Goal: Information Seeking & Learning: Learn about a topic

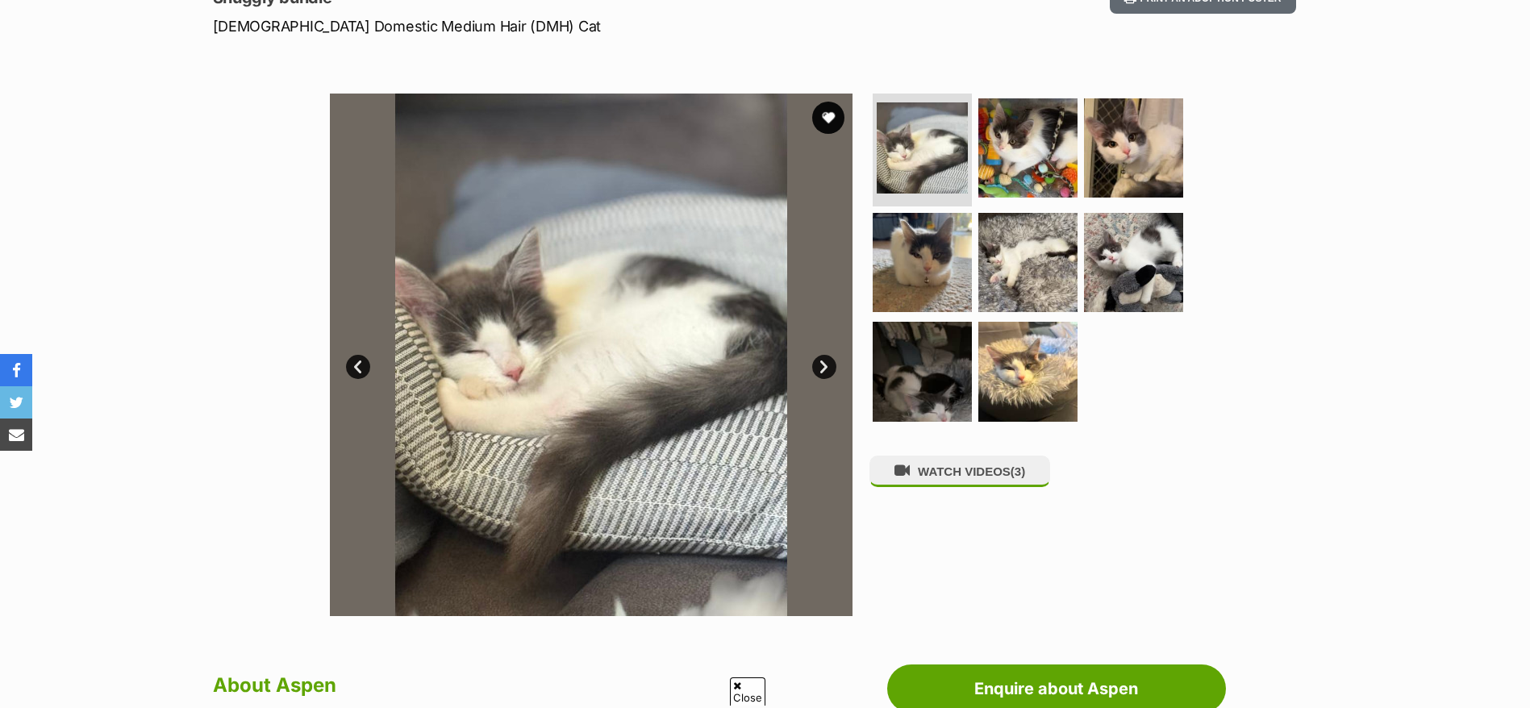
click at [928, 534] on div "WATCH VIDEOS (3)" at bounding box center [1034, 355] width 331 height 523
click at [936, 507] on div "WATCH VIDEOS (3)" at bounding box center [1034, 355] width 331 height 523
click at [936, 487] on button "WATCH VIDEOS (3)" at bounding box center [959, 471] width 181 height 31
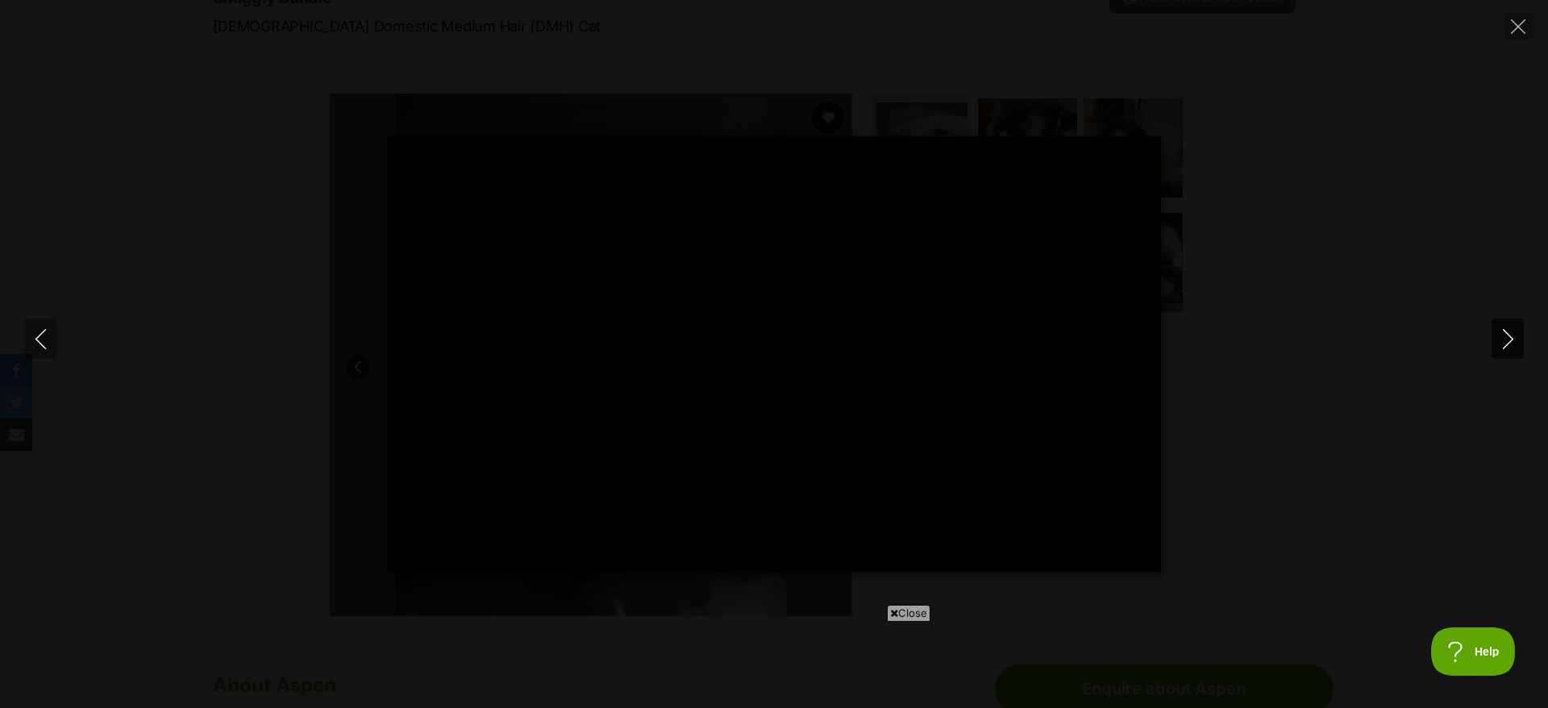
click at [1504, 337] on icon "Next" at bounding box center [1508, 339] width 20 height 20
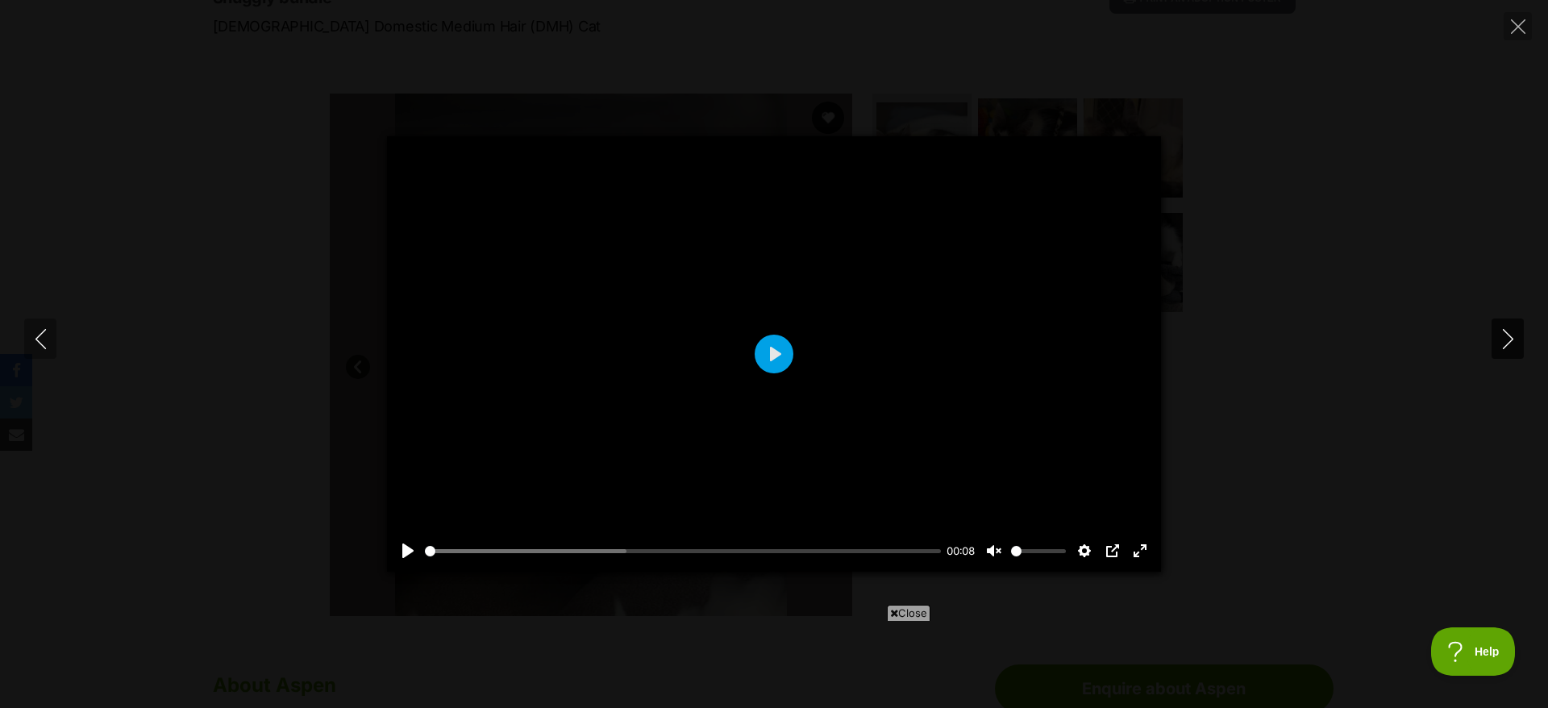
type input "10.8"
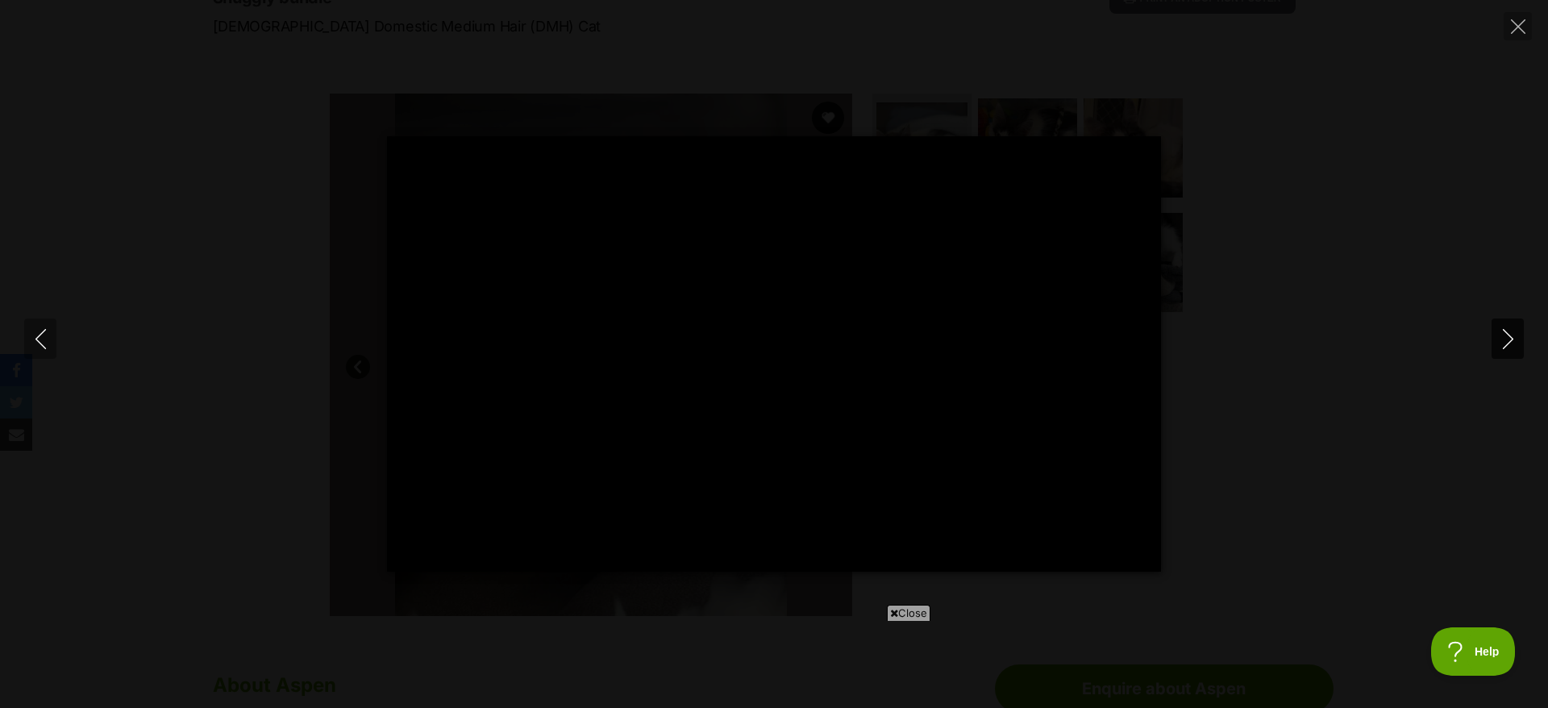
click at [1503, 345] on icon "Next" at bounding box center [1508, 339] width 20 height 20
type input "70.02"
click at [1445, 379] on div "Pause Play % buffered 00:00 -00:10 Unmute Mute Disable captions Enable captions…" at bounding box center [774, 354] width 1548 height 436
type input "7.19"
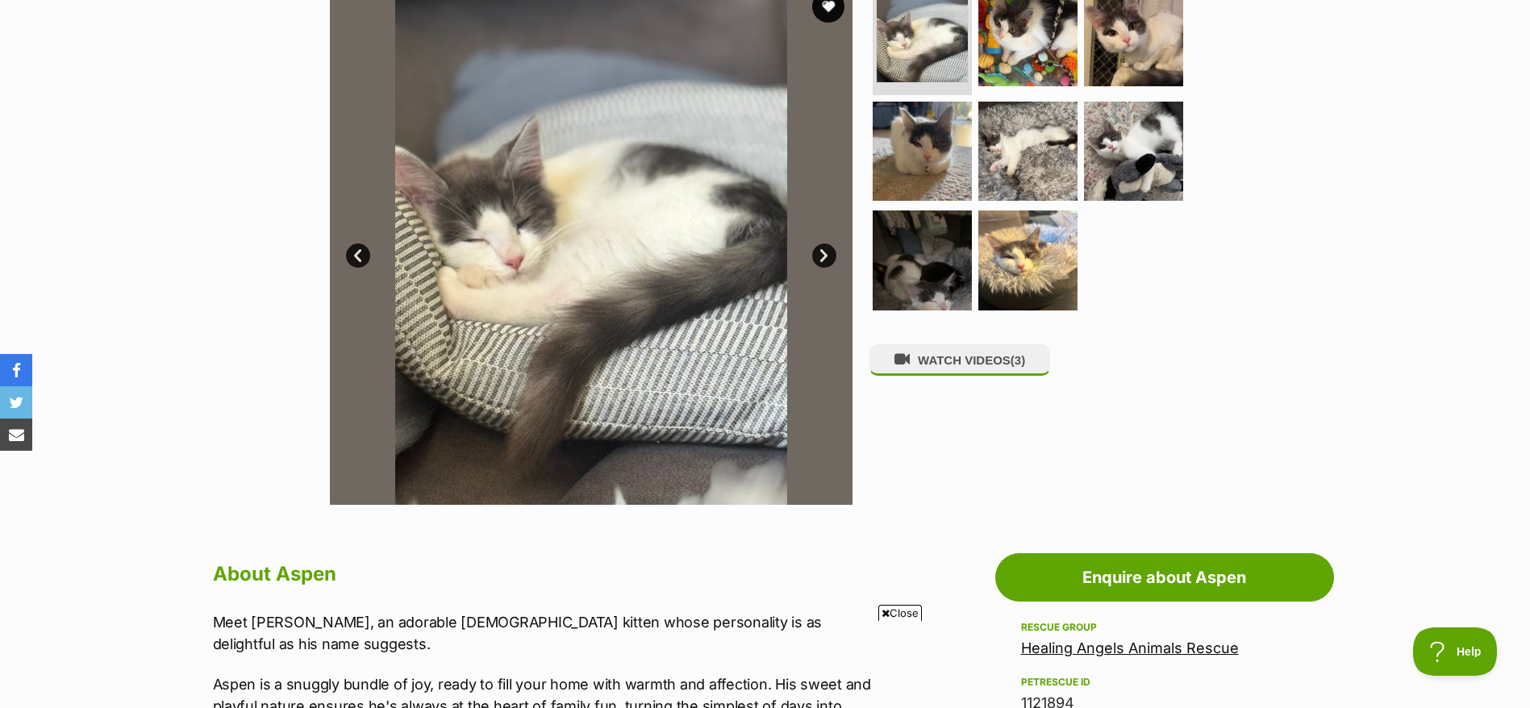
scroll to position [363, 0]
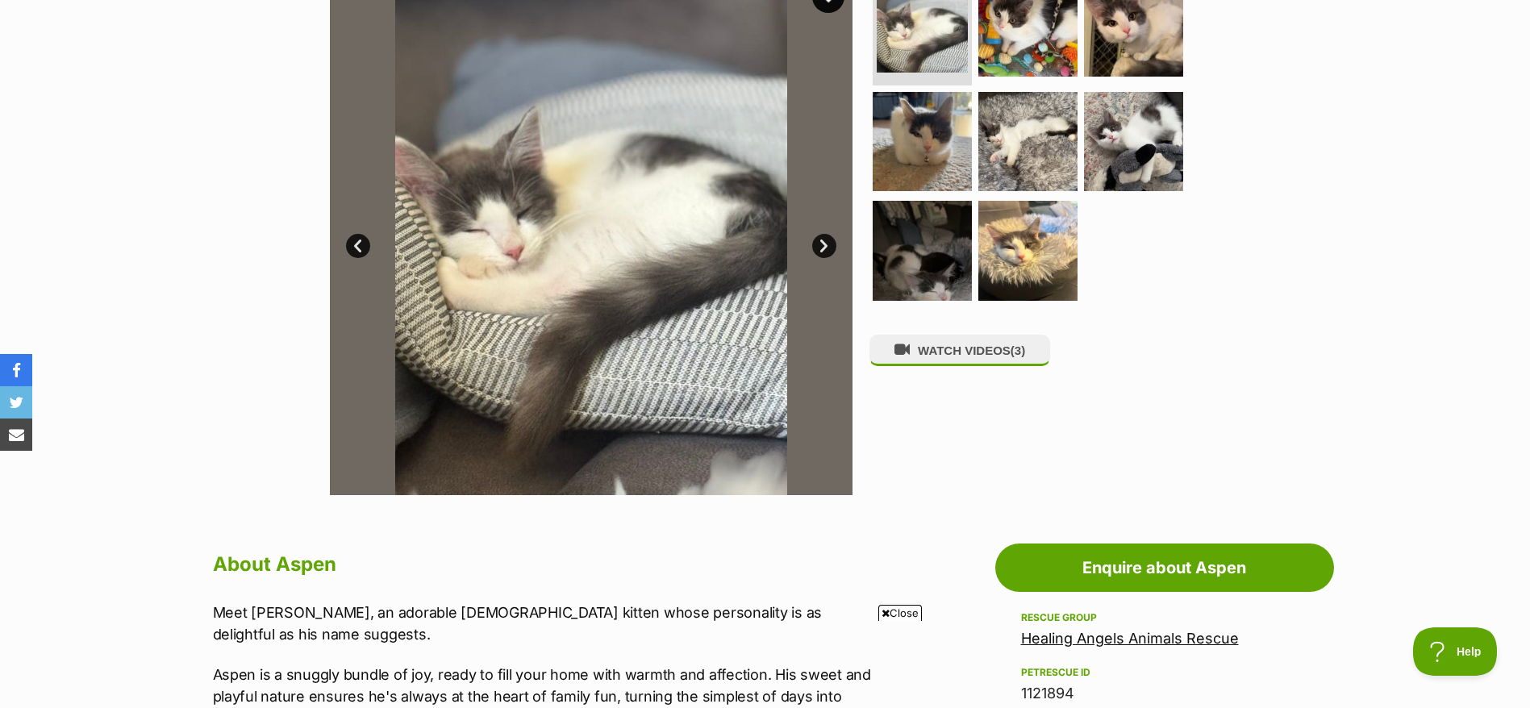
click at [822, 249] on link "Next" at bounding box center [824, 246] width 24 height 24
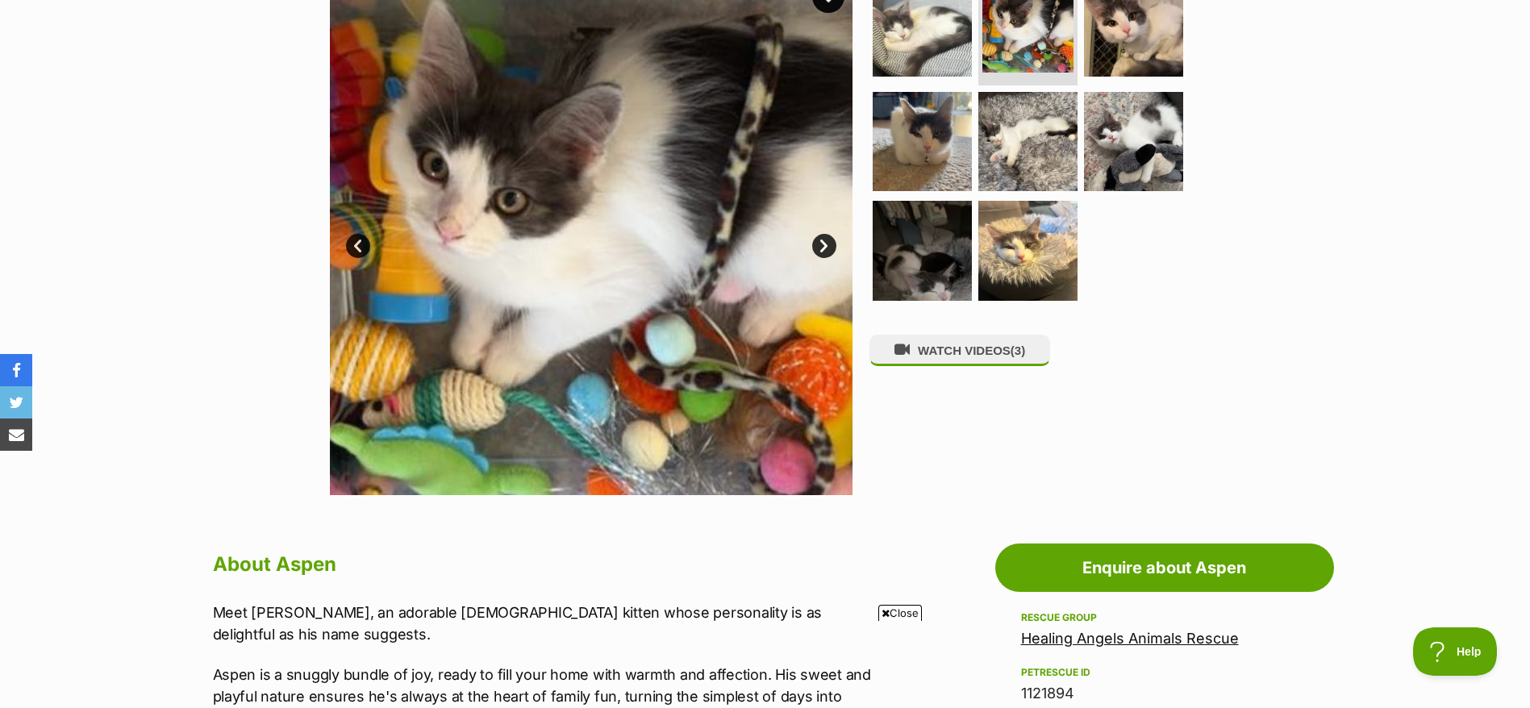
click at [822, 249] on link "Next" at bounding box center [824, 246] width 24 height 24
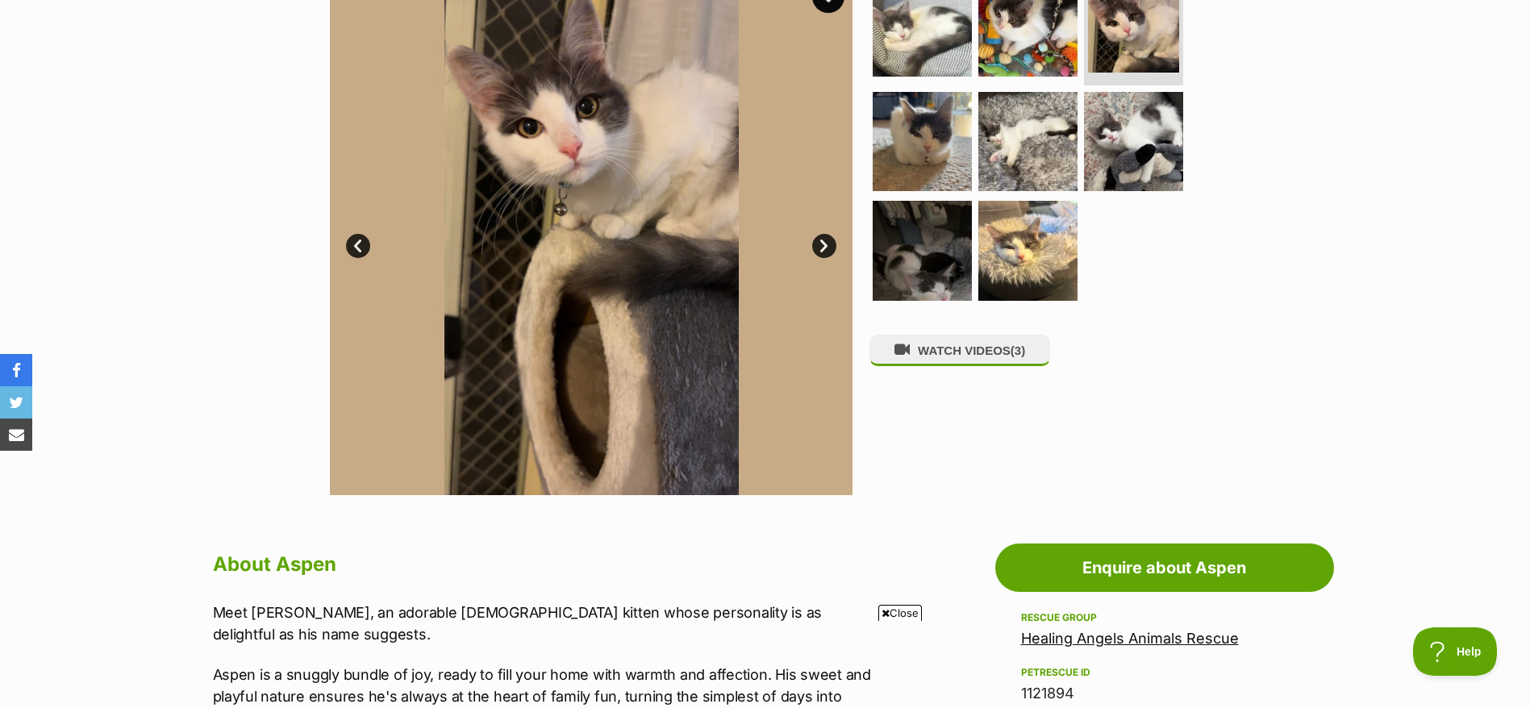
click at [822, 249] on link "Next" at bounding box center [824, 246] width 24 height 24
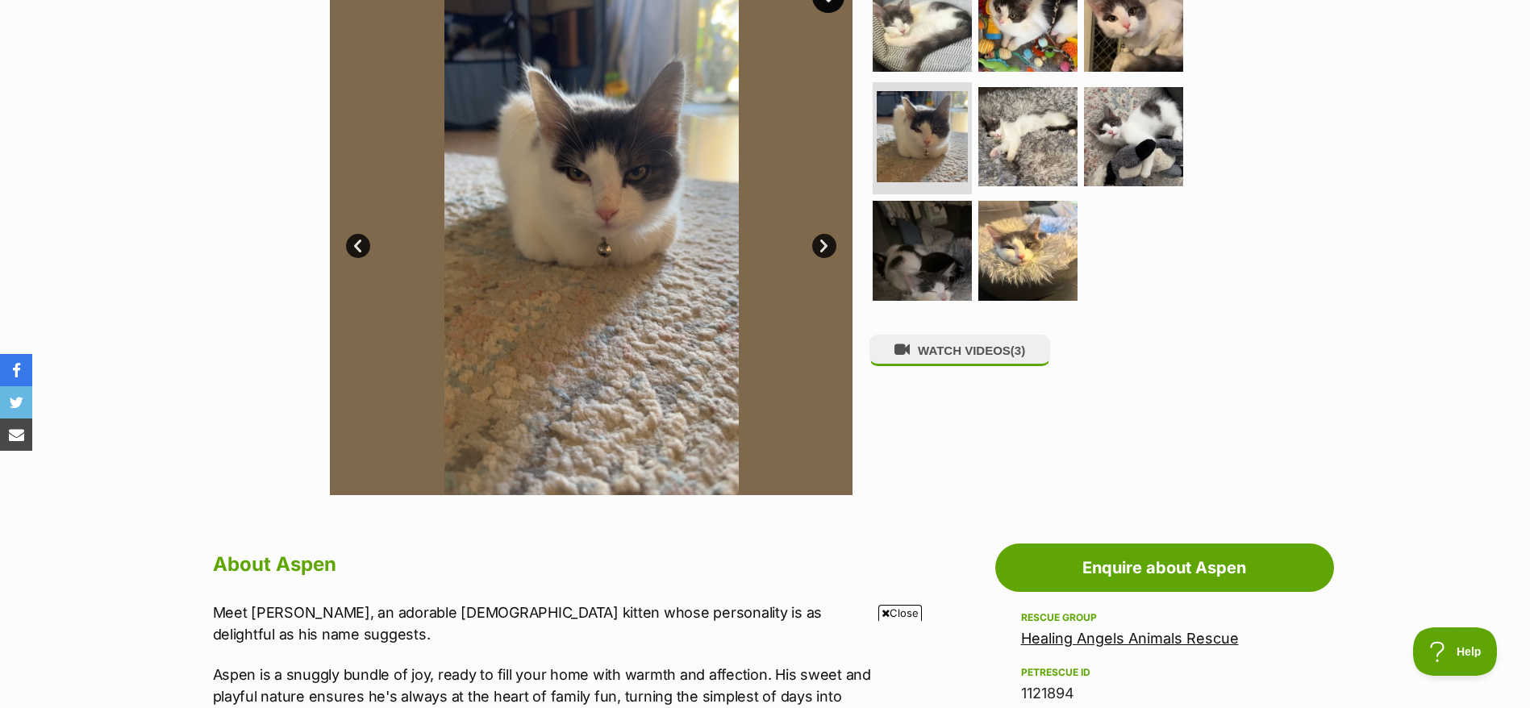
click at [822, 249] on link "Next" at bounding box center [824, 246] width 24 height 24
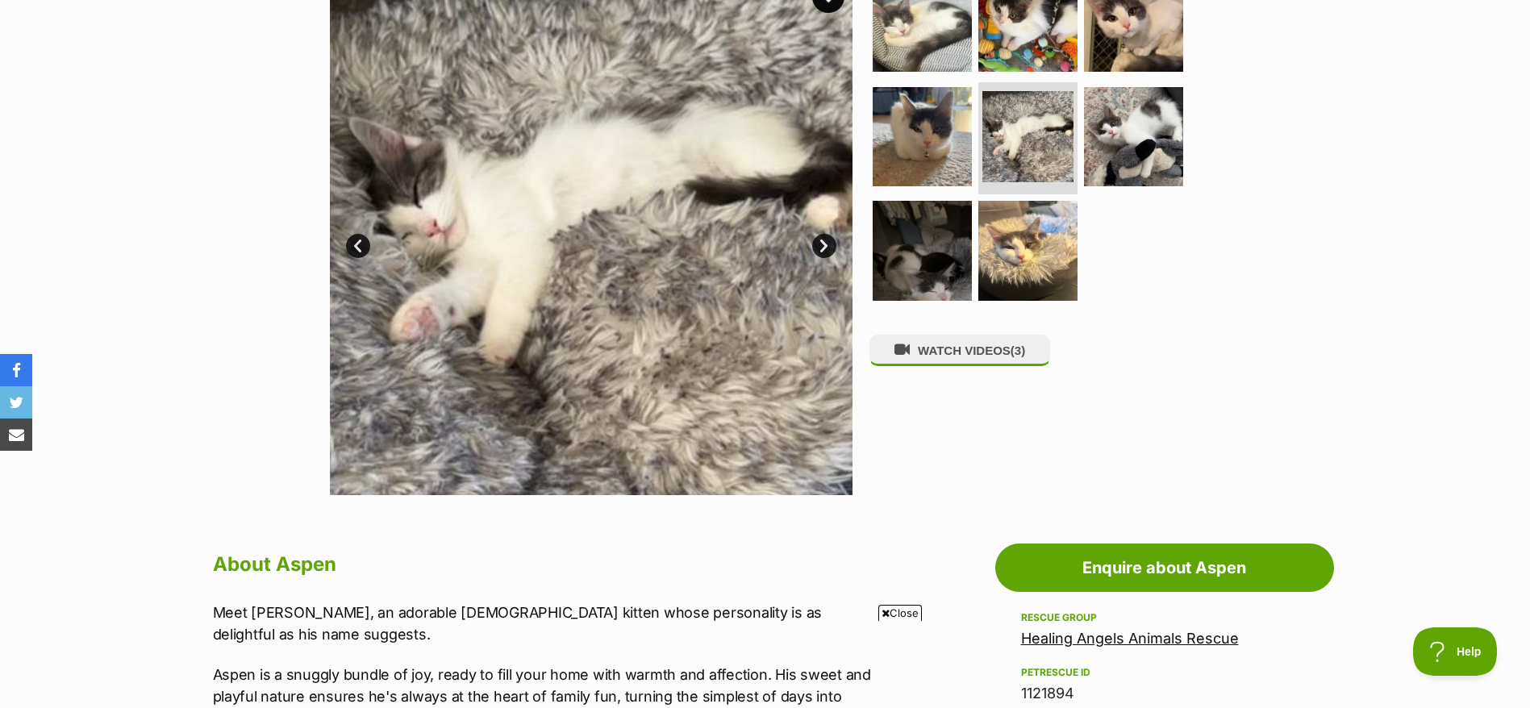
click at [822, 249] on link "Next" at bounding box center [824, 246] width 24 height 24
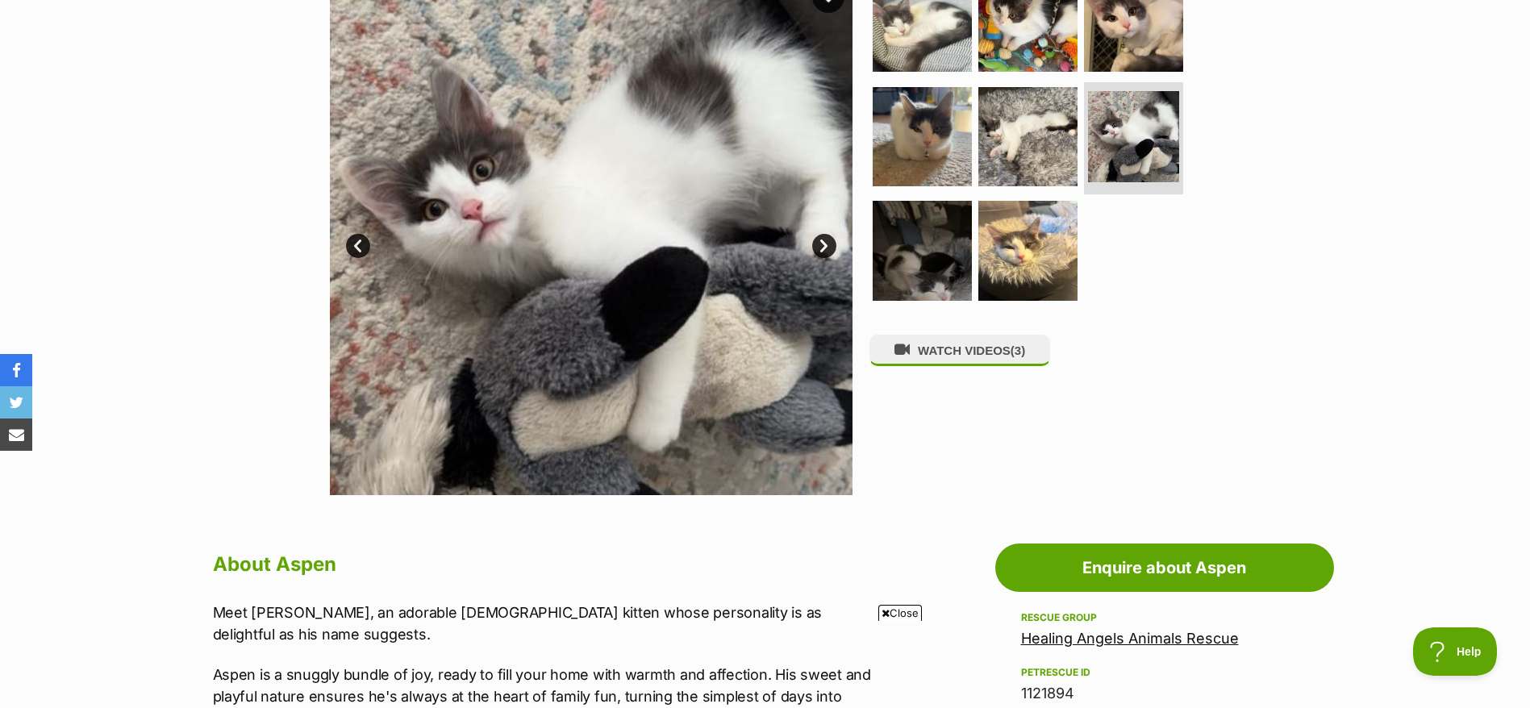
click at [822, 249] on link "Next" at bounding box center [824, 246] width 24 height 24
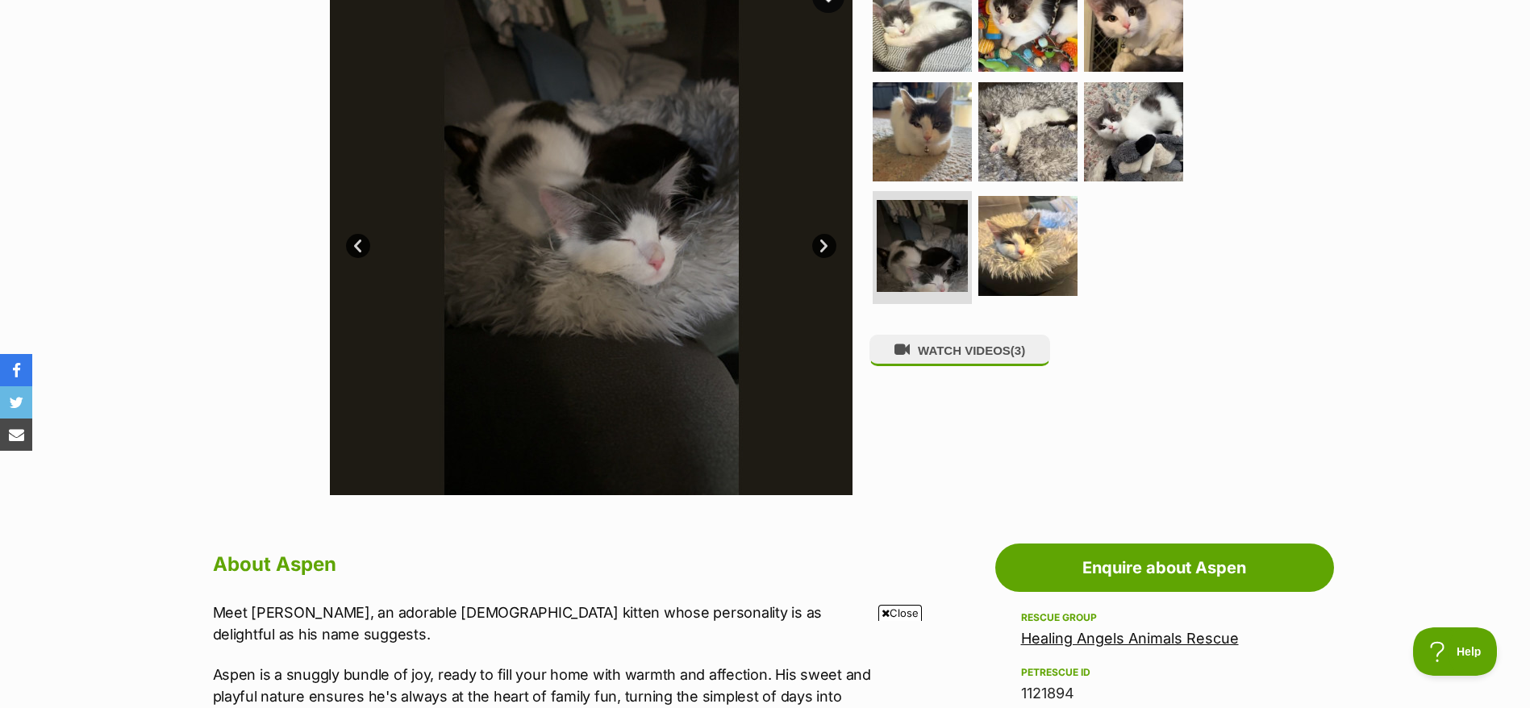
click at [822, 249] on link "Next" at bounding box center [824, 246] width 24 height 24
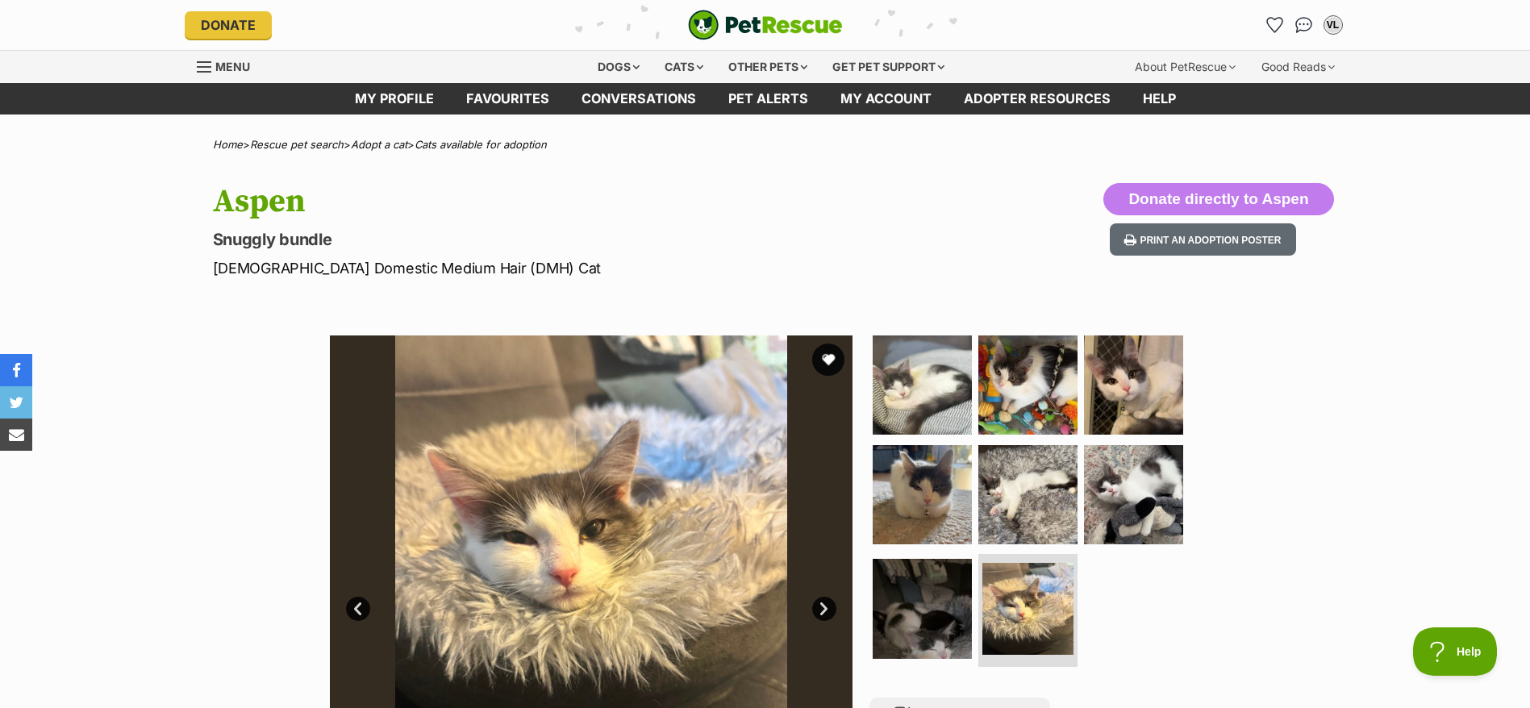
scroll to position [0, 0]
click at [1264, 34] on li "Account quick links" at bounding box center [1275, 25] width 26 height 26
click at [1269, 28] on icon "Favourites" at bounding box center [1275, 25] width 22 height 21
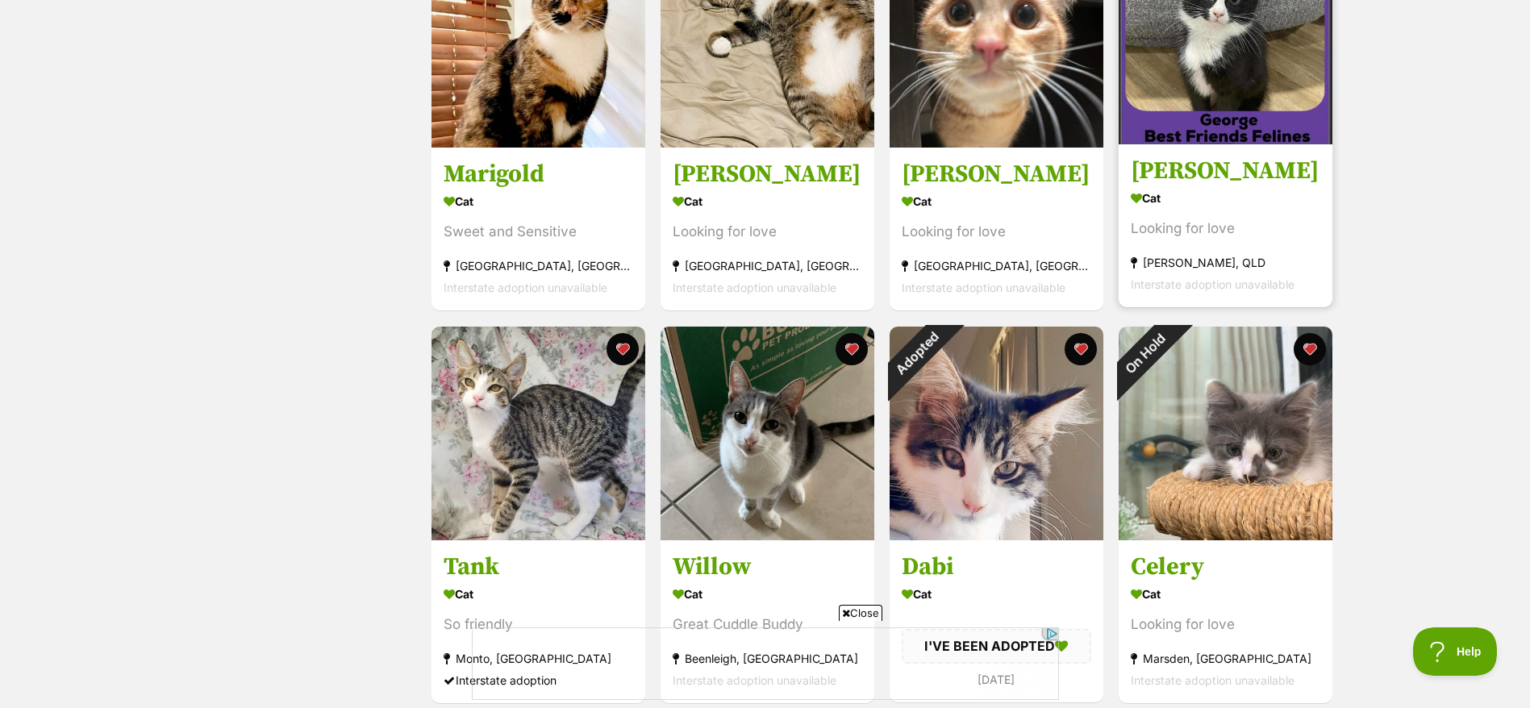
scroll to position [1694, 0]
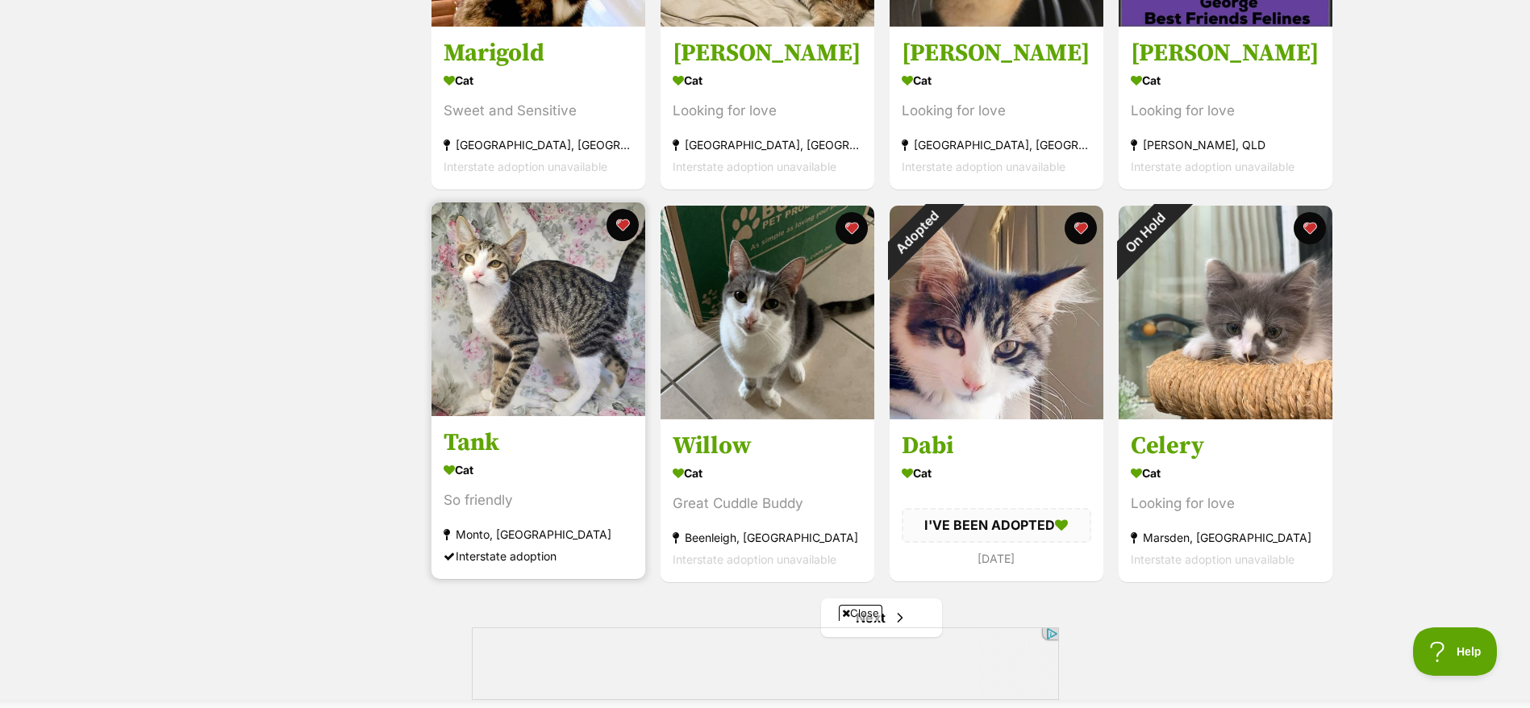
click at [509, 450] on h3 "Tank" at bounding box center [539, 442] width 190 height 31
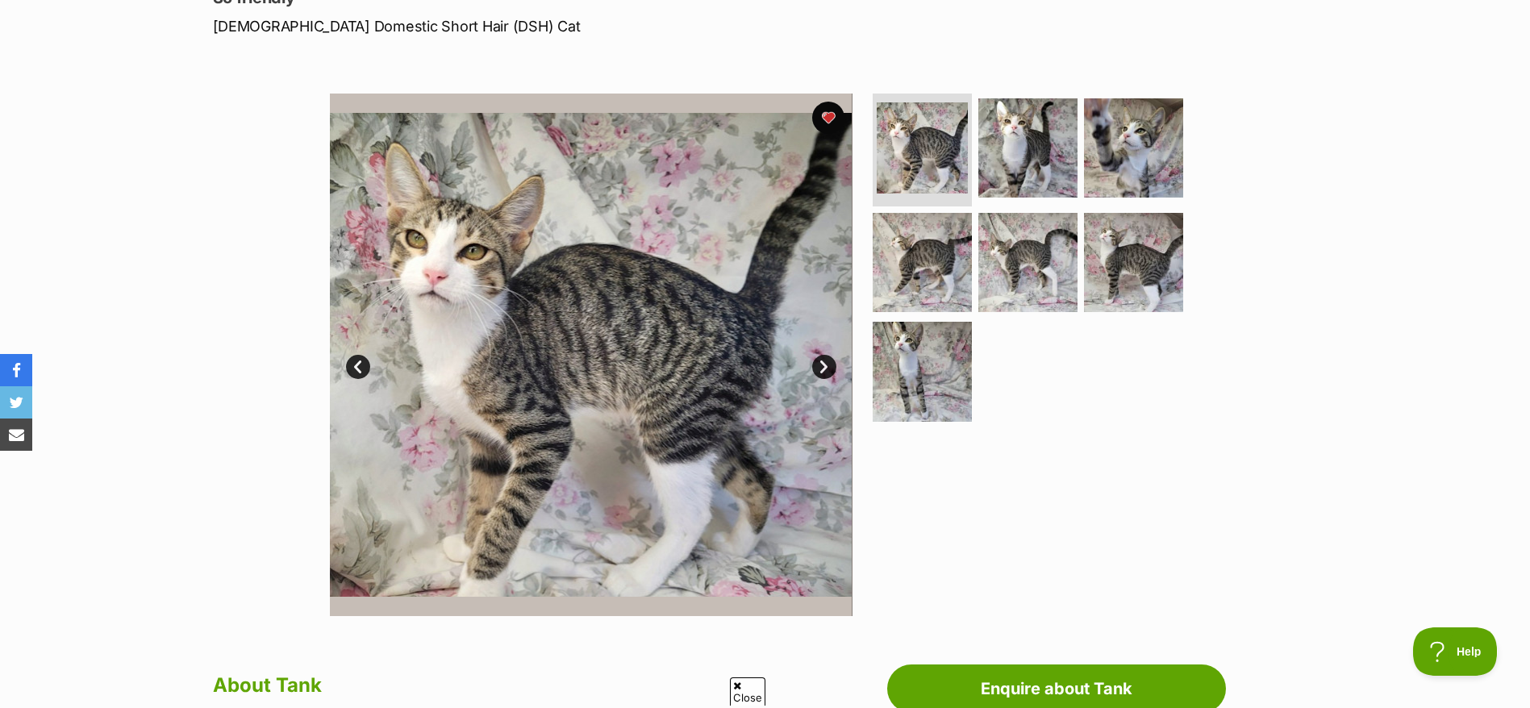
click at [834, 366] on link "Next" at bounding box center [824, 367] width 24 height 24
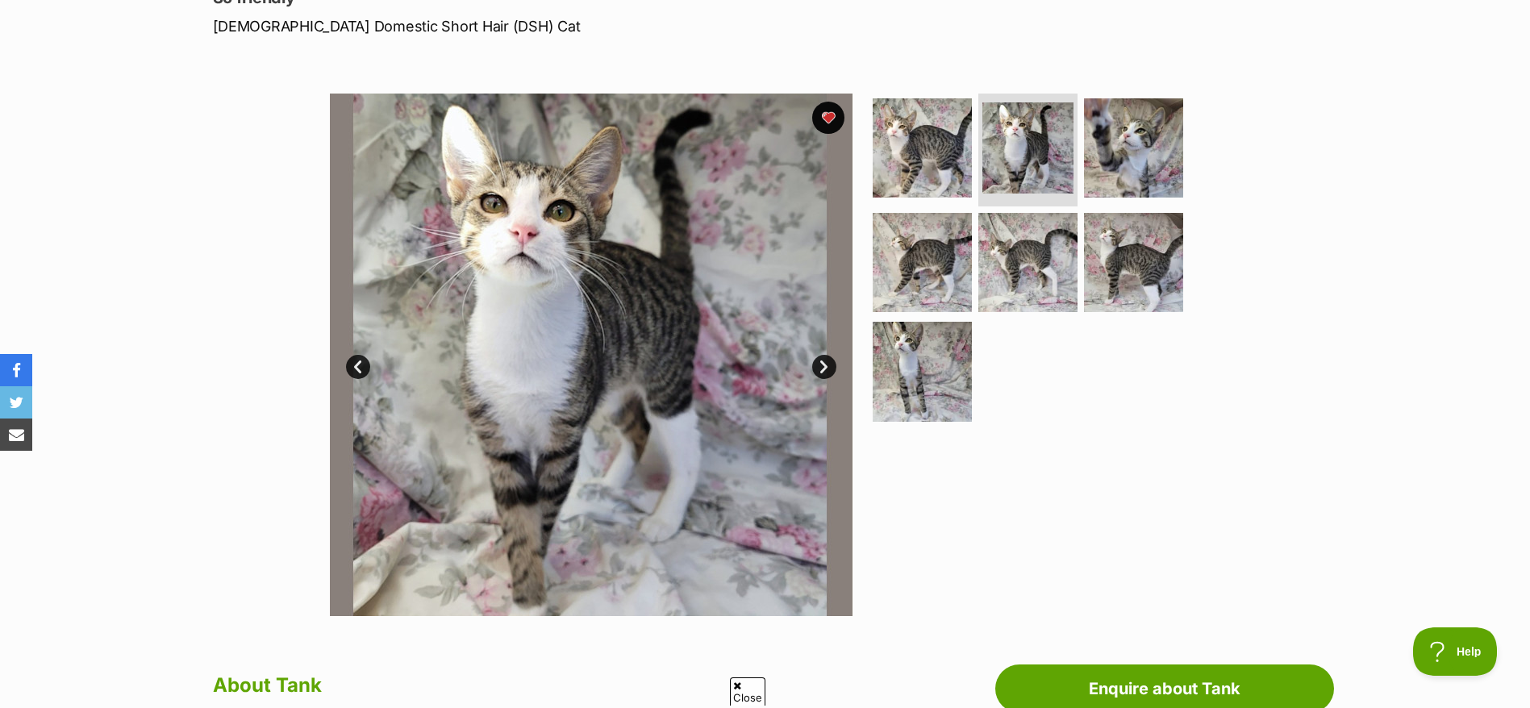
click at [834, 366] on link "Next" at bounding box center [824, 367] width 24 height 24
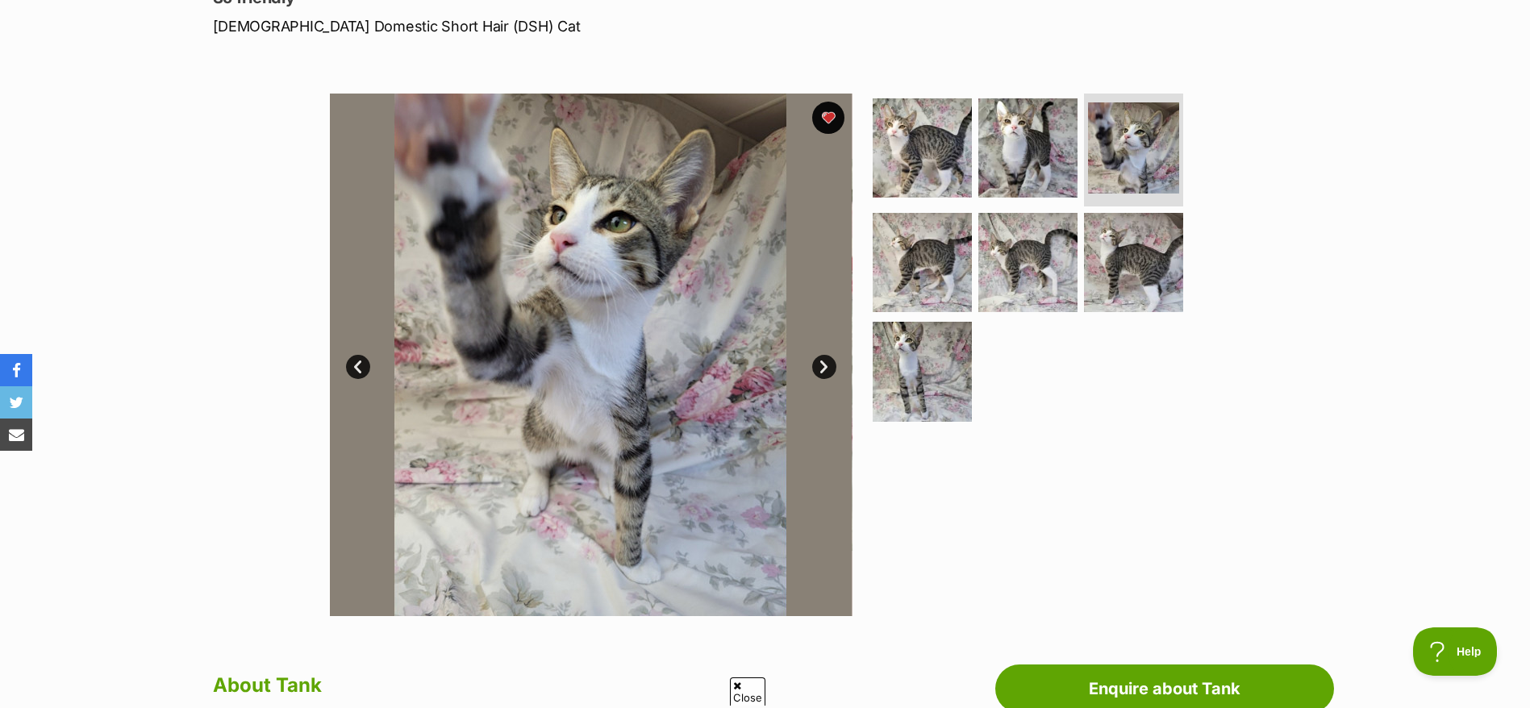
click at [834, 366] on link "Next" at bounding box center [824, 367] width 24 height 24
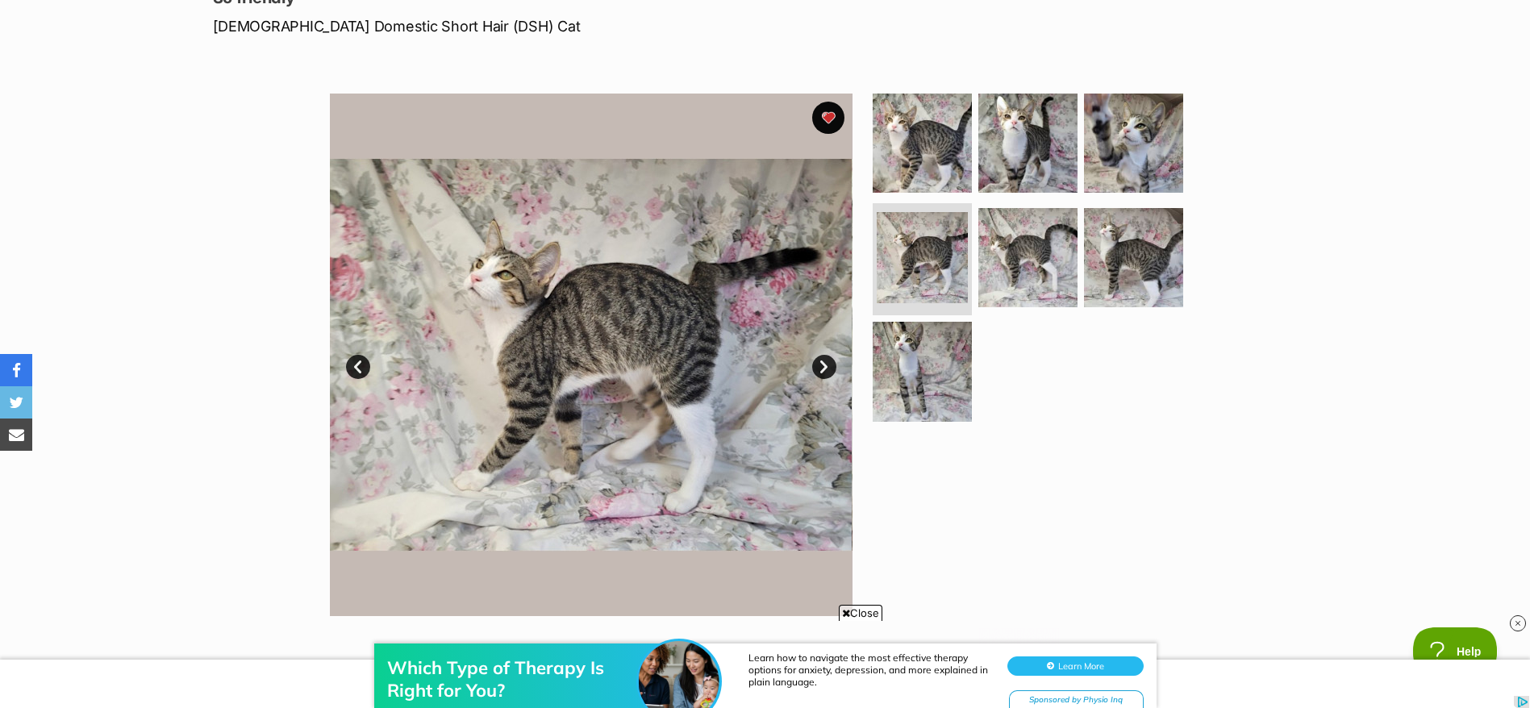
click at [834, 366] on link "Next" at bounding box center [824, 367] width 24 height 24
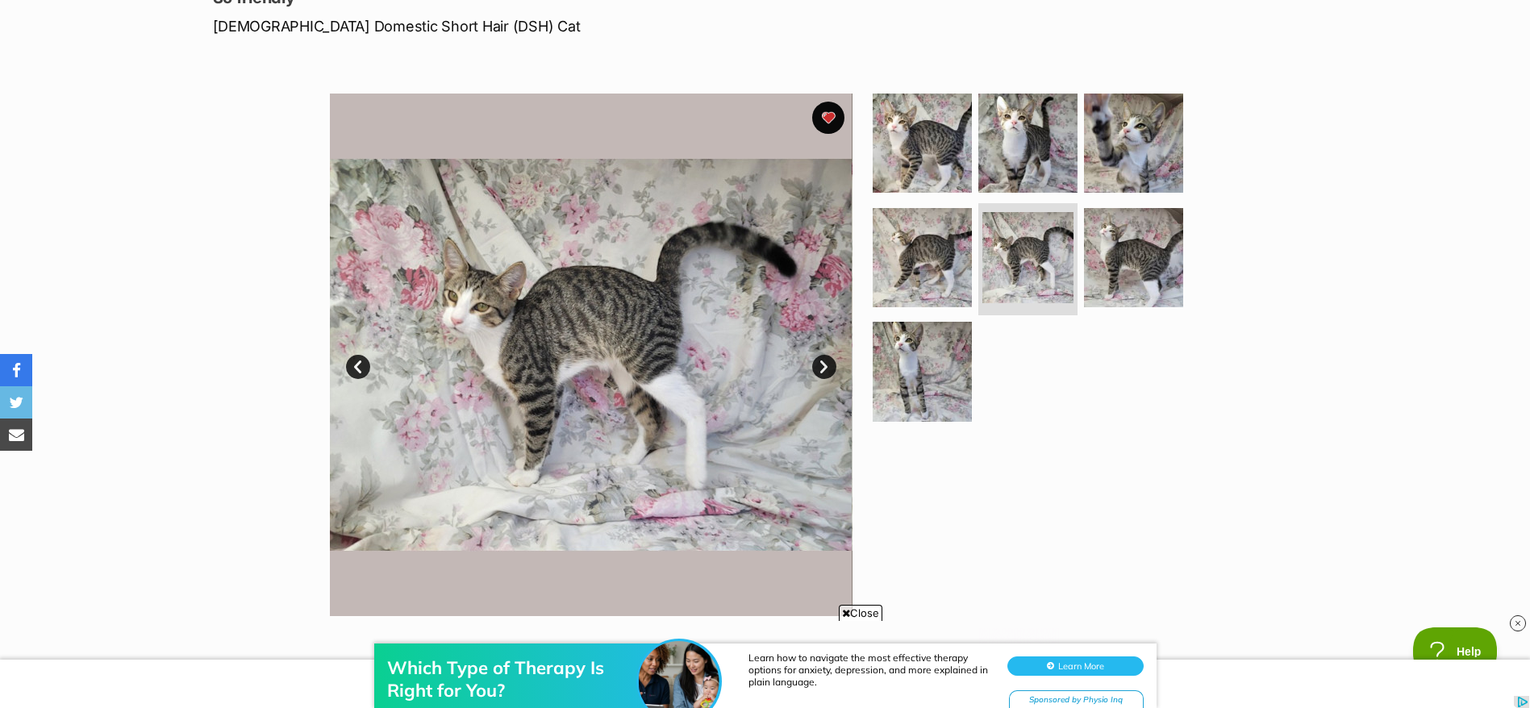
click at [834, 366] on link "Next" at bounding box center [824, 367] width 24 height 24
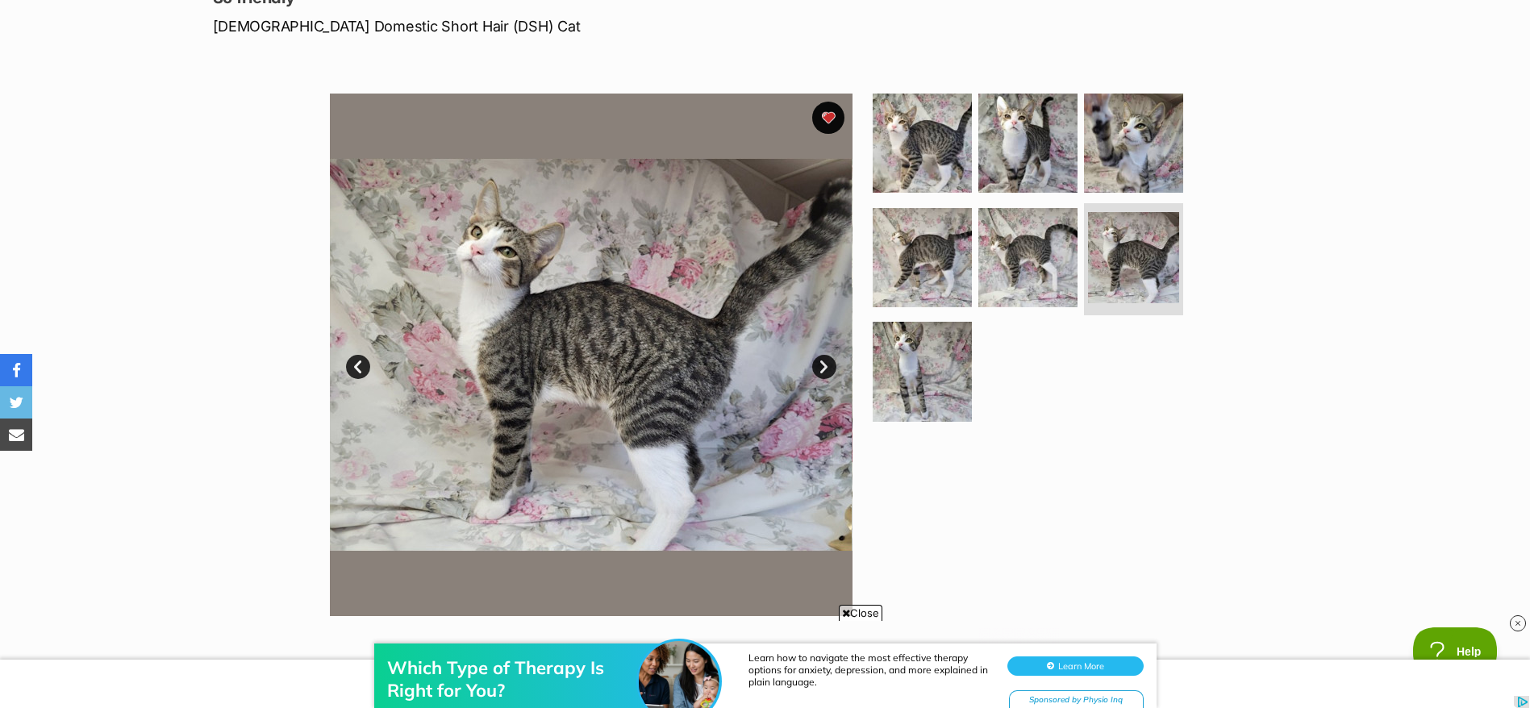
click at [834, 366] on link "Next" at bounding box center [824, 367] width 24 height 24
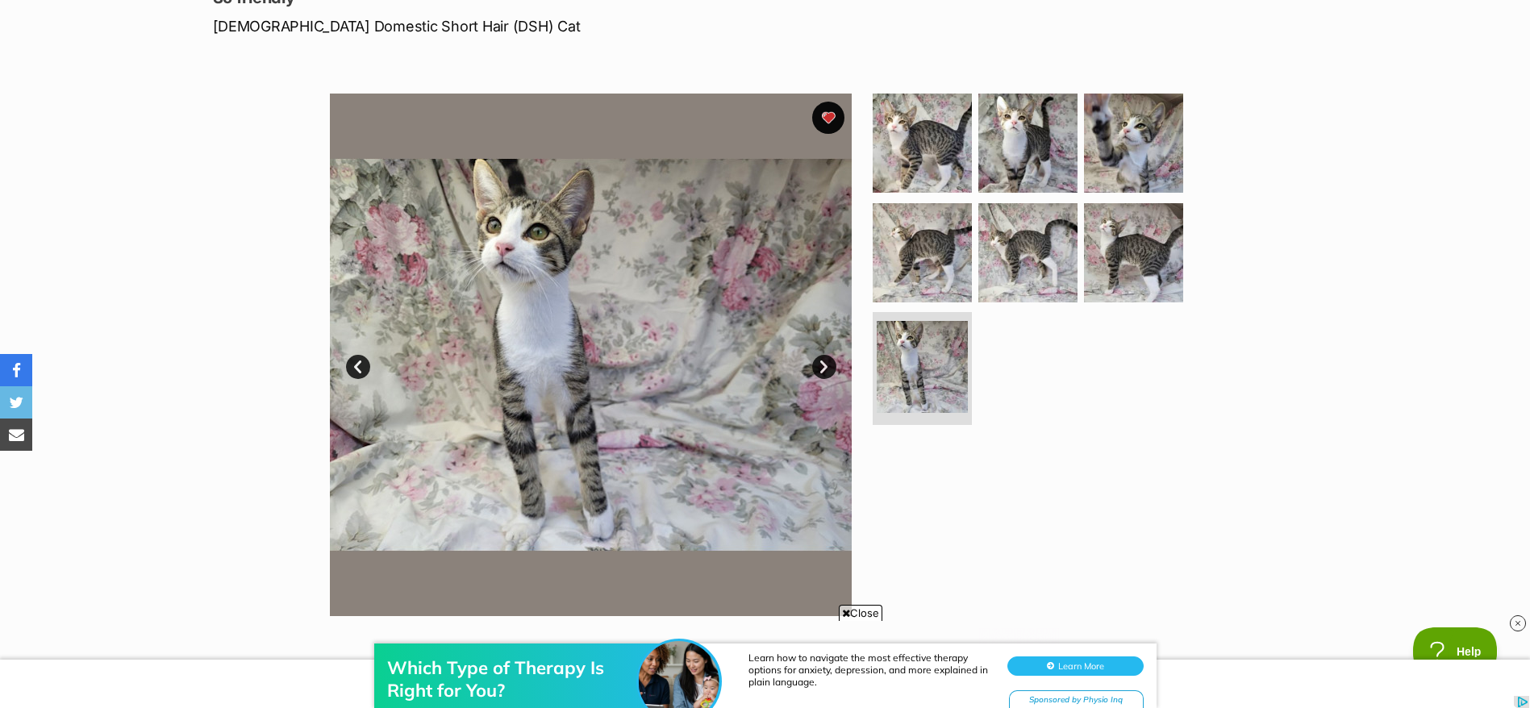
click at [834, 366] on link "Next" at bounding box center [824, 367] width 24 height 24
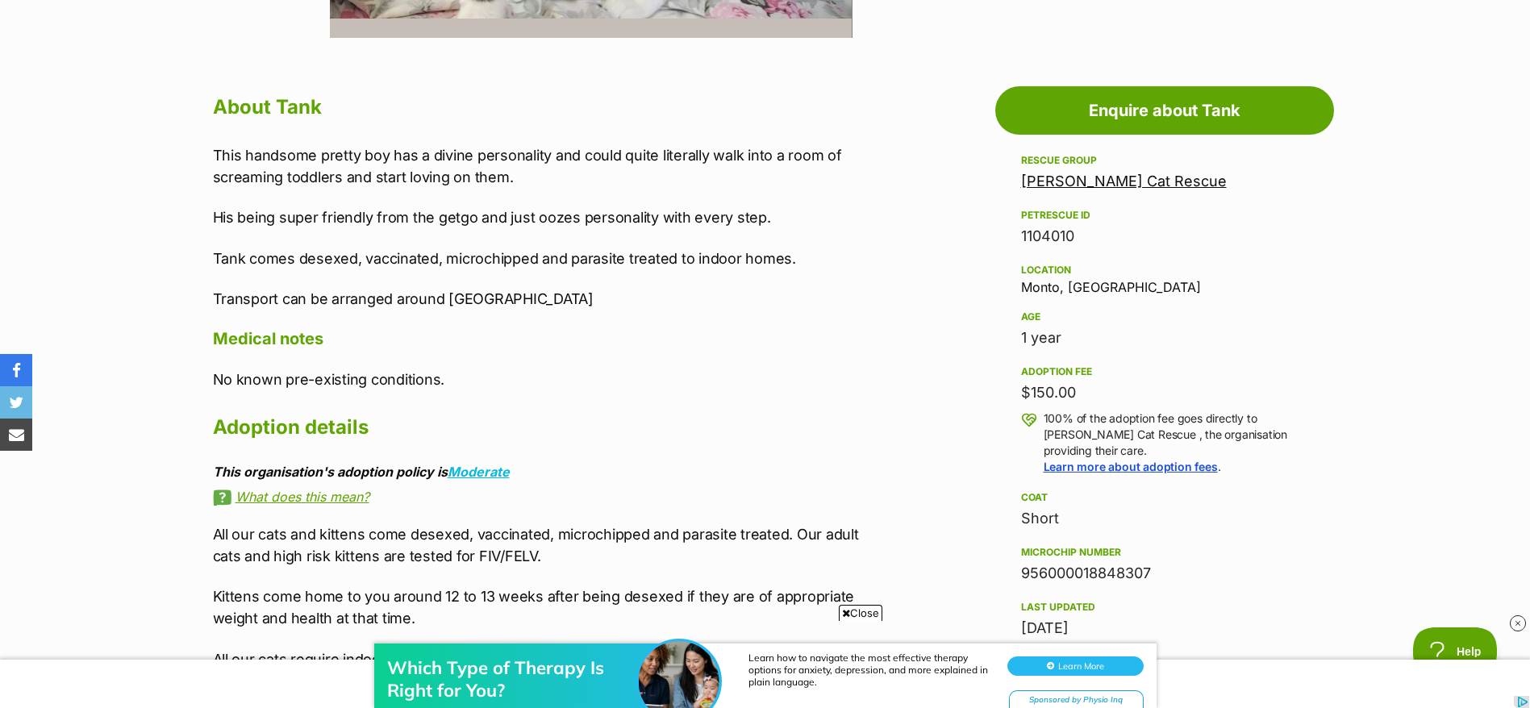
scroll to position [847, 0]
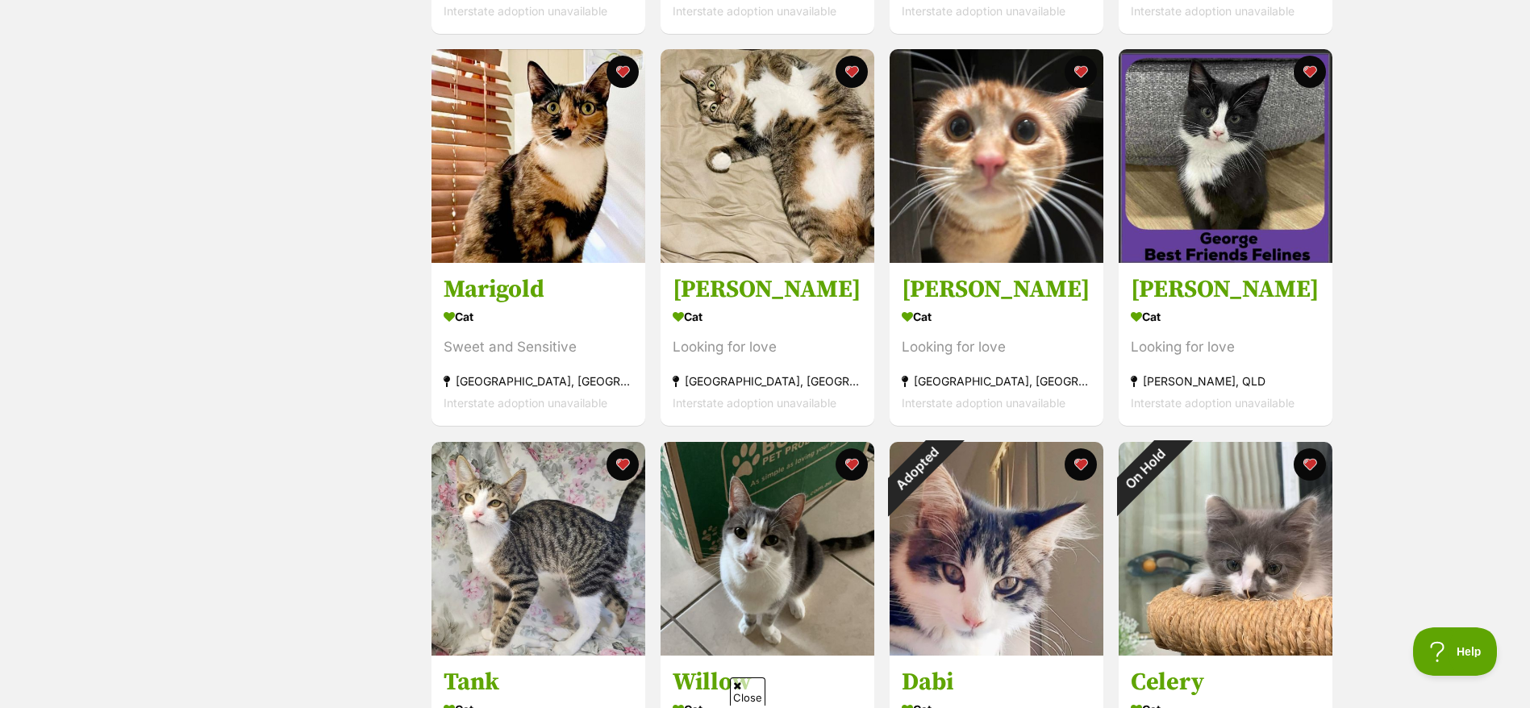
scroll to position [1451, 0]
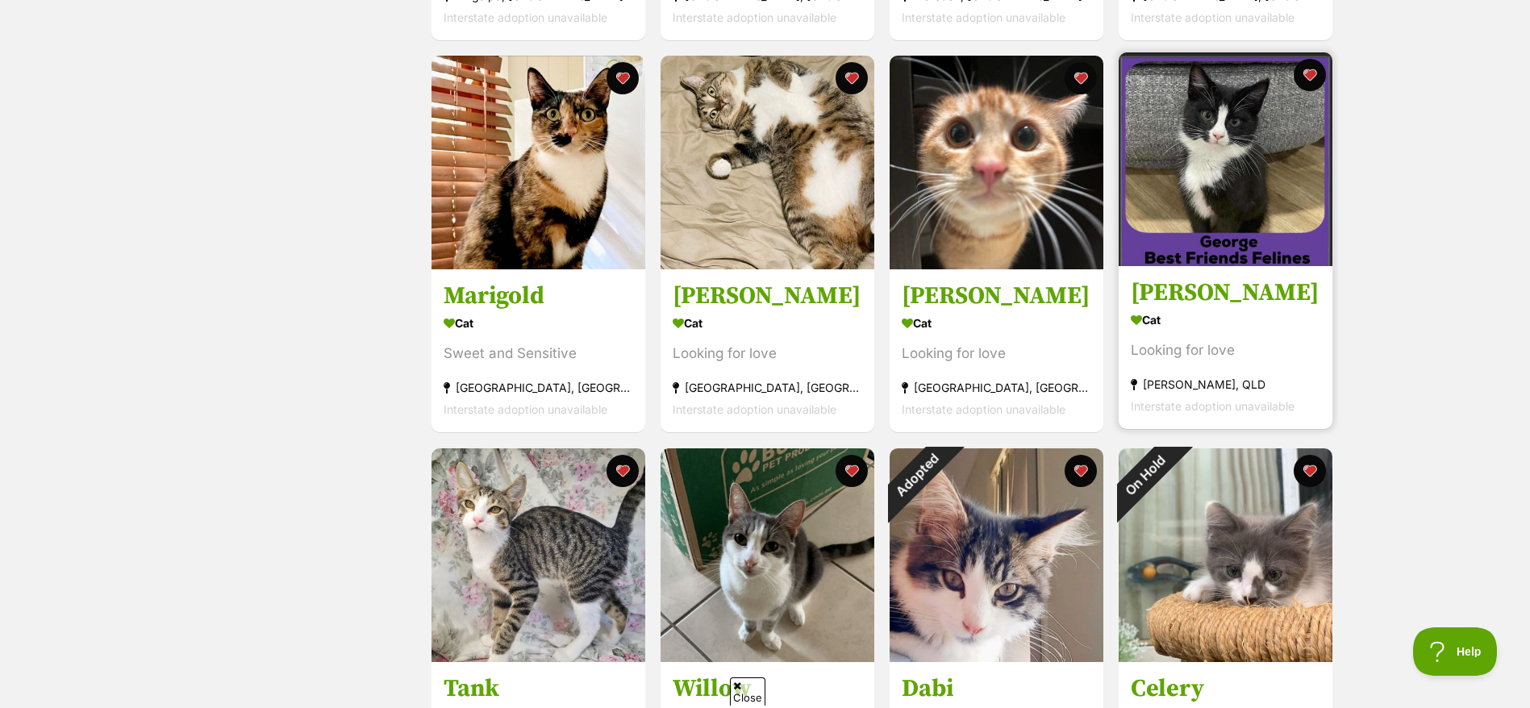
click at [1239, 335] on section "Cat Looking for love Burpengary, QLD Interstate adoption unavailable" at bounding box center [1226, 363] width 190 height 109
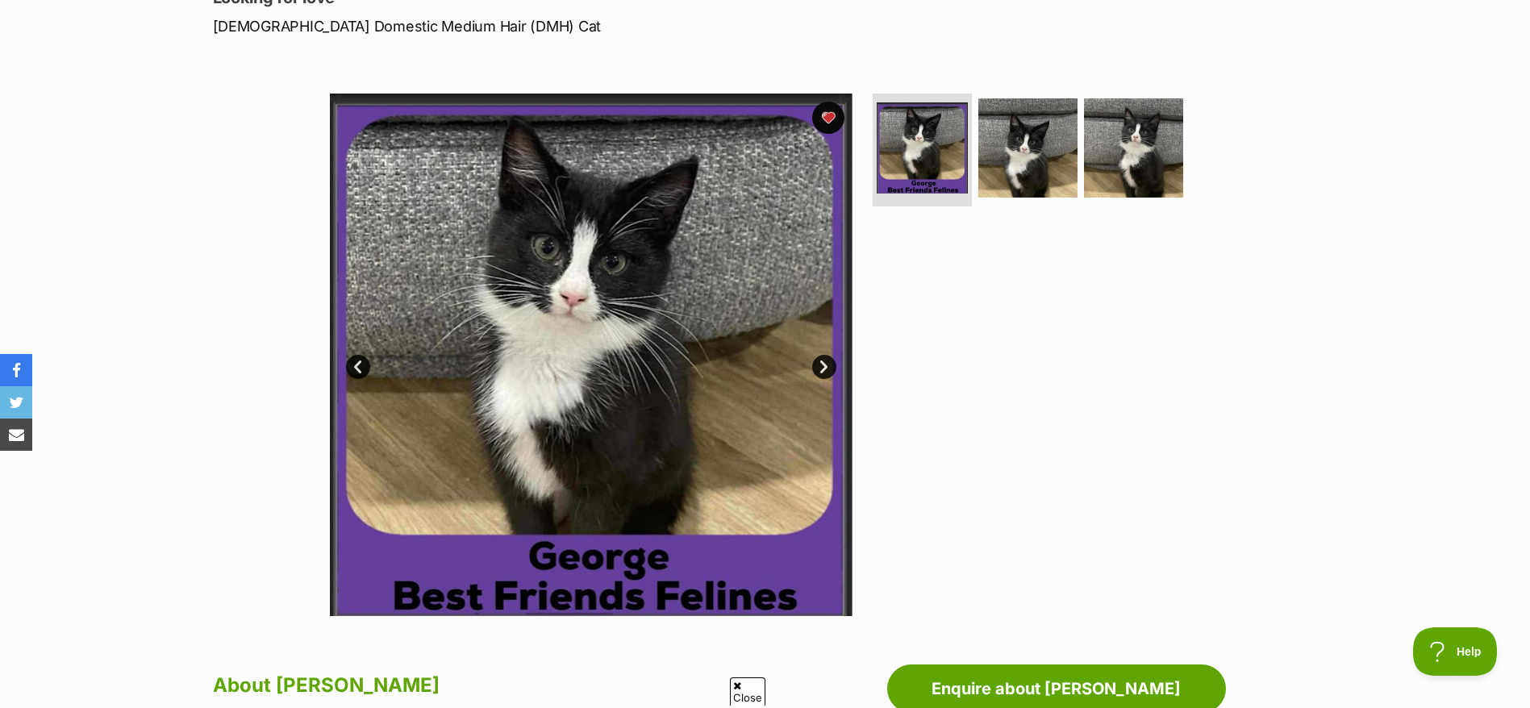
click at [832, 368] on link "Next" at bounding box center [824, 367] width 24 height 24
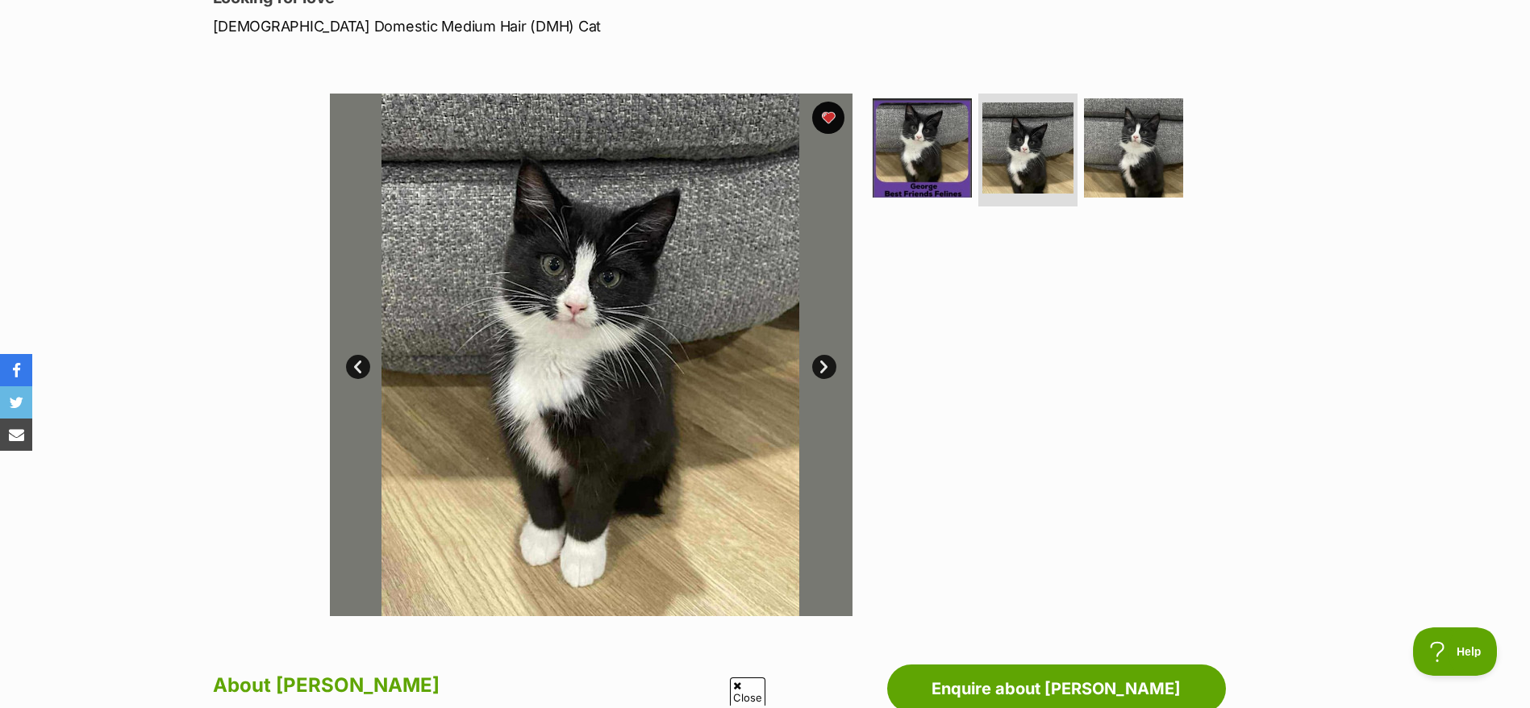
click at [832, 368] on link "Next" at bounding box center [824, 367] width 24 height 24
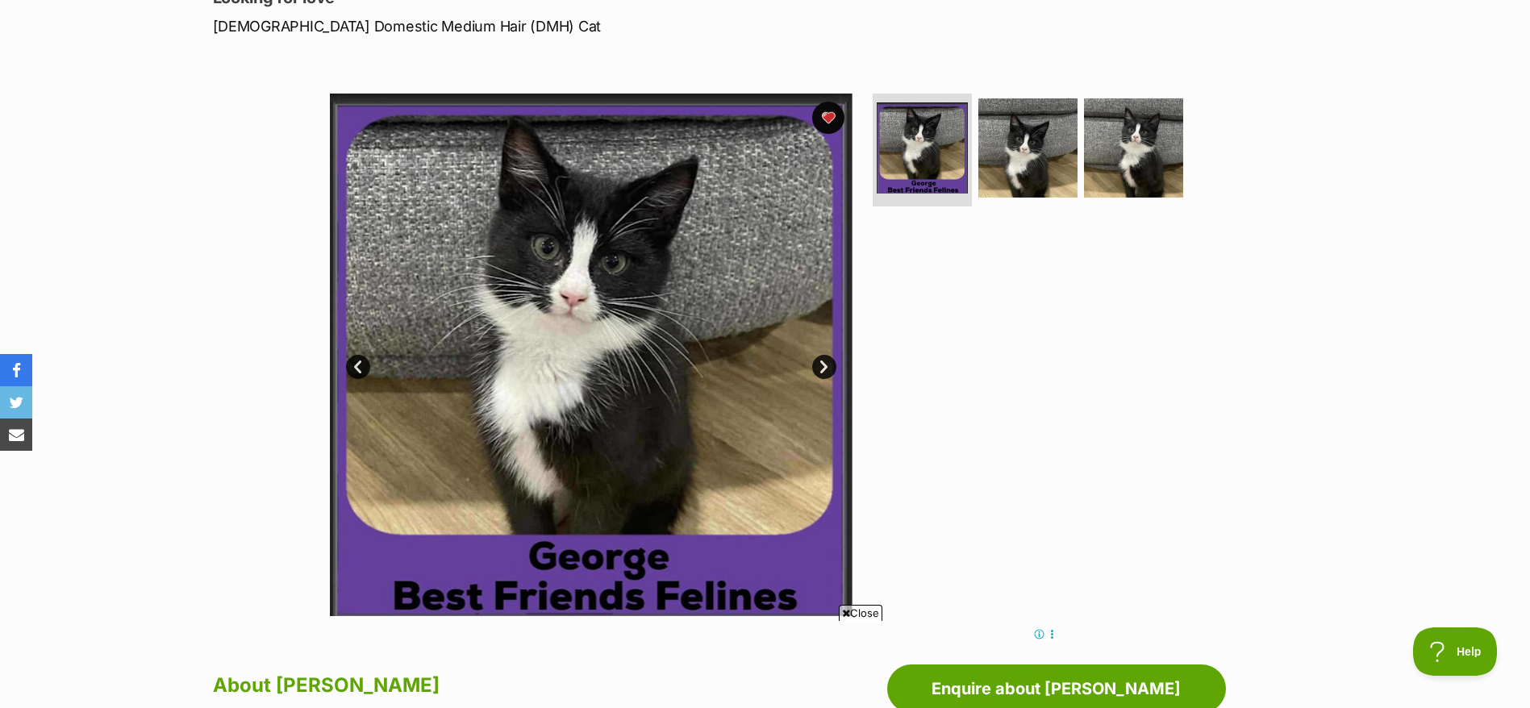
click at [827, 377] on link "Next" at bounding box center [824, 367] width 24 height 24
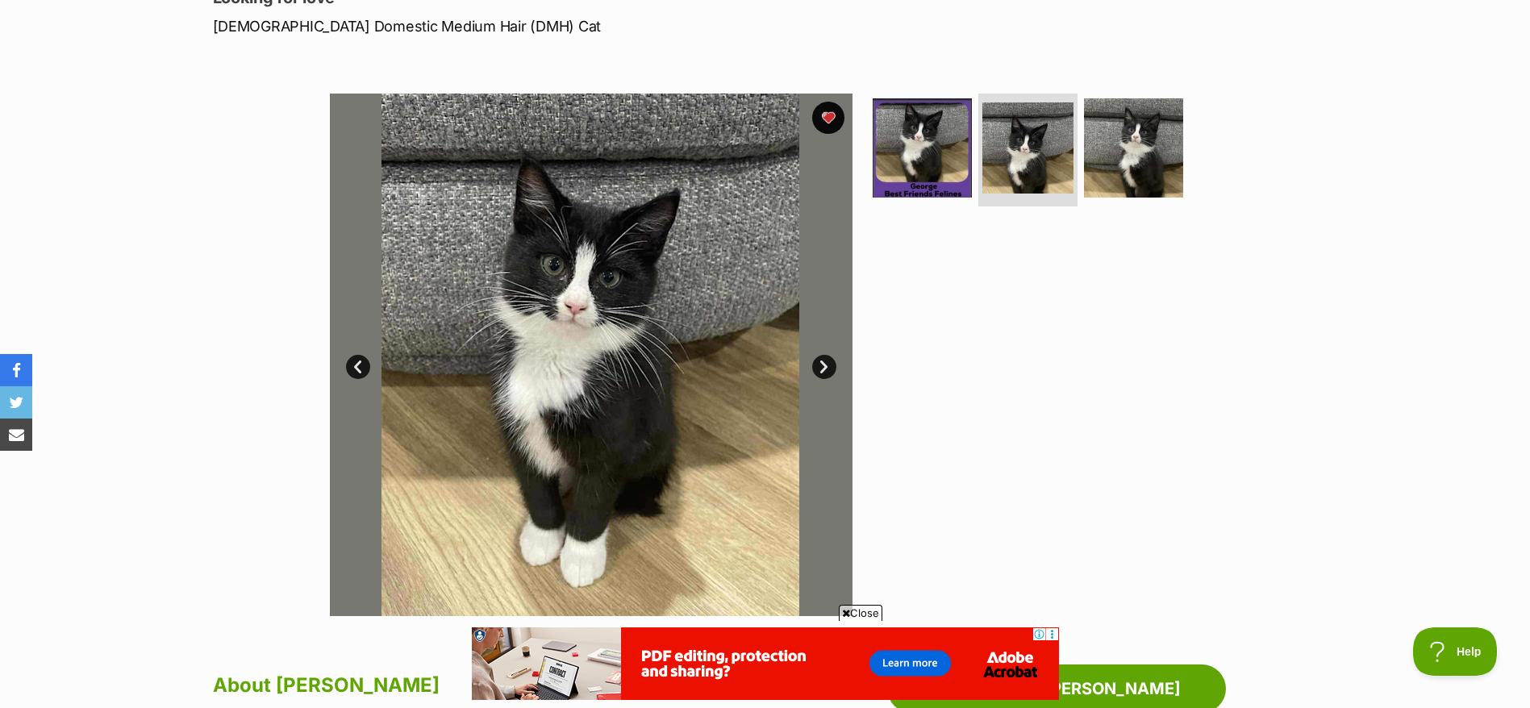
click at [827, 377] on link "Next" at bounding box center [824, 367] width 24 height 24
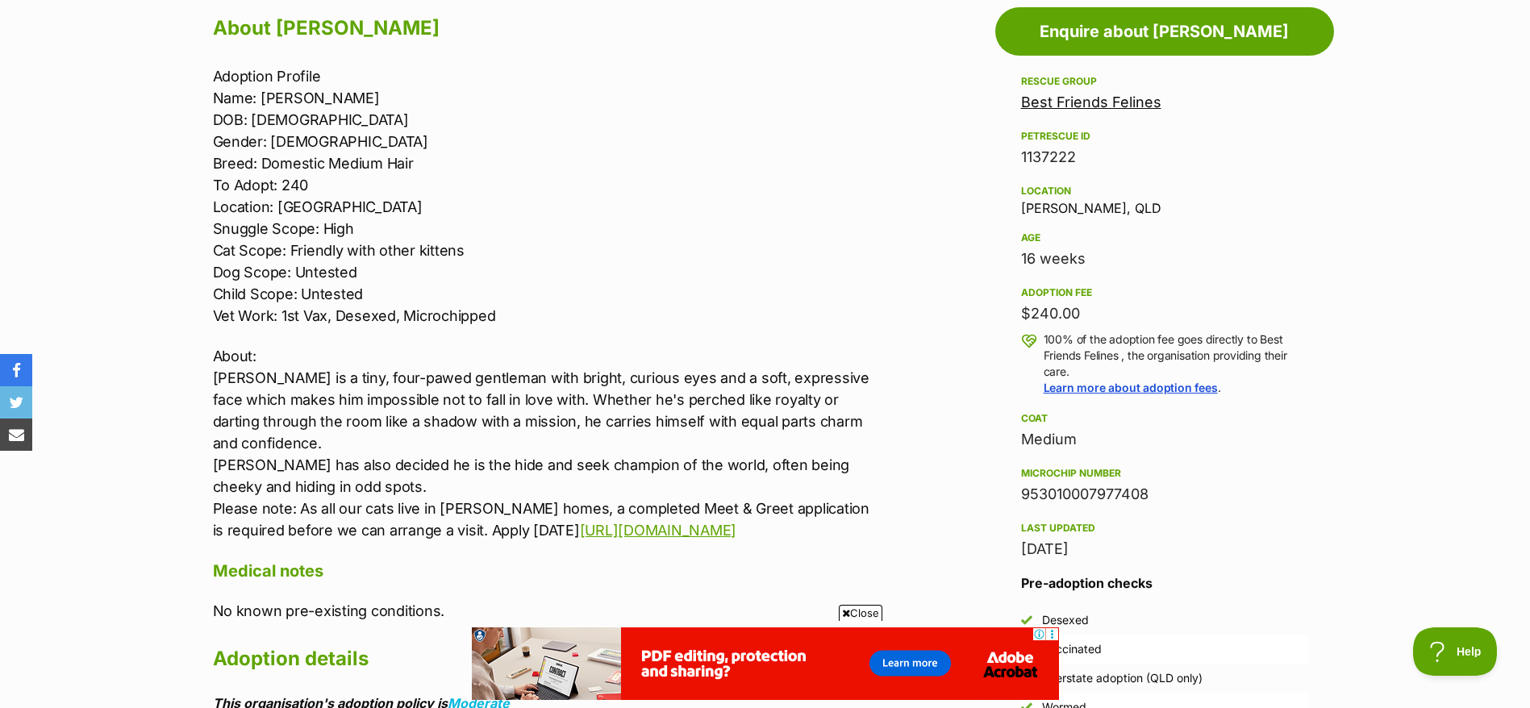
scroll to position [847, 0]
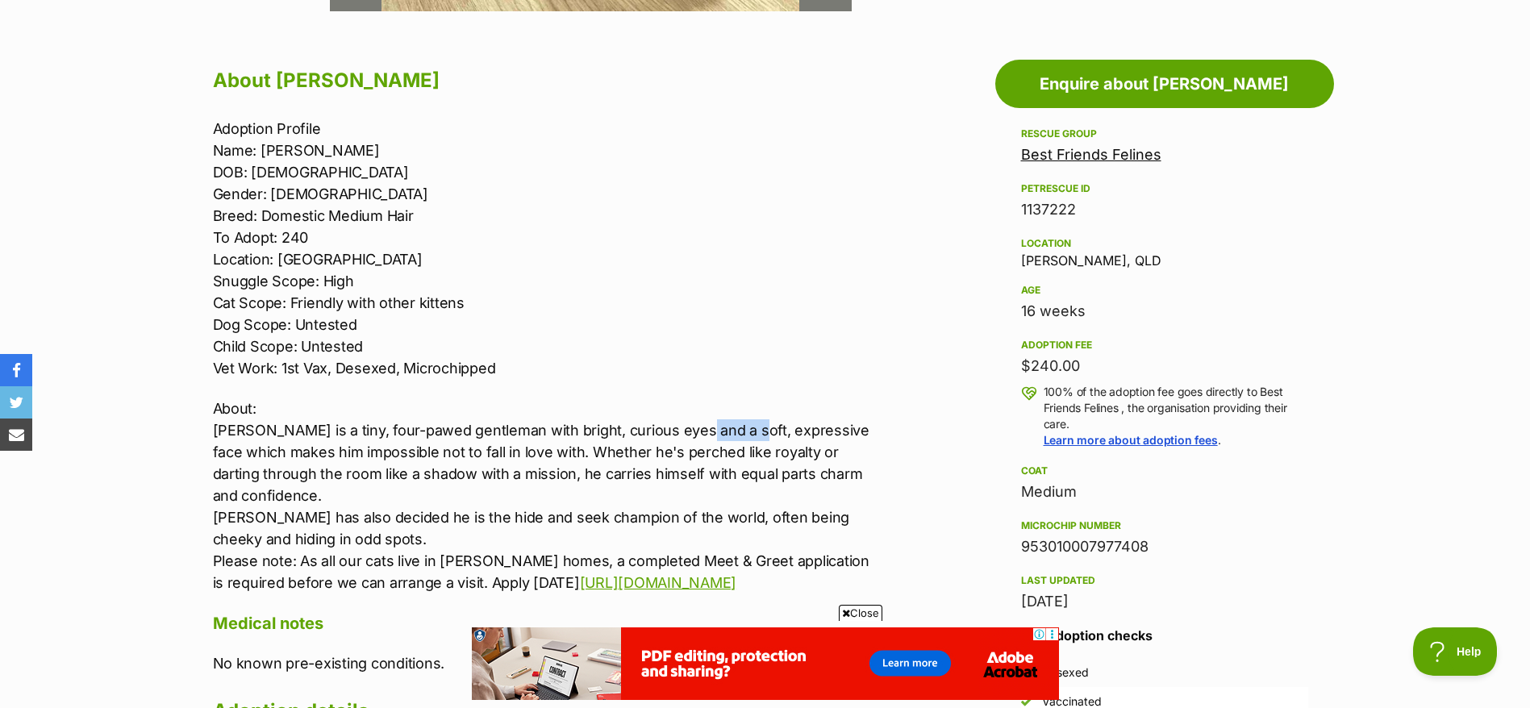
drag, startPoint x: 686, startPoint y: 436, endPoint x: 736, endPoint y: 438, distance: 50.0
click at [736, 438] on p "About: George is a tiny, four-pawed gentleman with bright, curious eyes and a s…" at bounding box center [546, 496] width 666 height 196
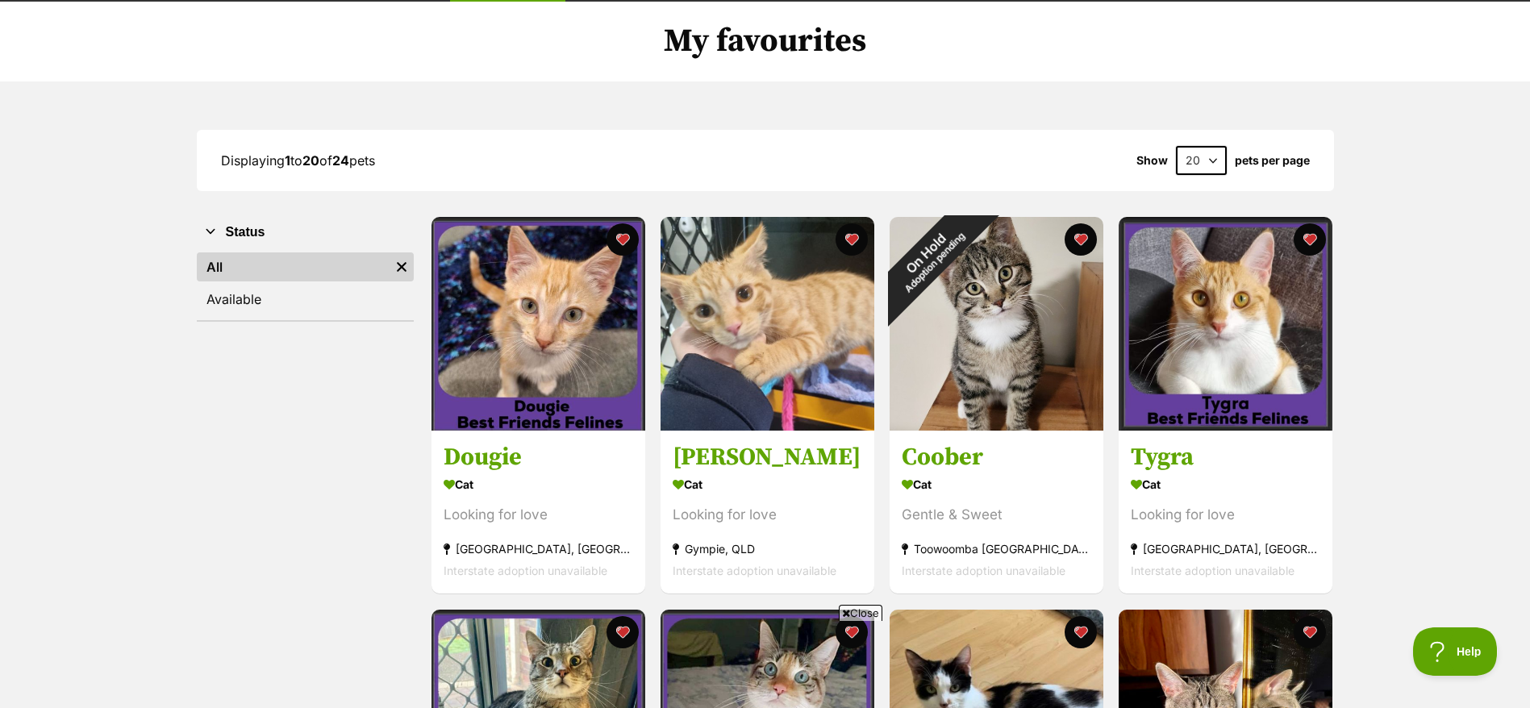
scroll to position [39, 0]
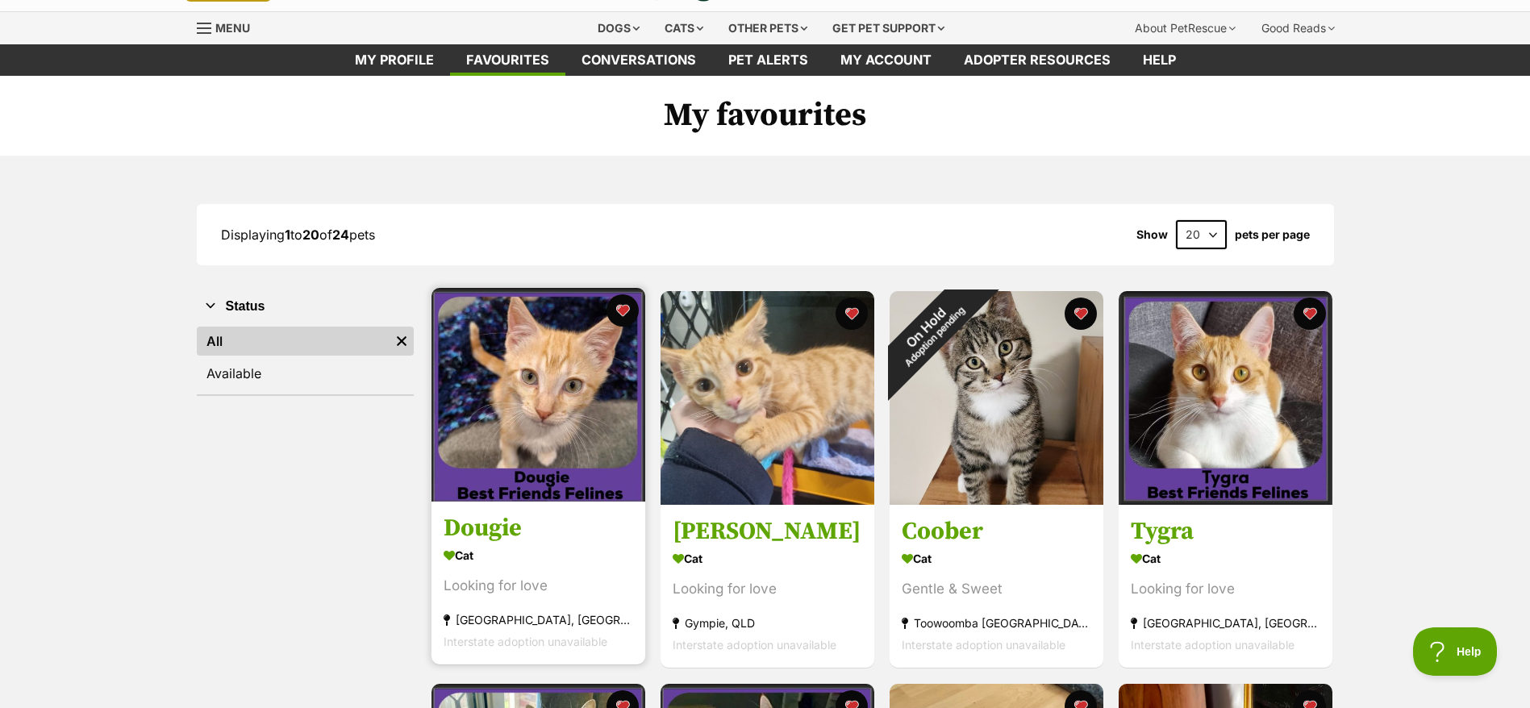
click at [610, 590] on div "Looking for love" at bounding box center [539, 587] width 190 height 22
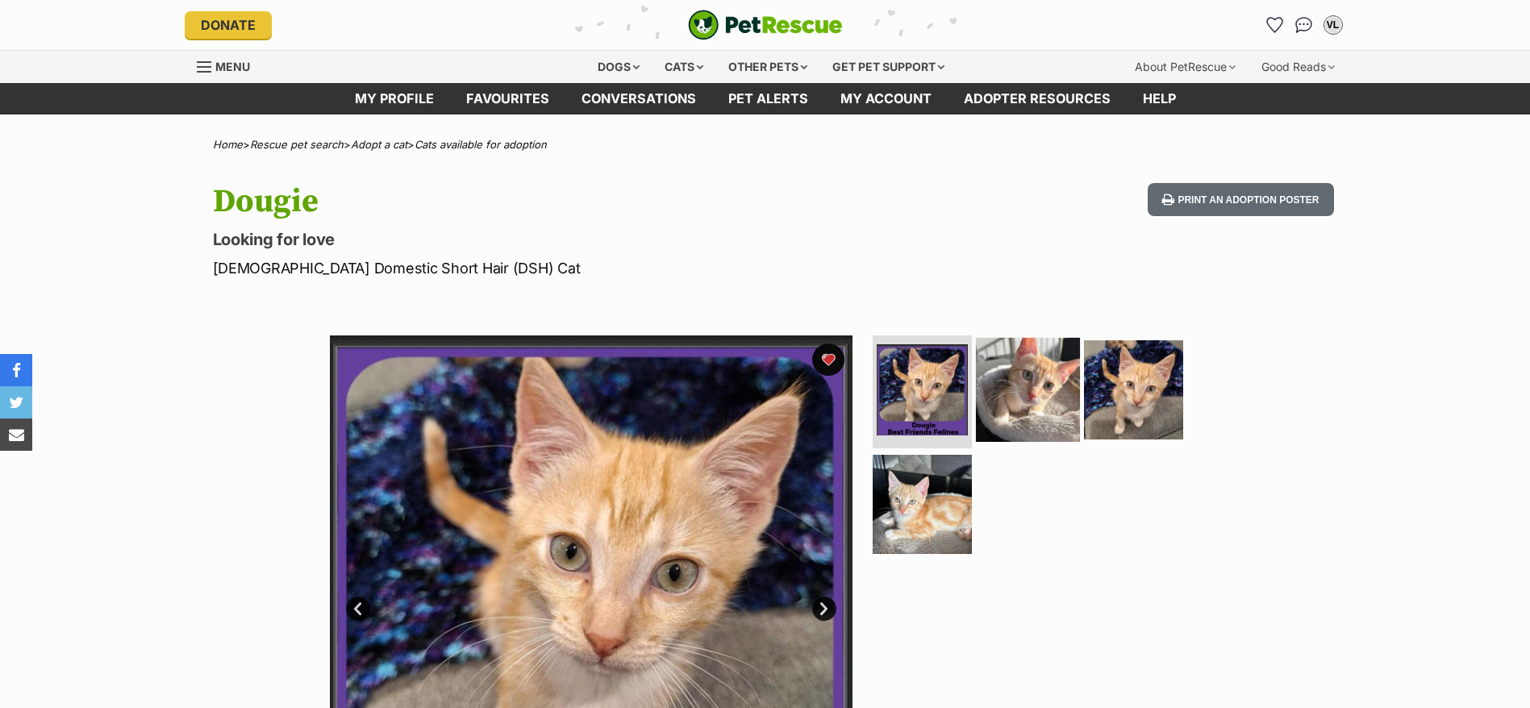
click at [1024, 400] on img at bounding box center [1028, 390] width 104 height 104
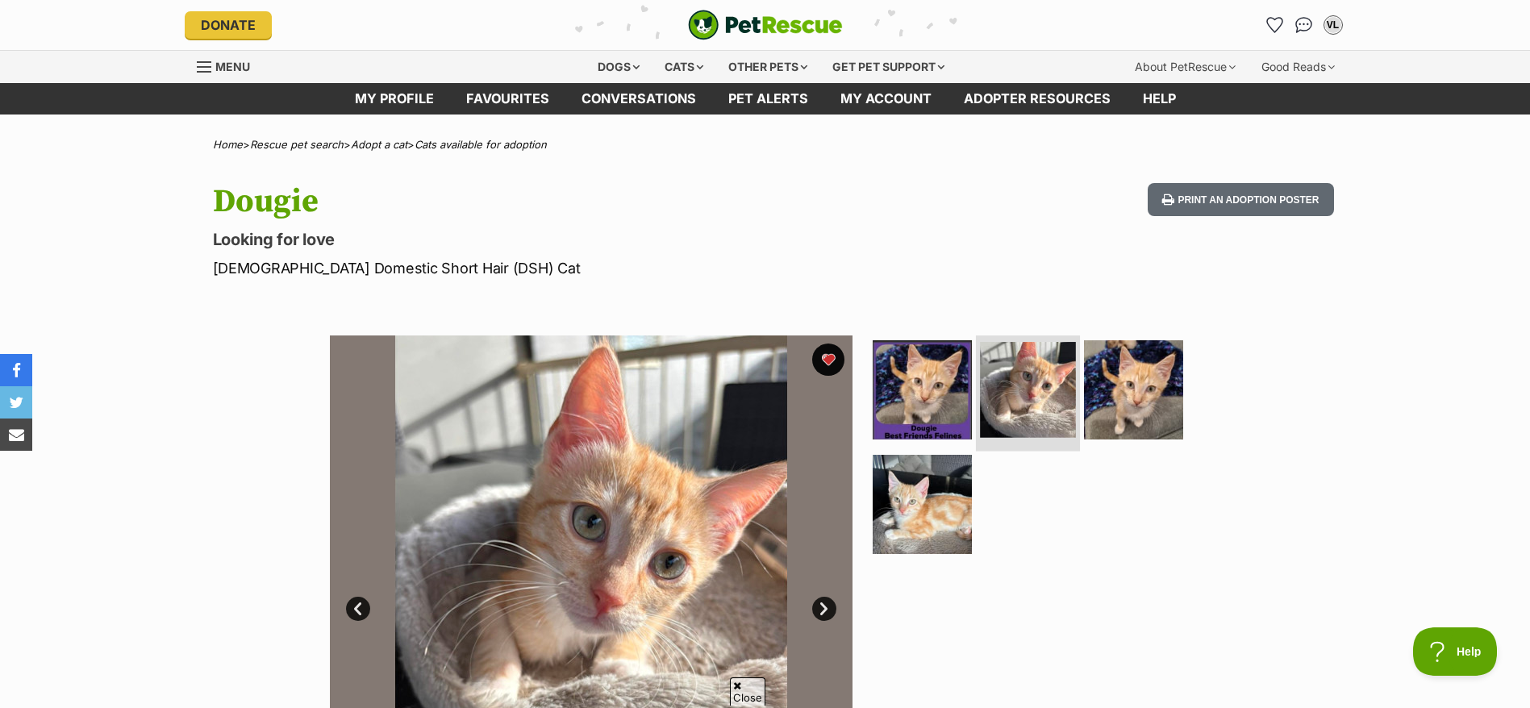
scroll to position [121, 0]
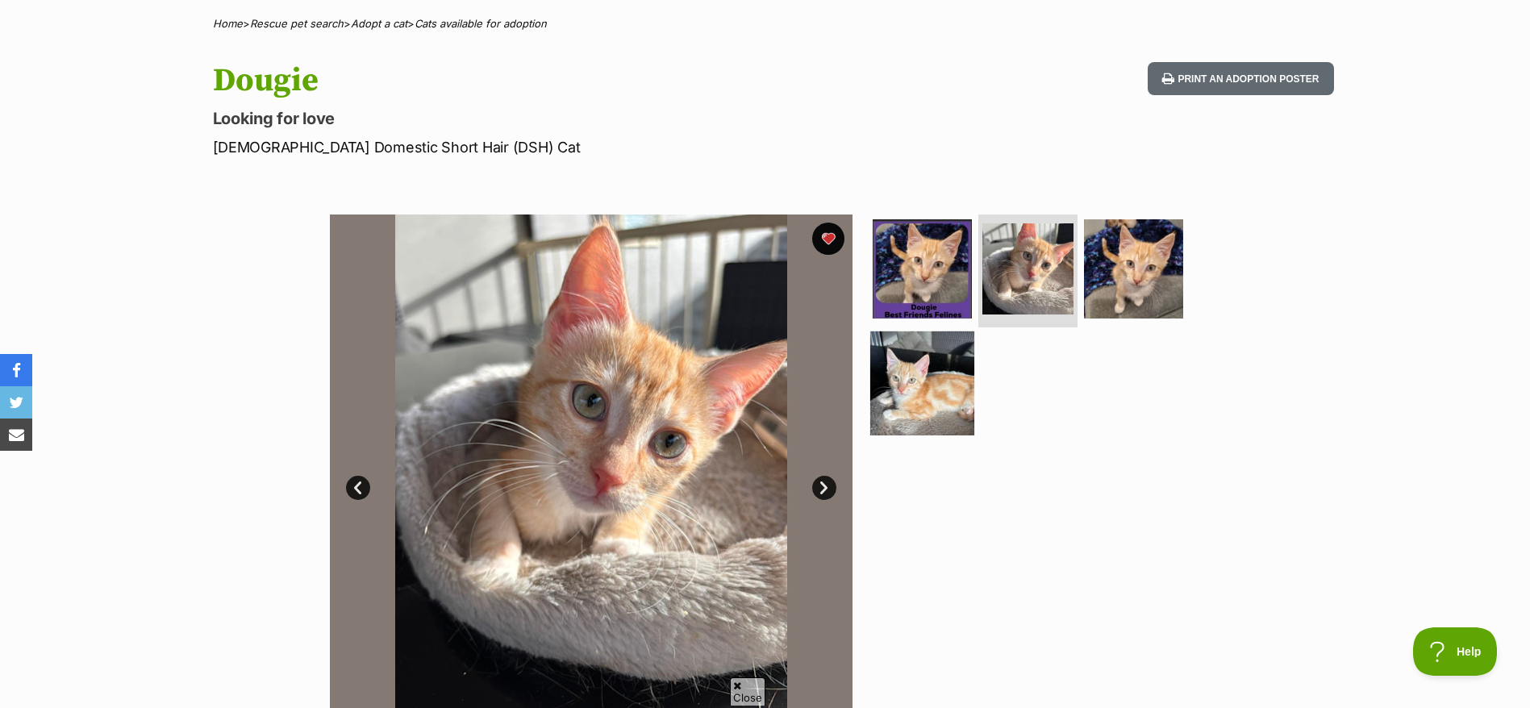
click at [944, 417] on img at bounding box center [922, 383] width 104 height 104
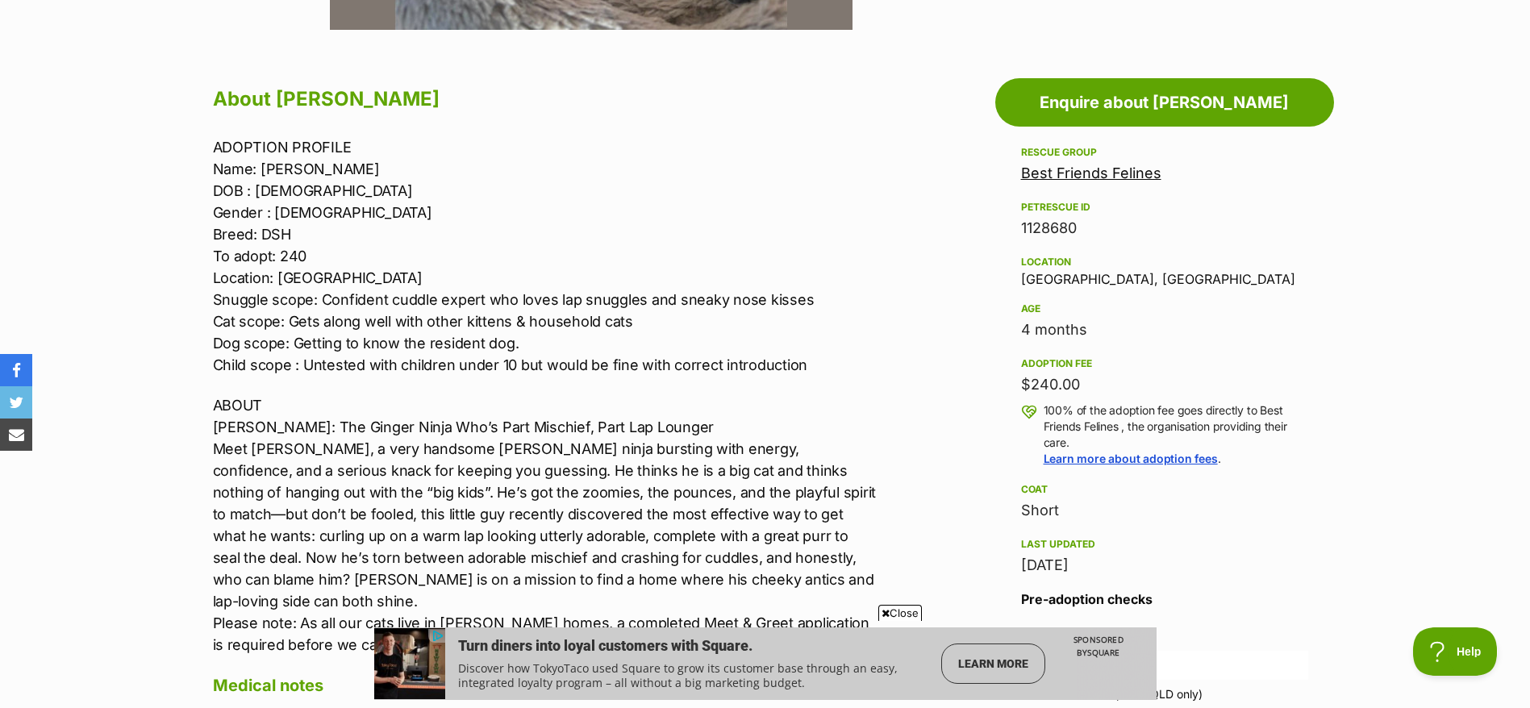
scroll to position [847, 0]
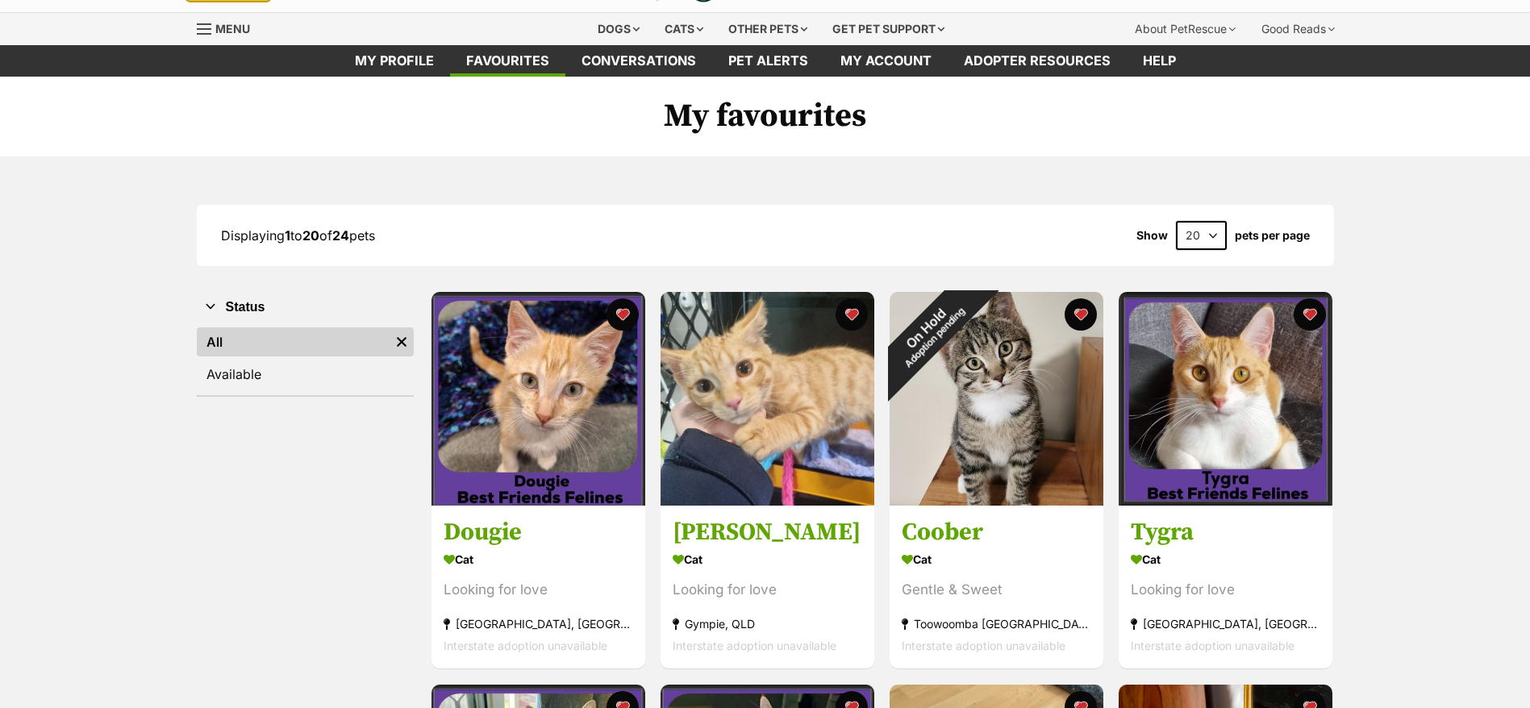
click at [1321, 436] on img at bounding box center [1226, 399] width 214 height 214
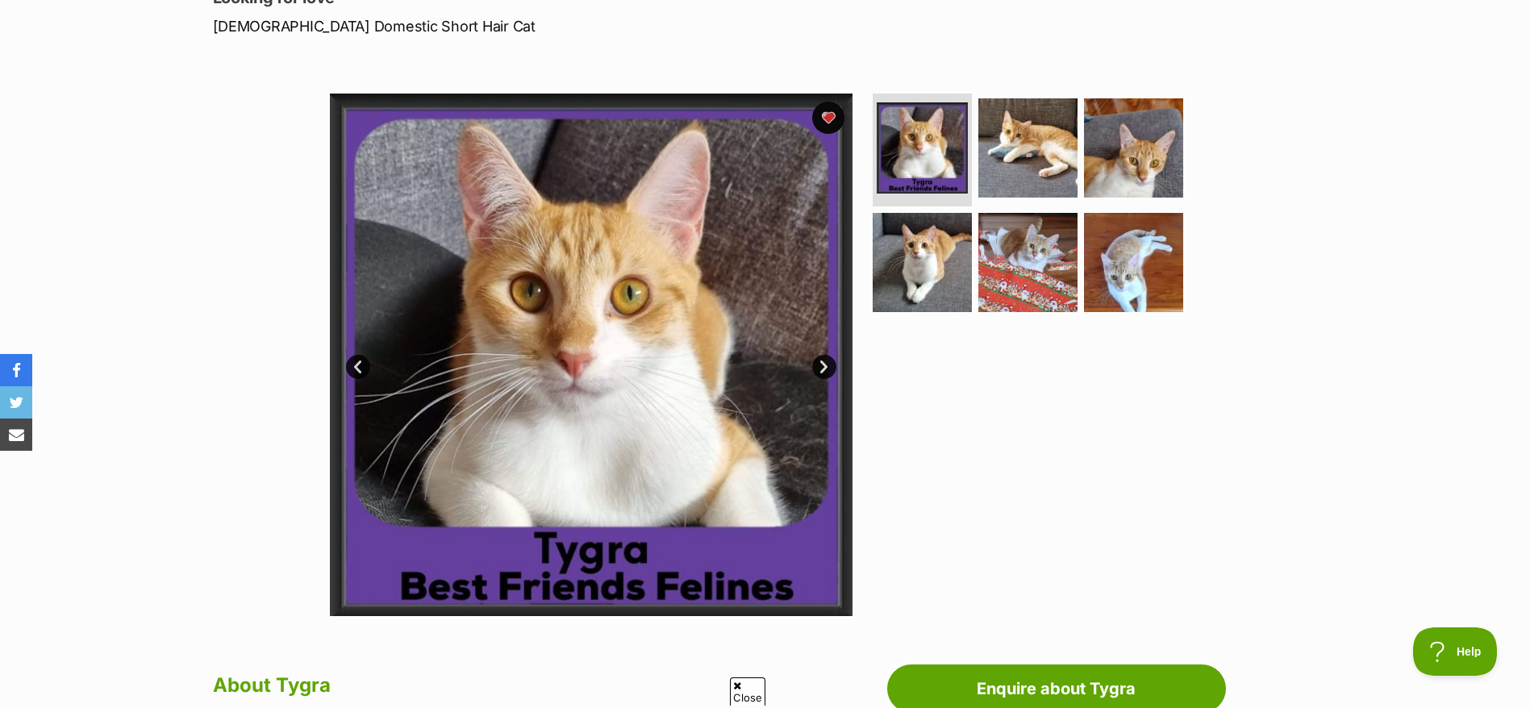
click at [830, 372] on link "Next" at bounding box center [824, 367] width 24 height 24
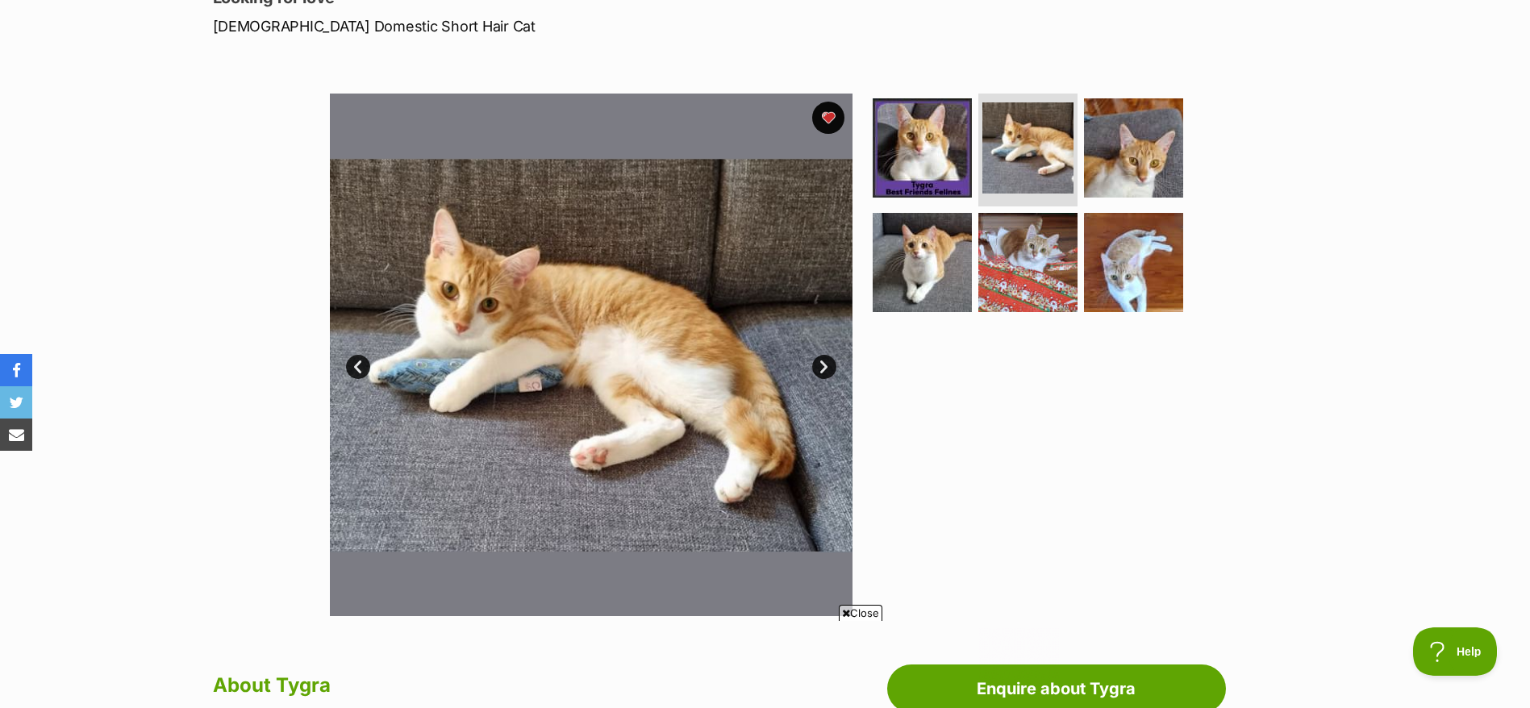
click at [830, 372] on link "Next" at bounding box center [824, 367] width 24 height 24
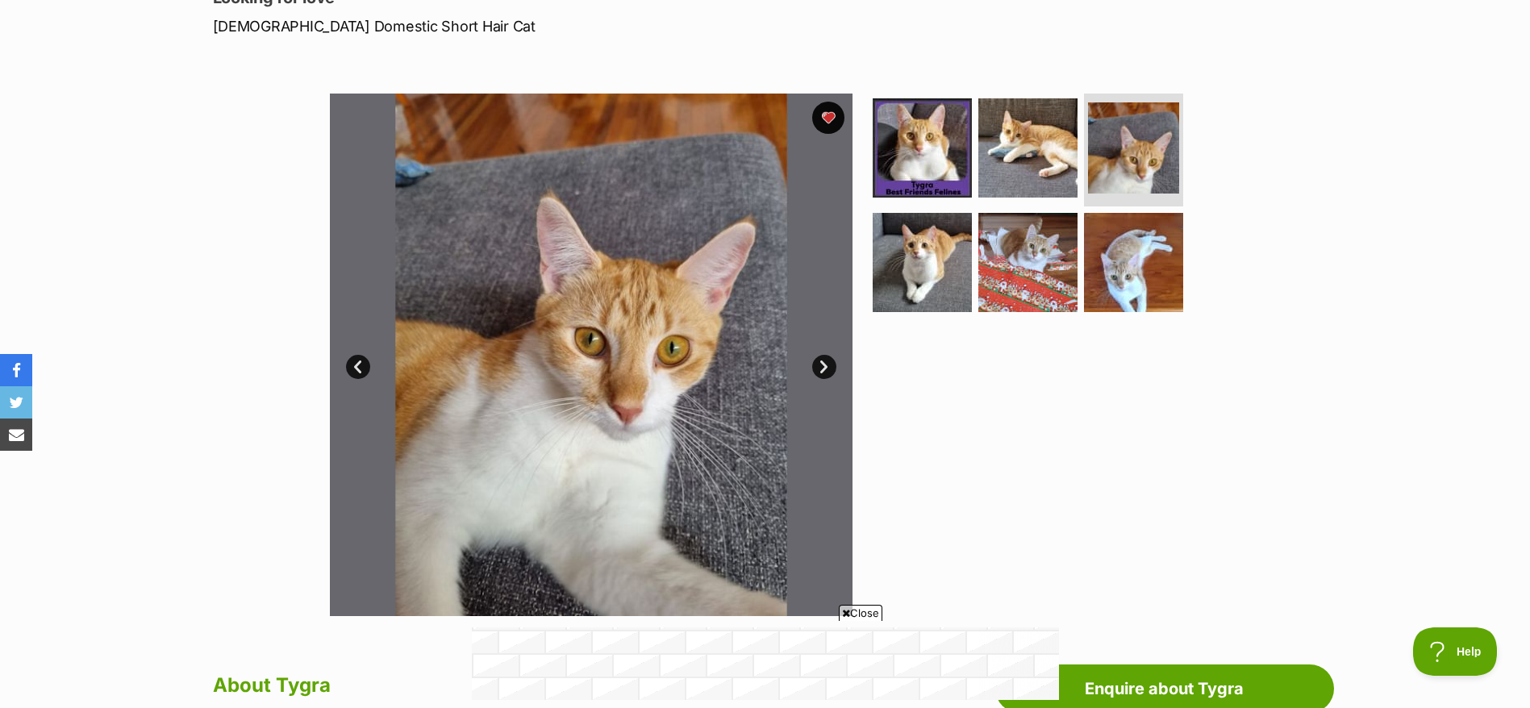
click at [830, 372] on link "Next" at bounding box center [824, 367] width 24 height 24
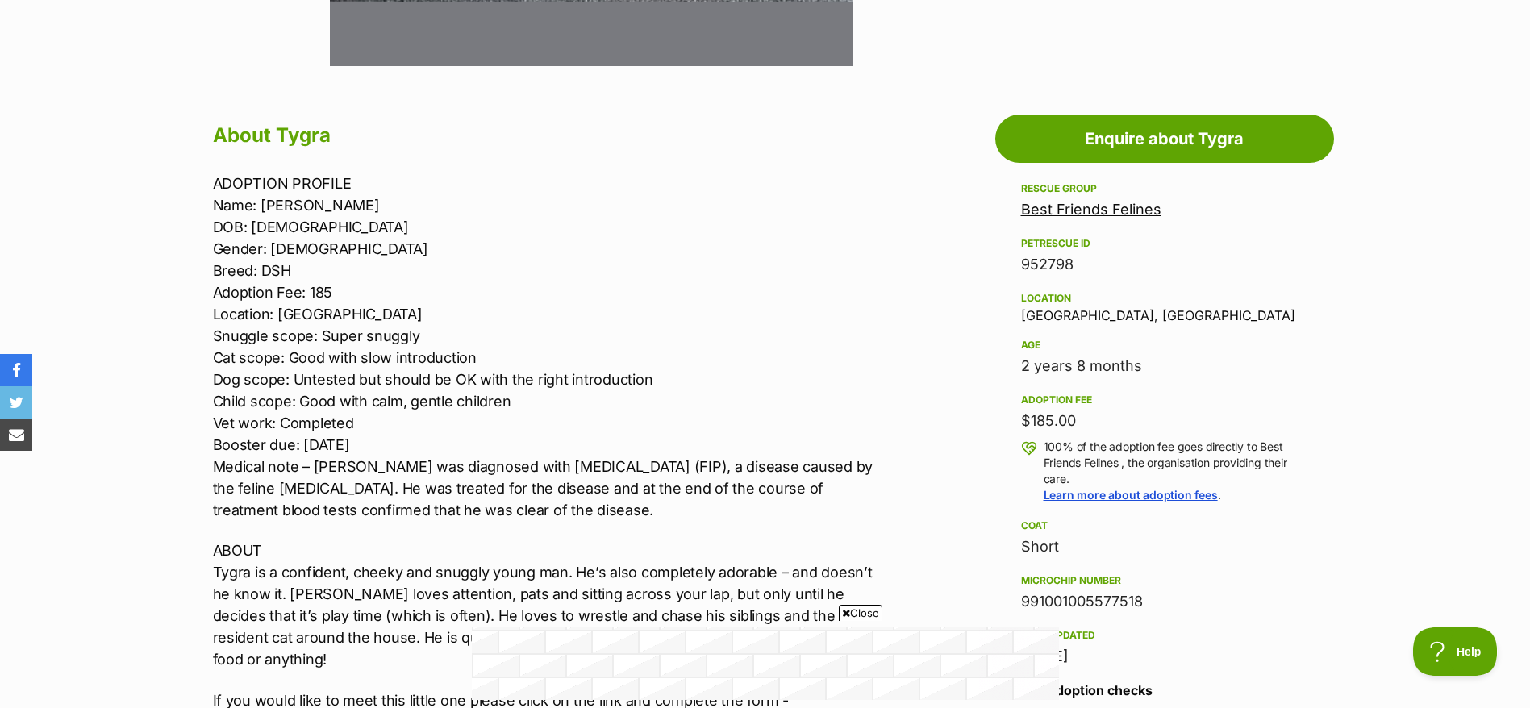
scroll to position [847, 0]
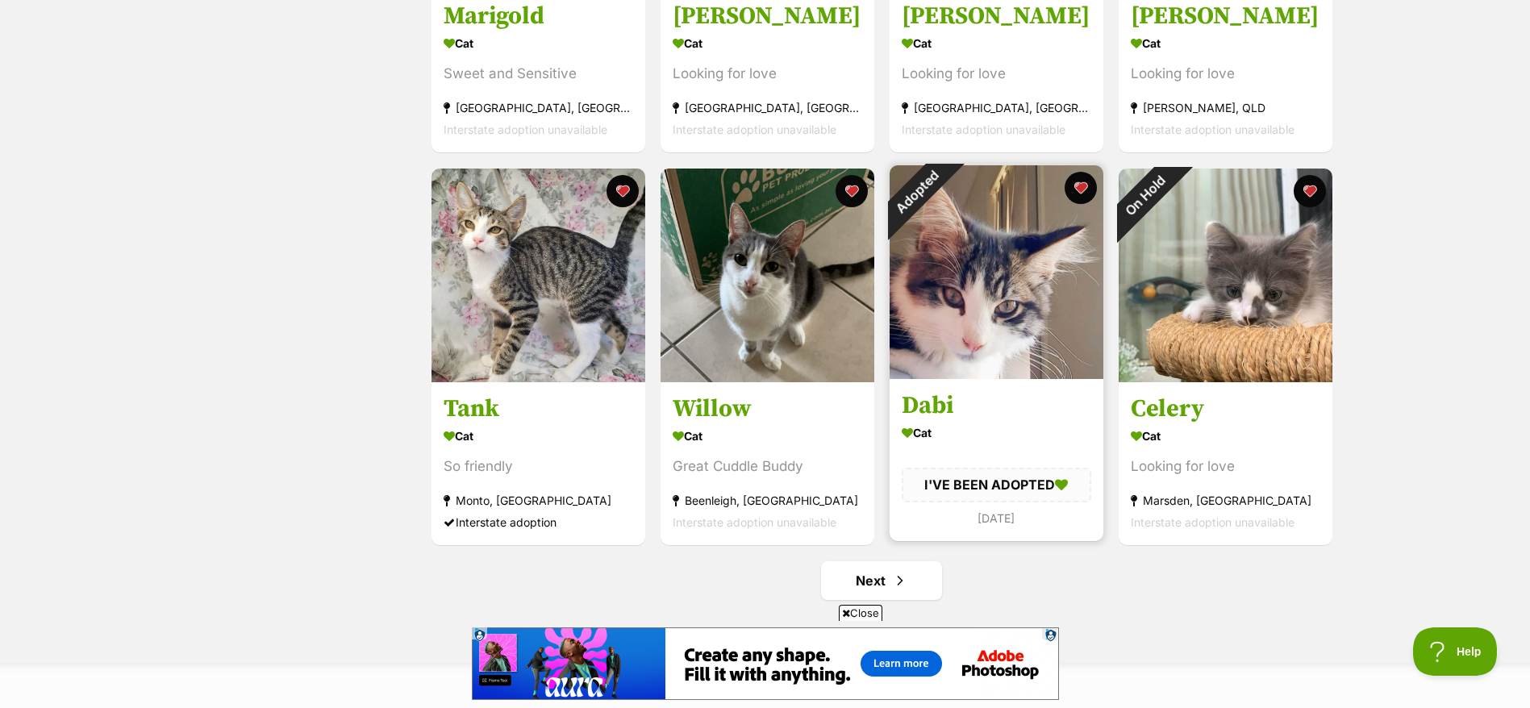
click at [969, 405] on h3 "Dabi" at bounding box center [997, 405] width 190 height 31
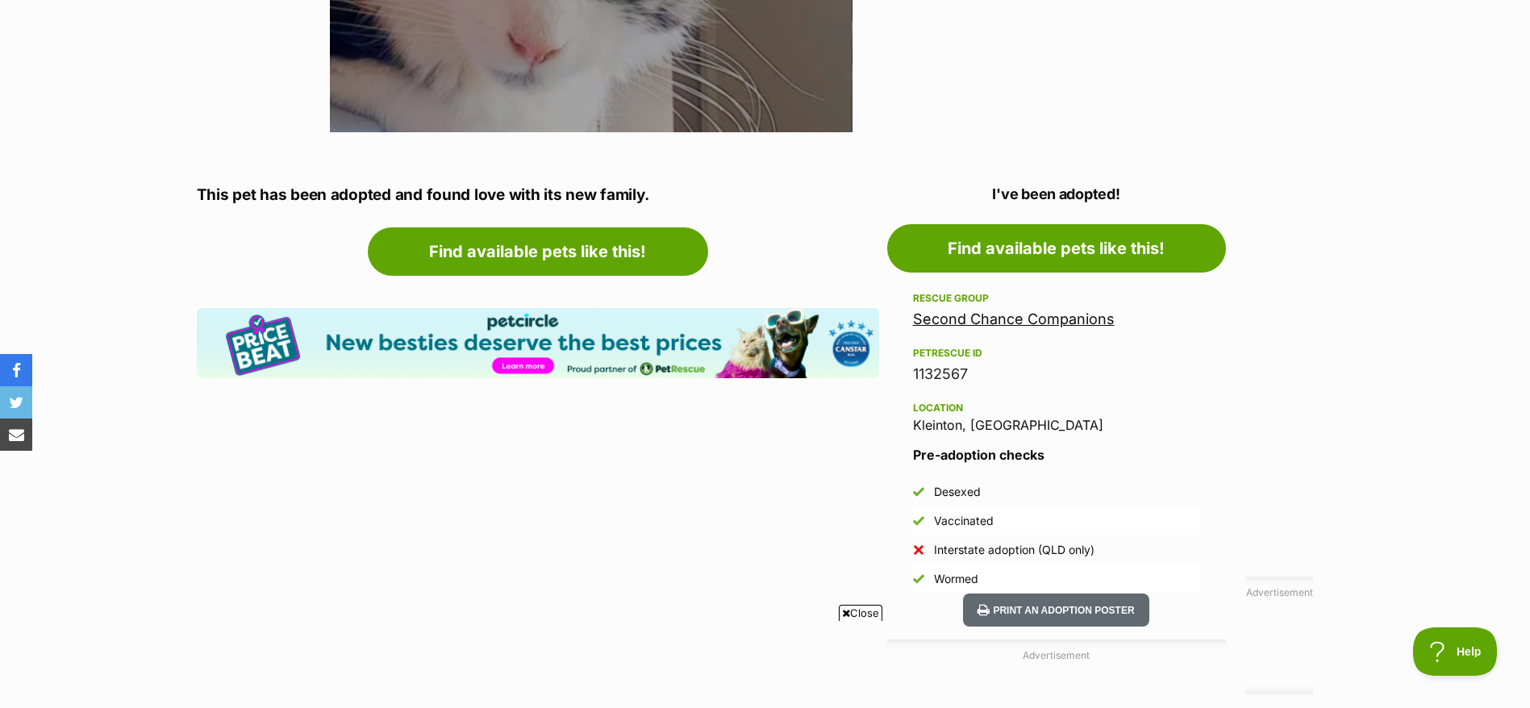
click at [997, 310] on link "Second Chance Companions" at bounding box center [1014, 318] width 202 height 17
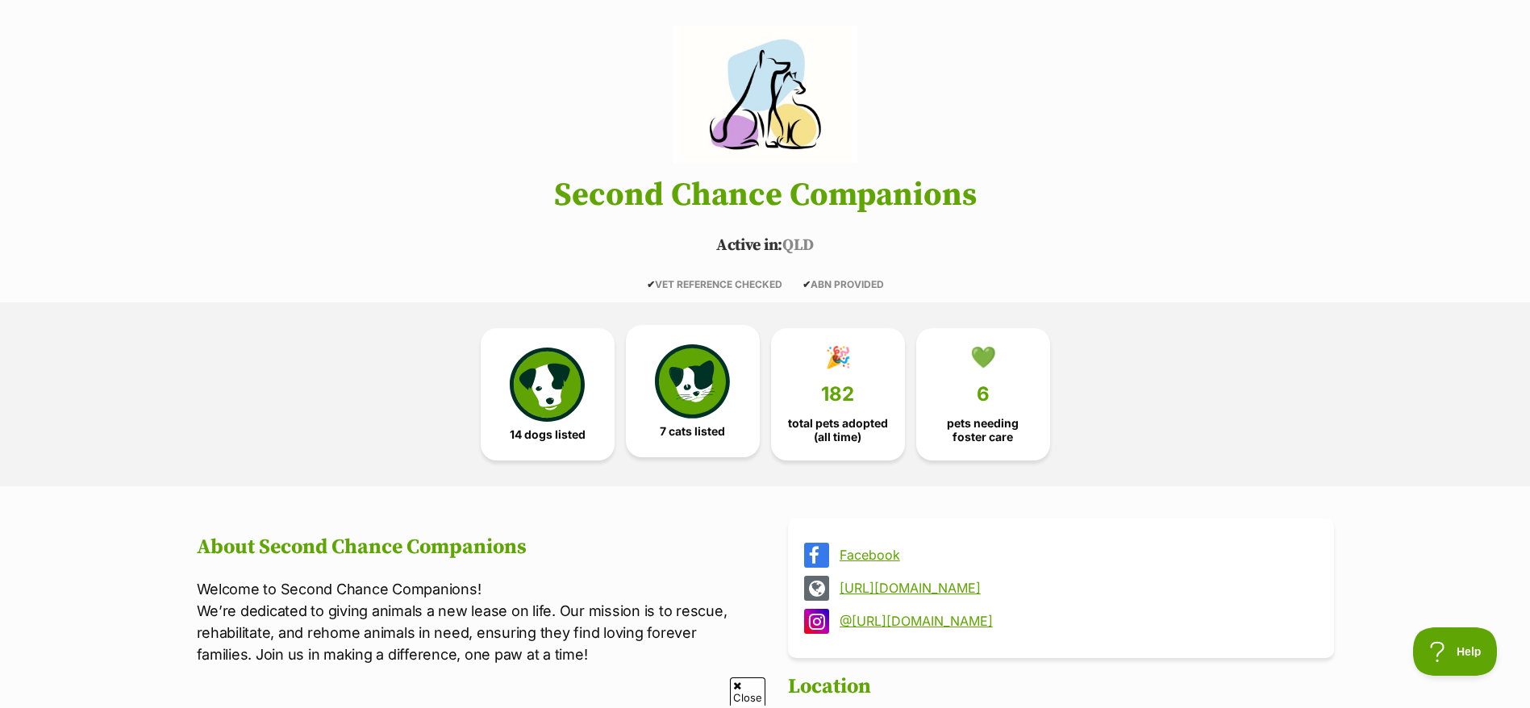
click at [715, 389] on img at bounding box center [692, 381] width 74 height 74
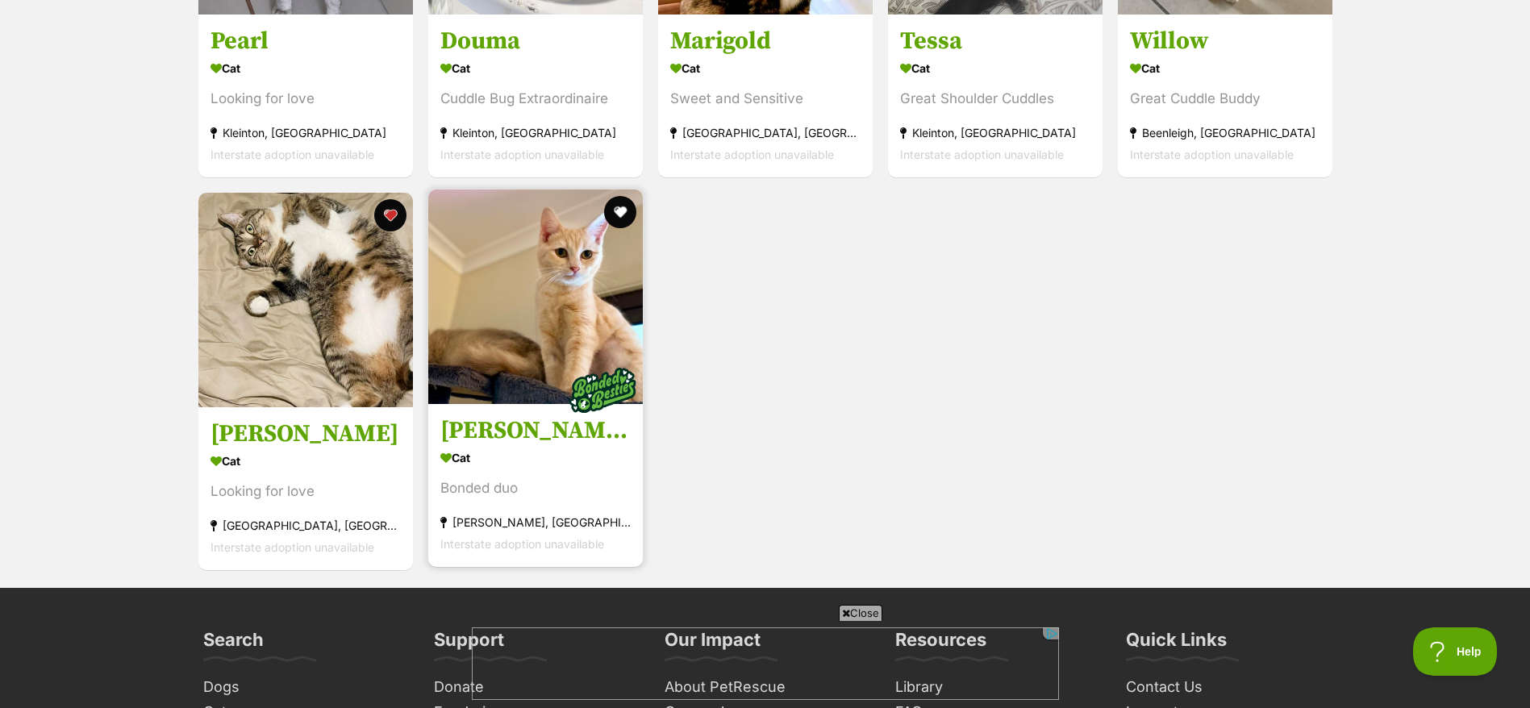
scroll to position [1719, 0]
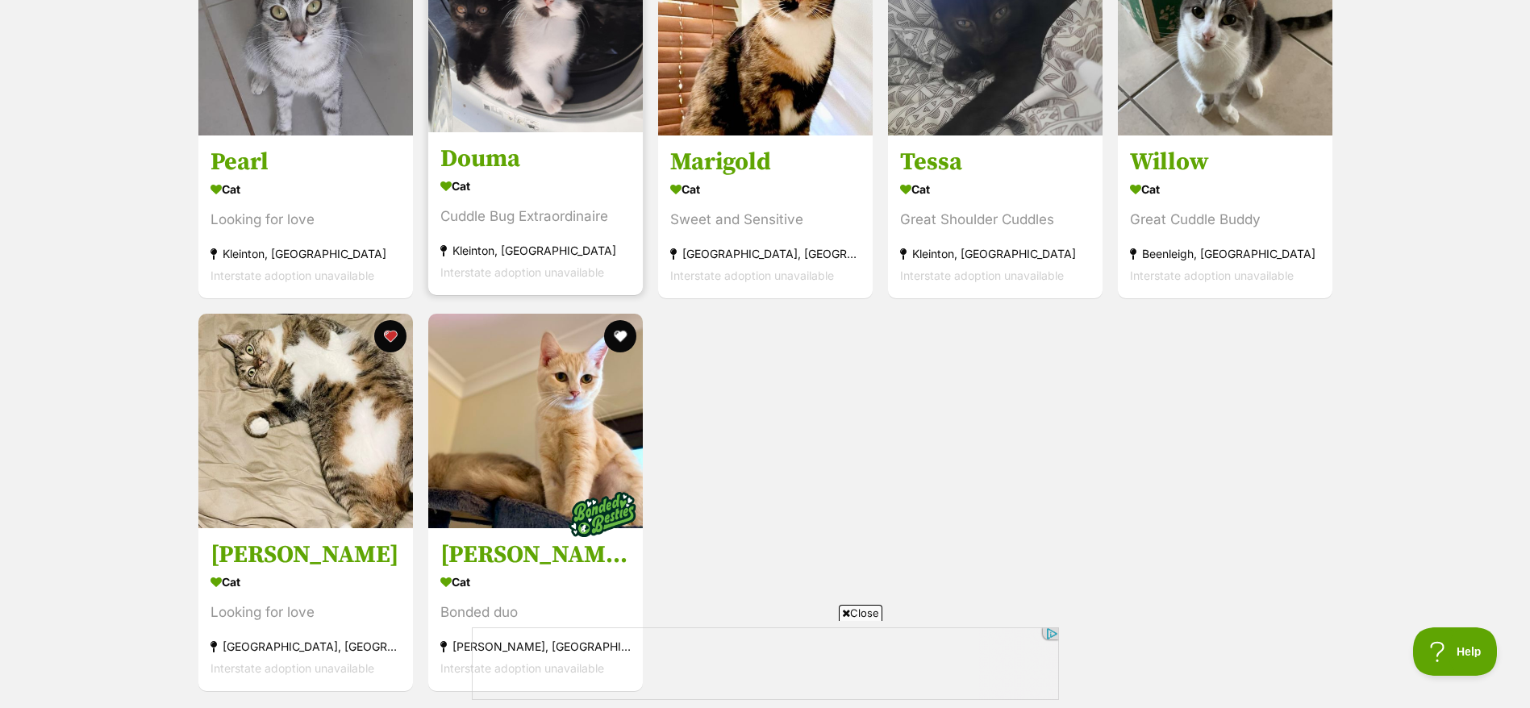
click at [596, 202] on section "Cat Cuddle Bug Extraordinaire Kleinton, QLD Interstate adoption unavailable" at bounding box center [535, 228] width 190 height 109
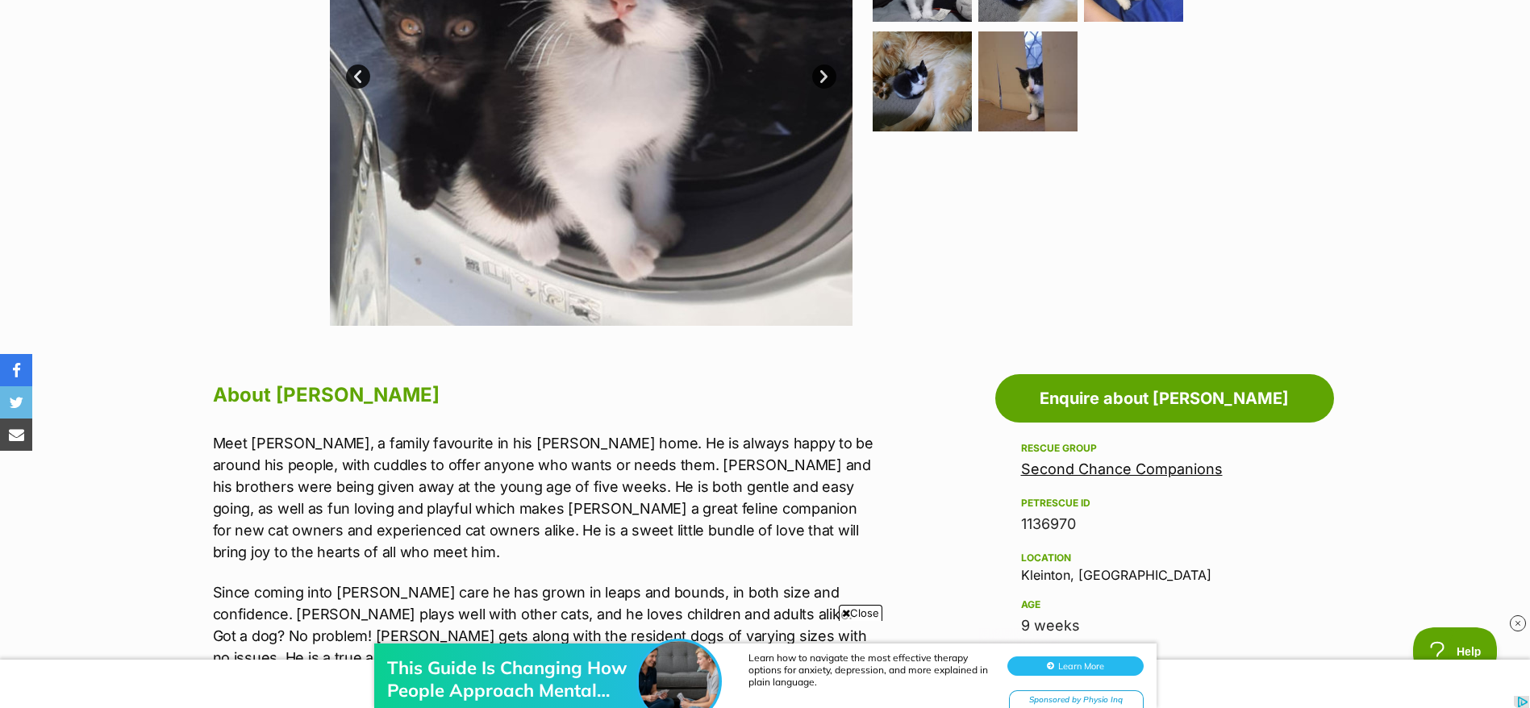
scroll to position [242, 0]
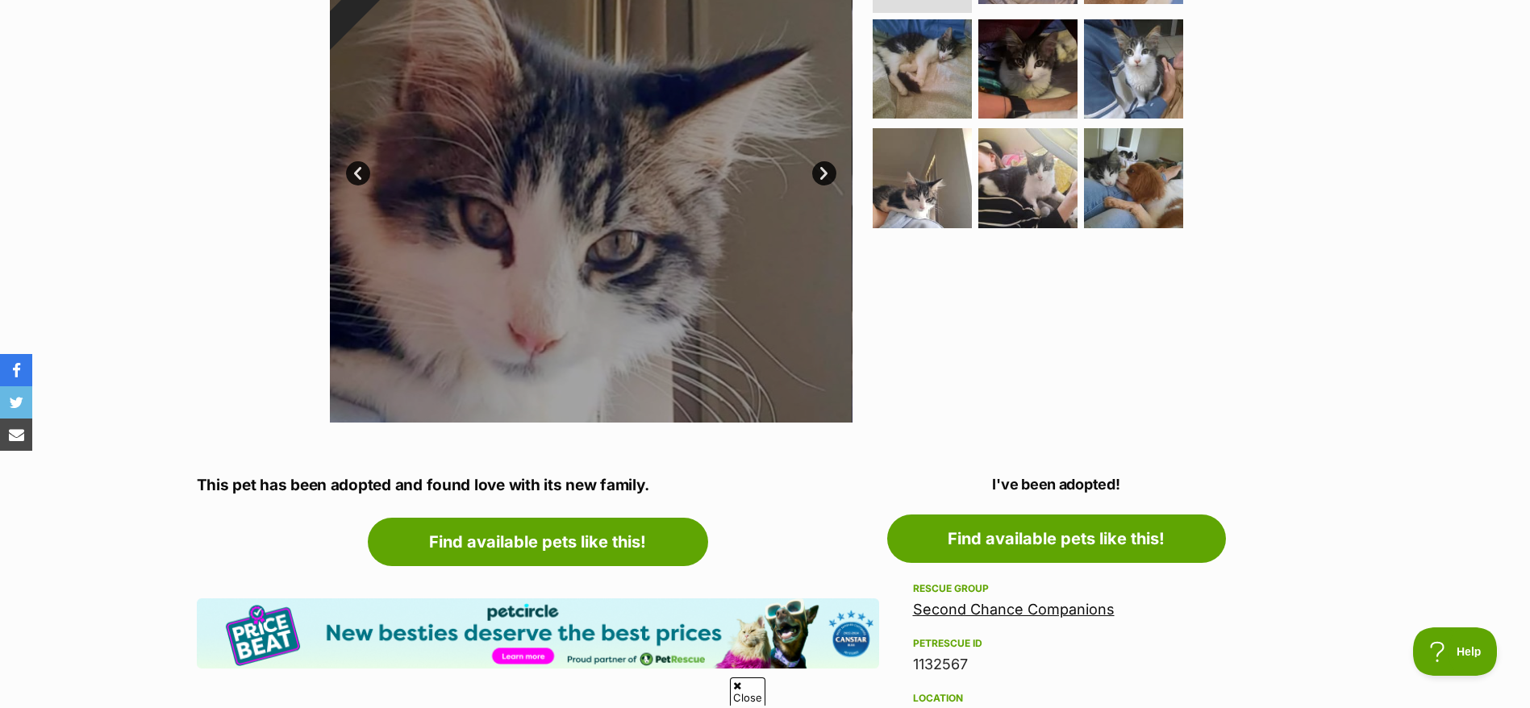
scroll to position [121, 0]
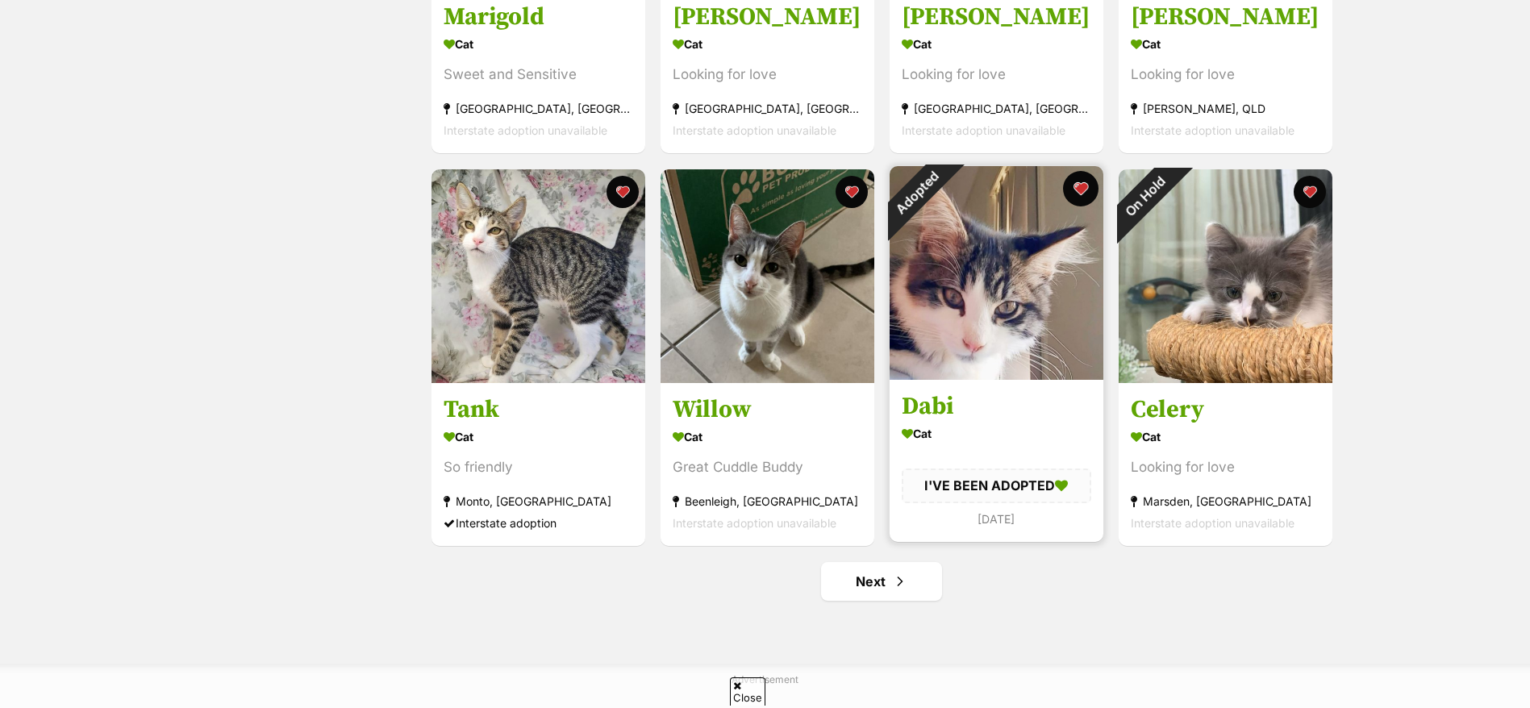
click at [1086, 180] on button "favourite" at bounding box center [1080, 188] width 35 height 35
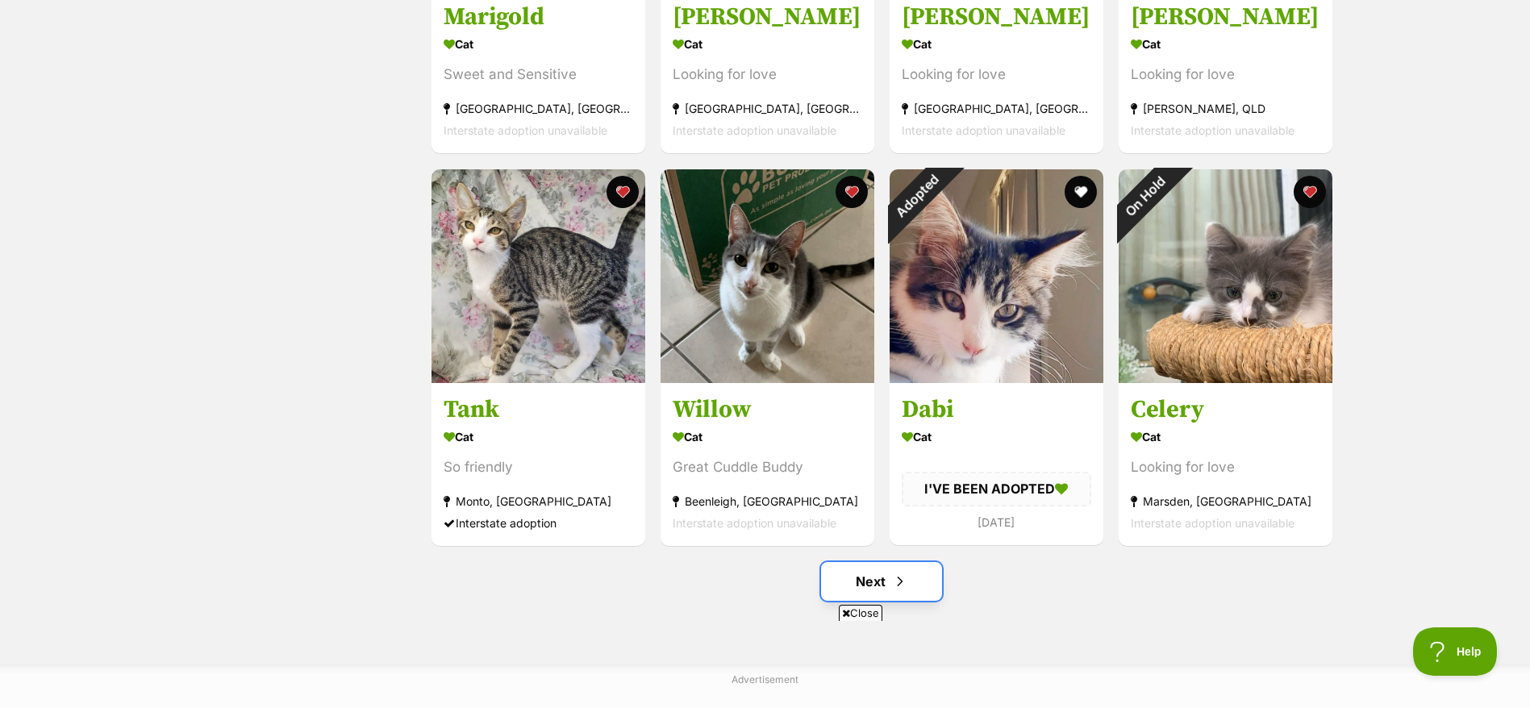
click at [903, 594] on link "Next" at bounding box center [881, 581] width 121 height 39
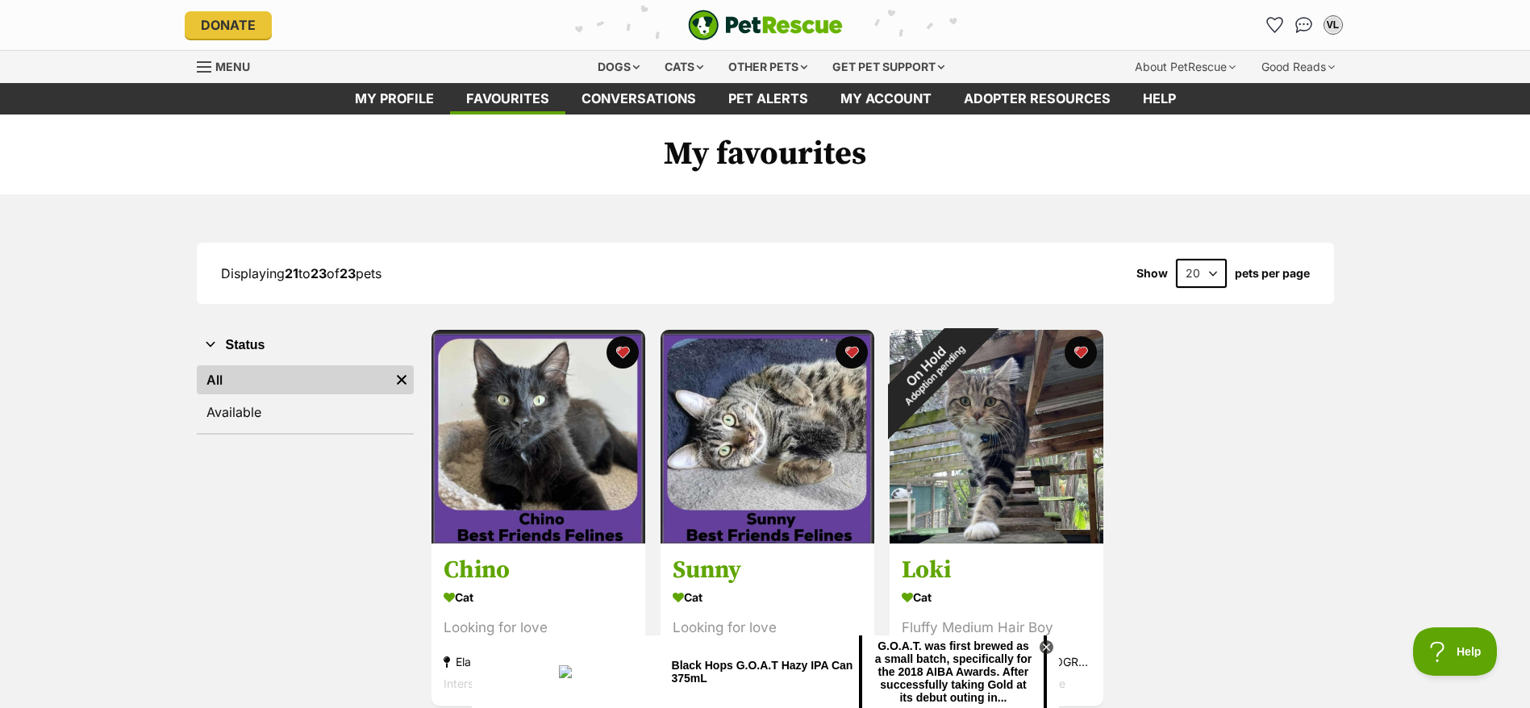
click at [797, 35] on img "PetRescue" at bounding box center [765, 25] width 155 height 31
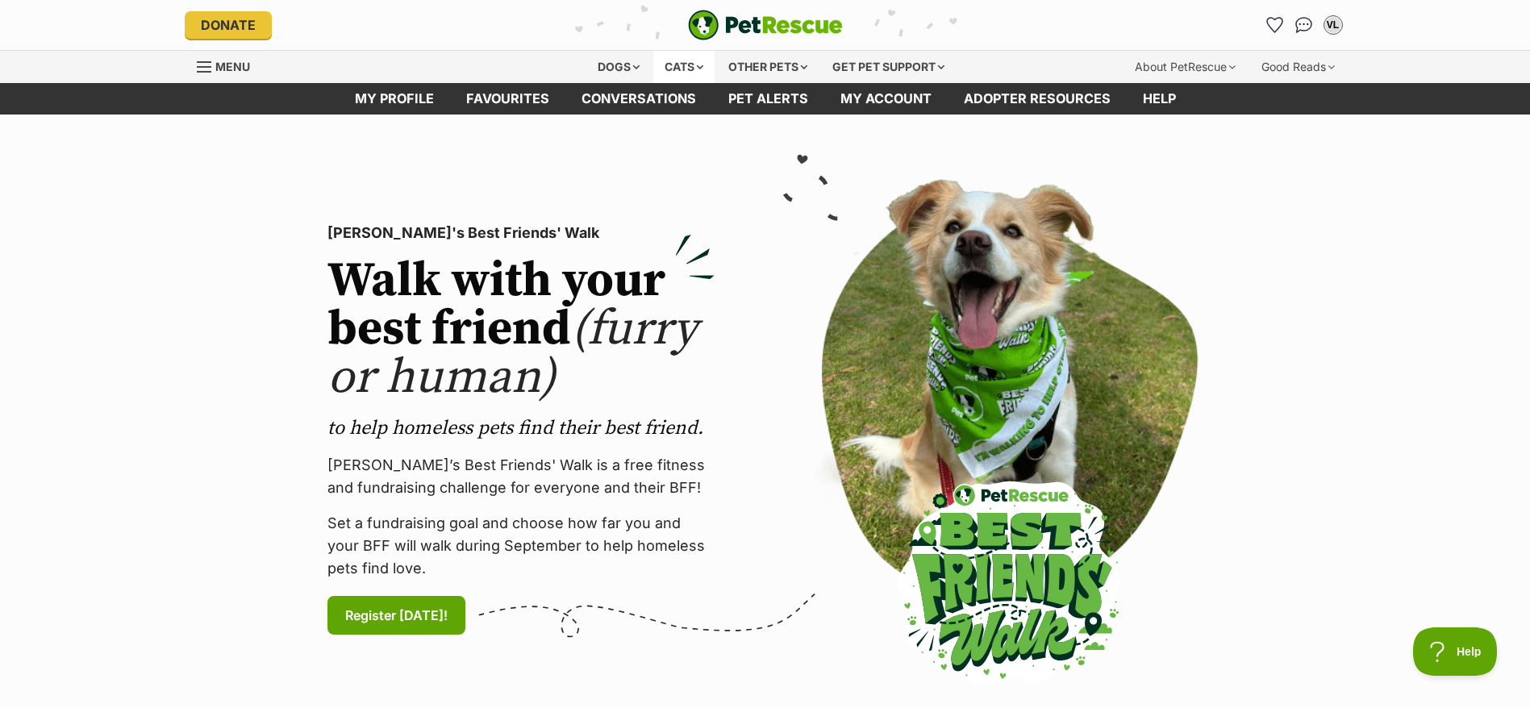
click at [670, 75] on div "Cats" at bounding box center [683, 67] width 61 height 32
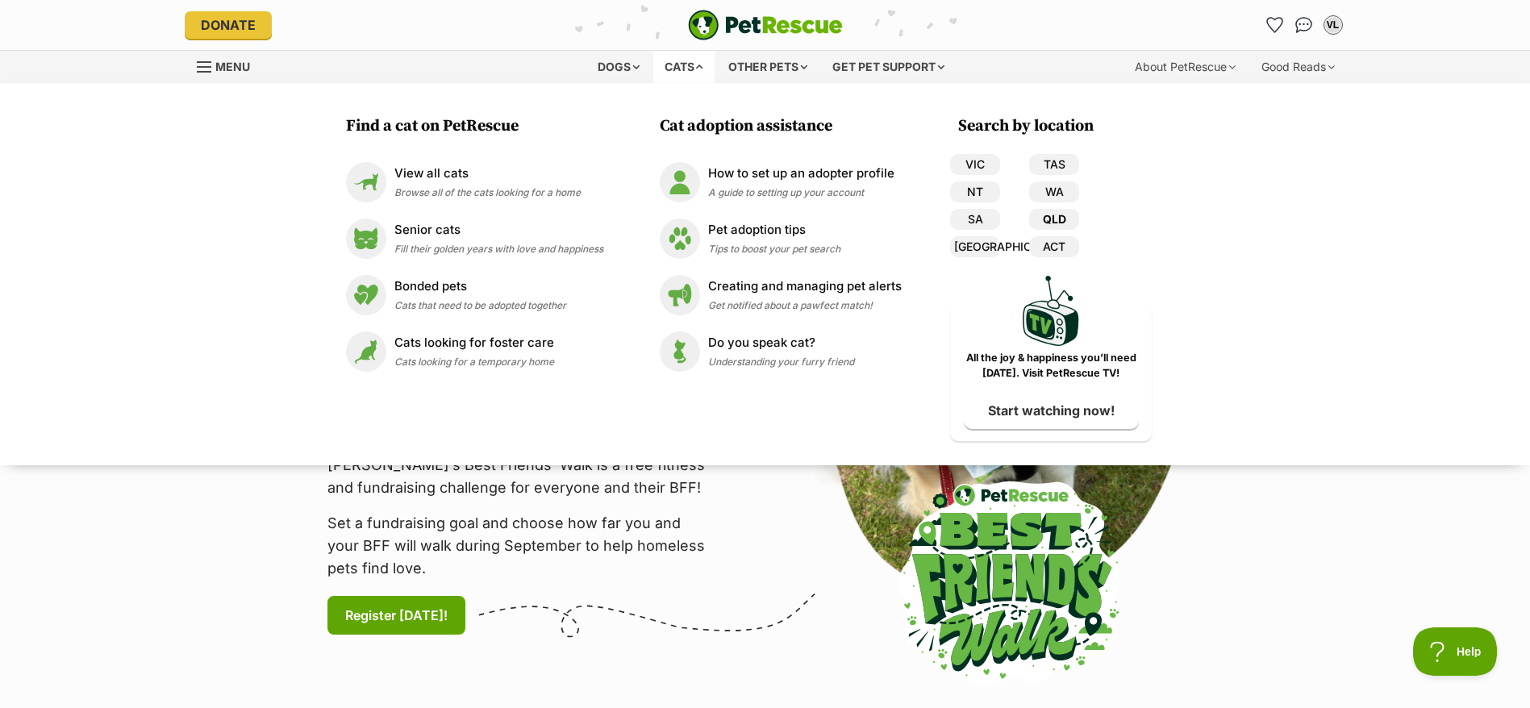
click at [1048, 223] on link "QLD" at bounding box center [1054, 219] width 50 height 21
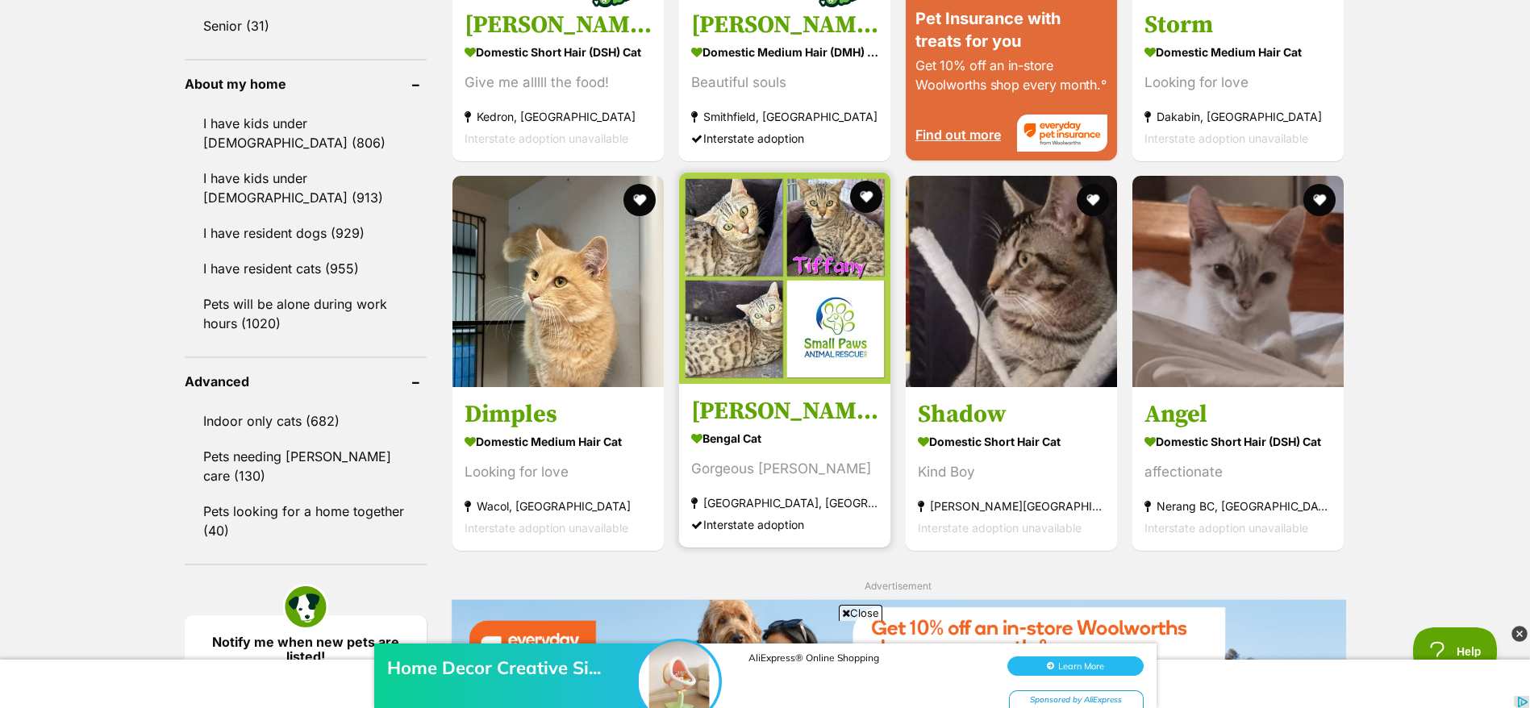
scroll to position [1815, 0]
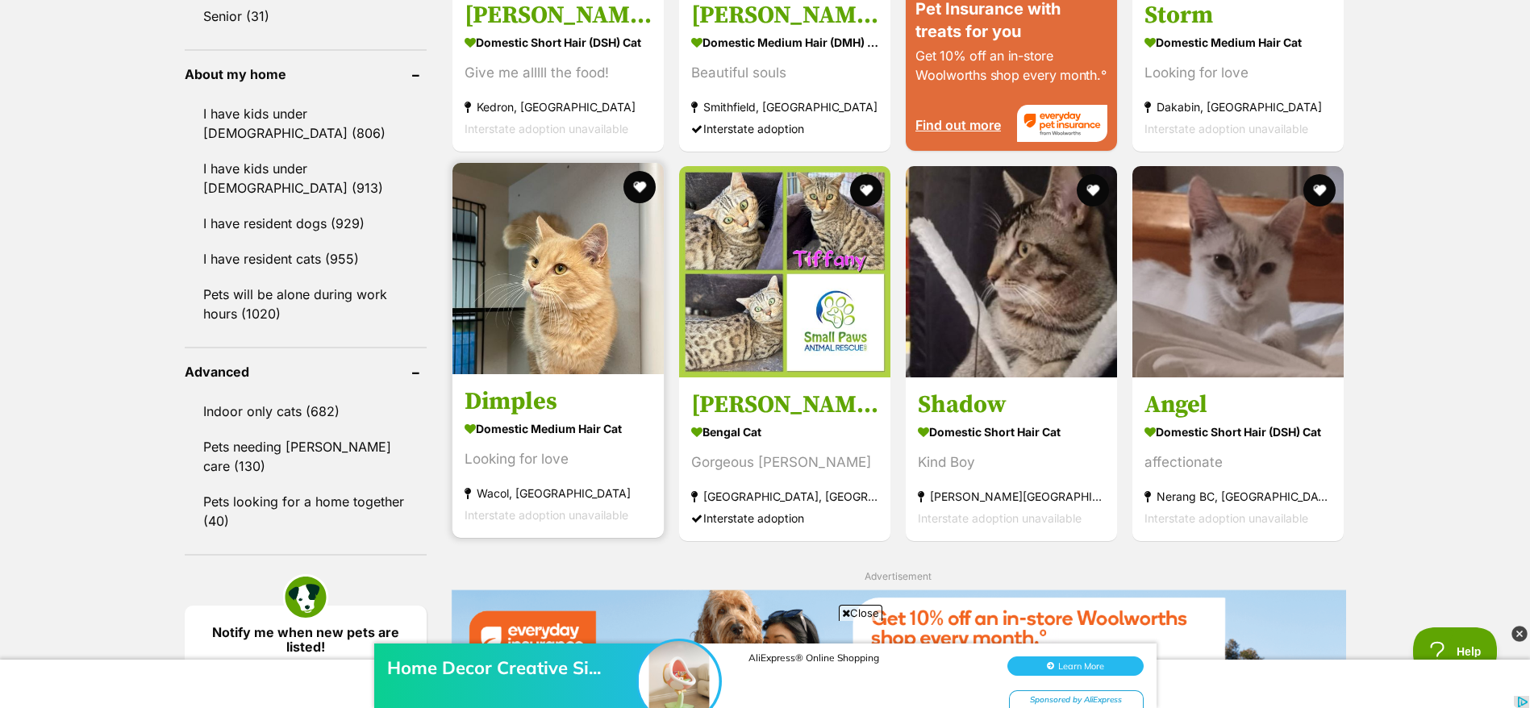
click at [594, 488] on strong "Wacol, [GEOGRAPHIC_DATA]" at bounding box center [558, 493] width 187 height 22
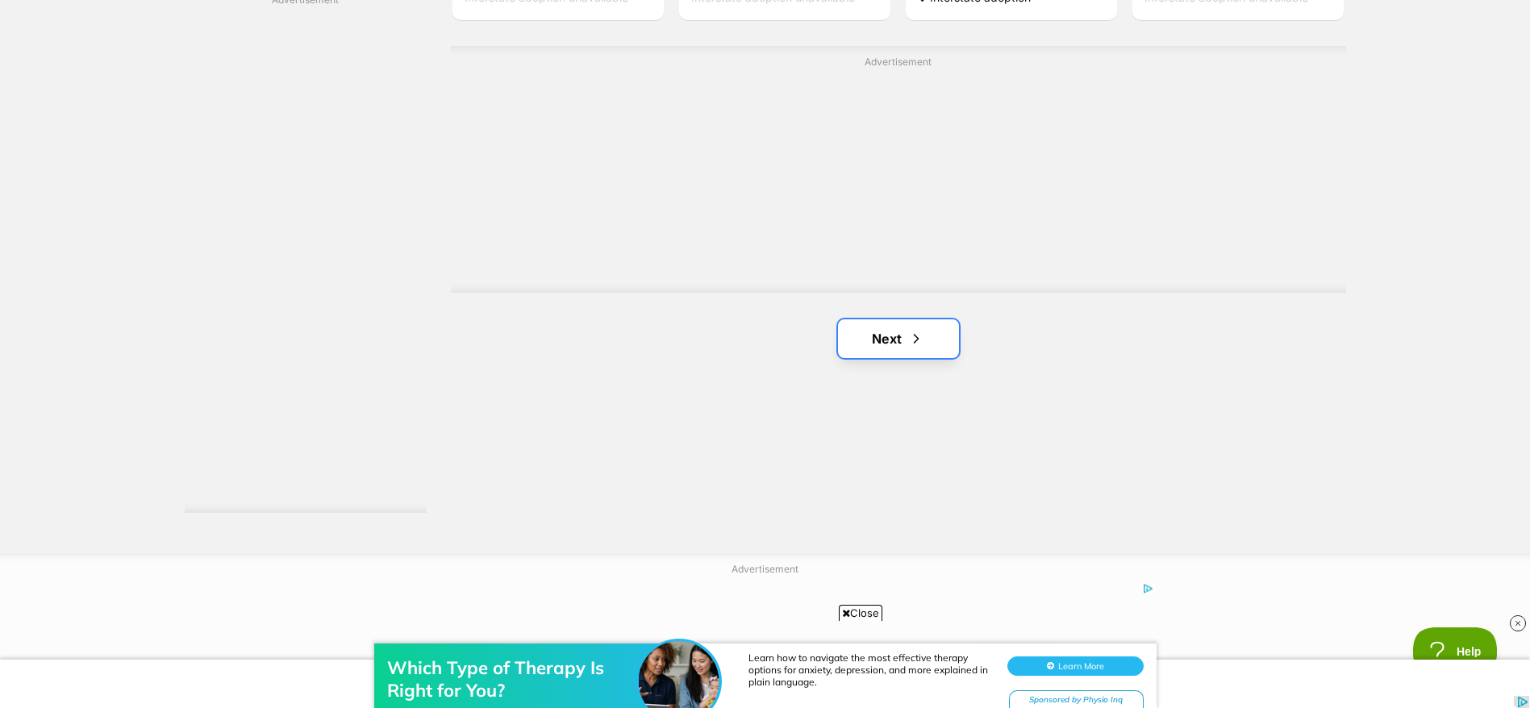
click at [906, 344] on link "Next" at bounding box center [898, 338] width 121 height 39
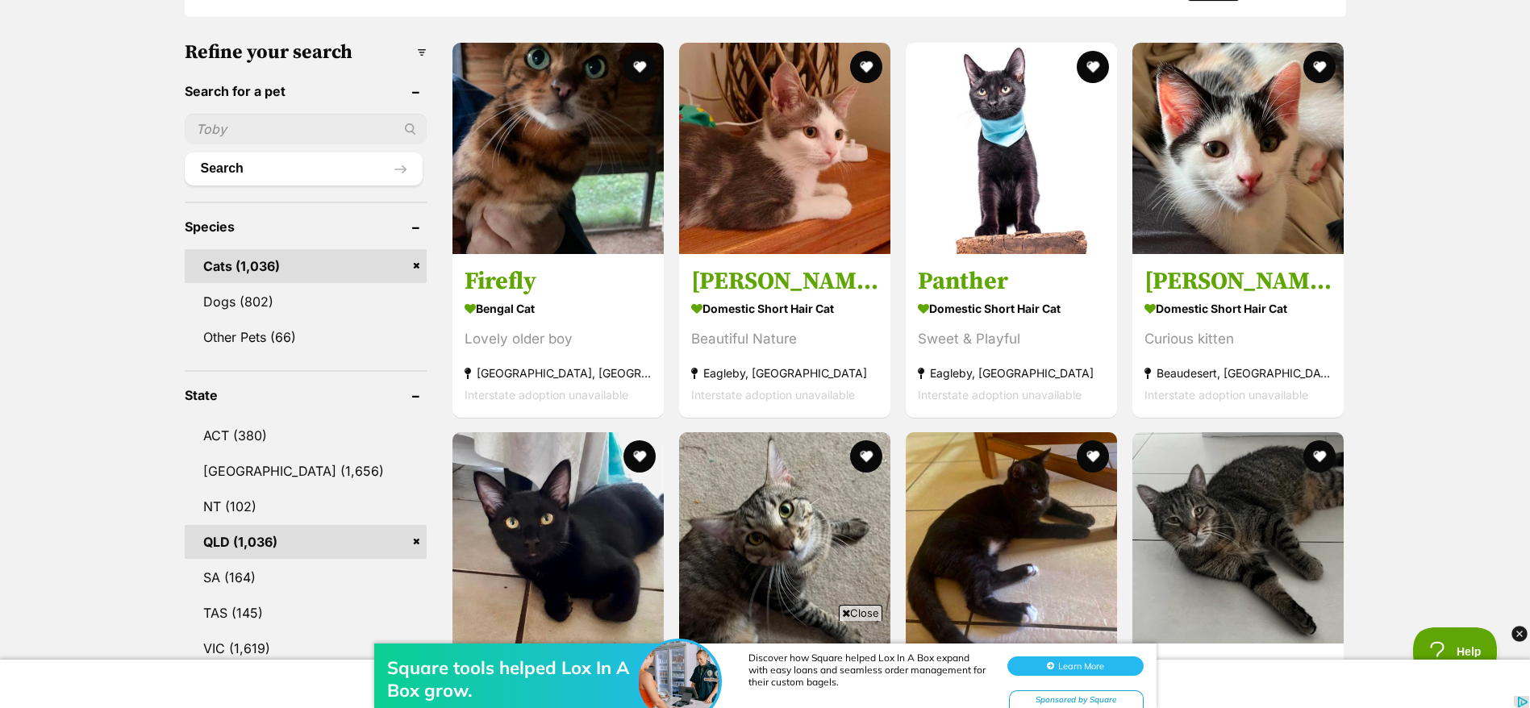
scroll to position [363, 0]
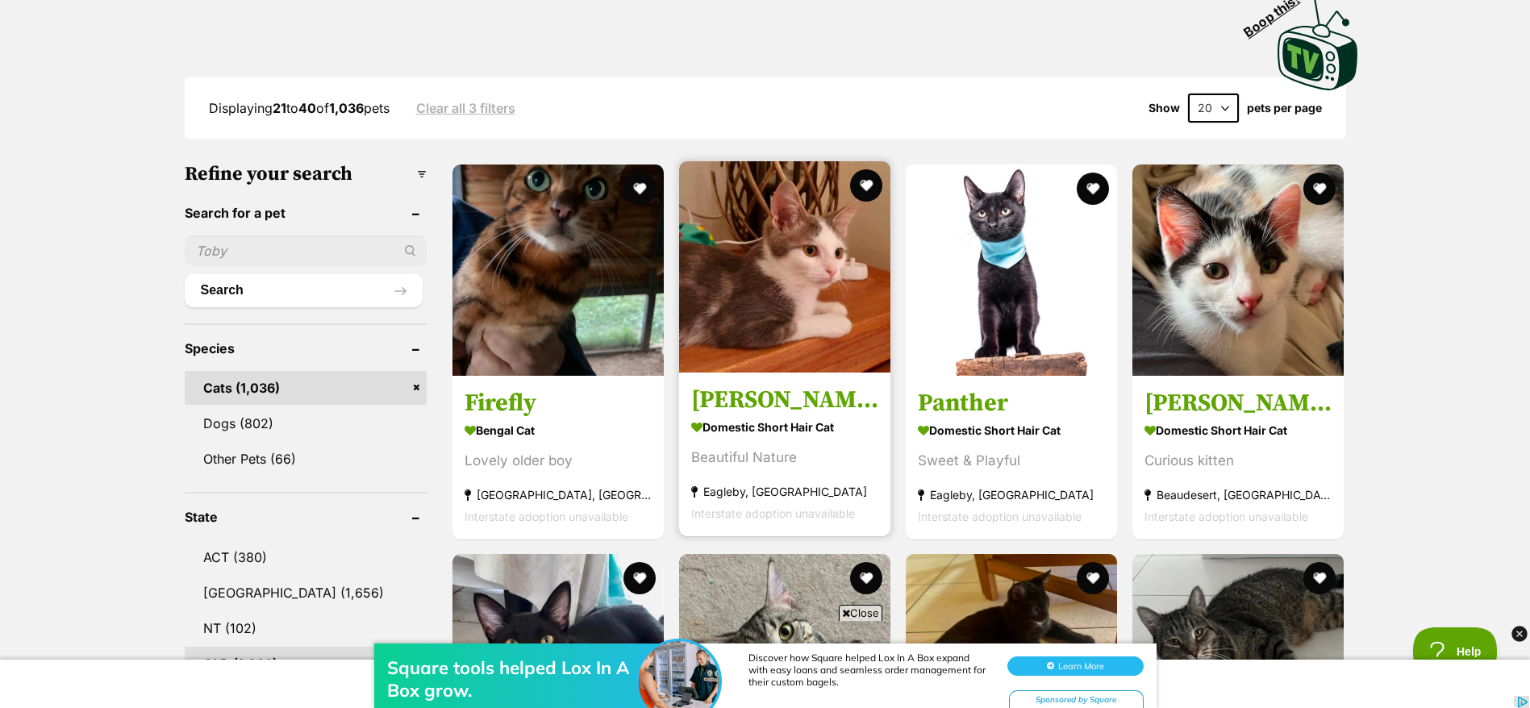
click at [806, 448] on div "Beautiful Nature" at bounding box center [784, 457] width 187 height 22
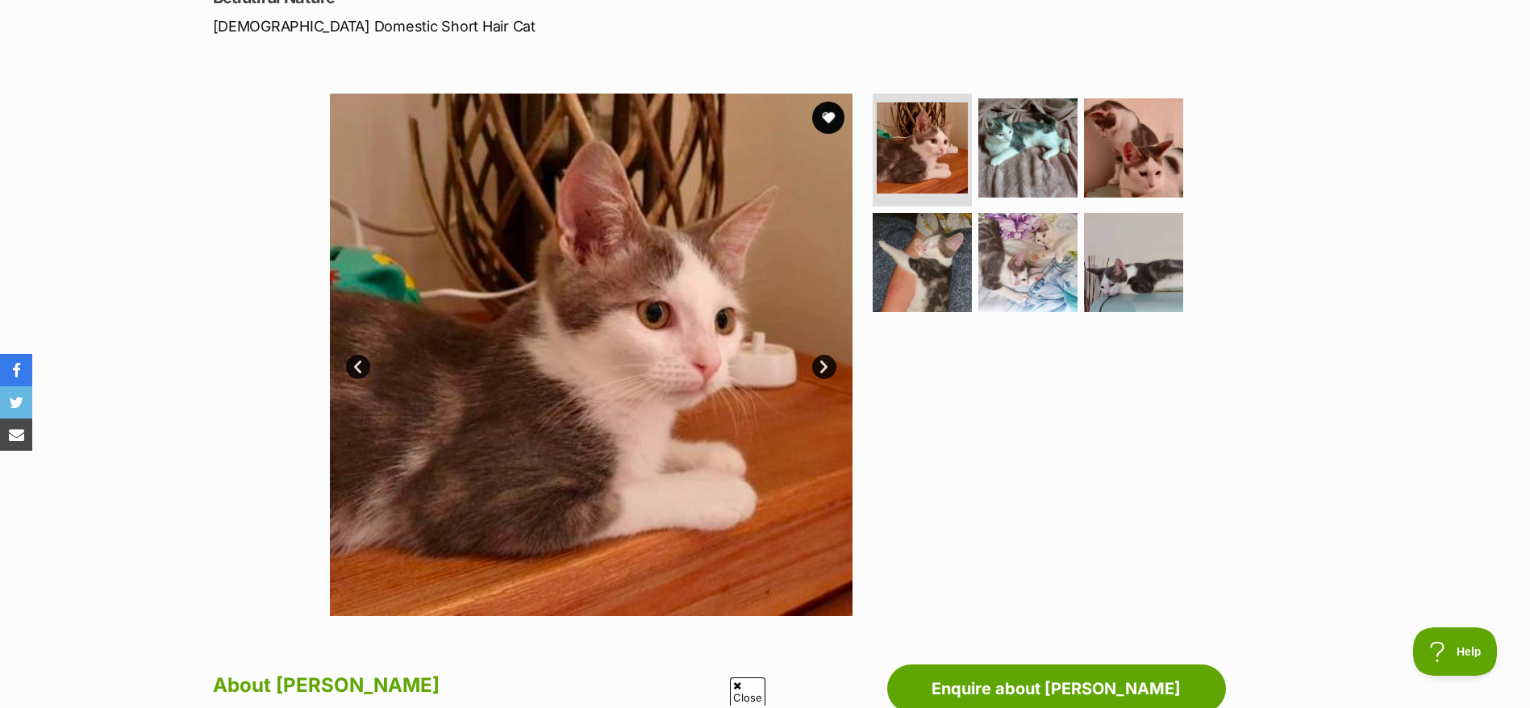
click at [831, 362] on link "Next" at bounding box center [824, 367] width 24 height 24
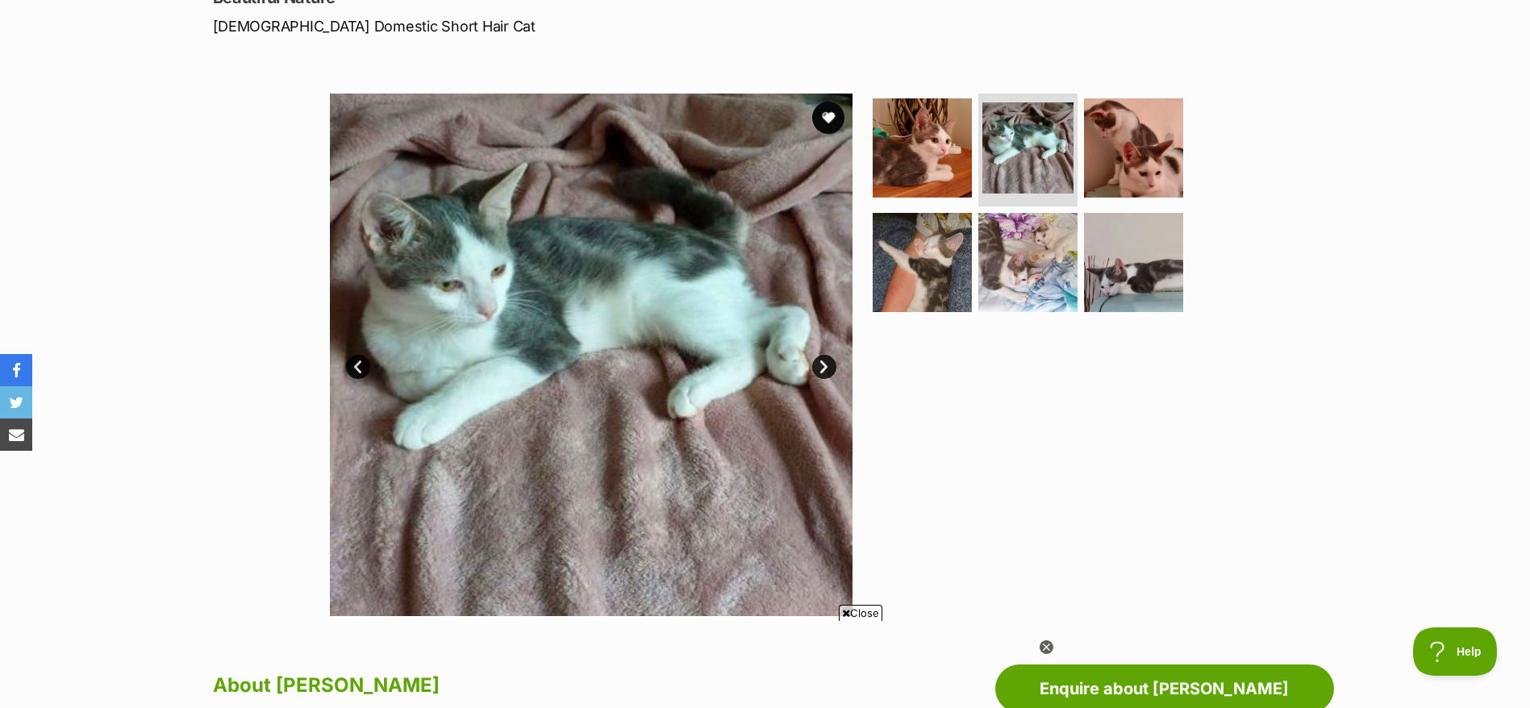
click at [831, 362] on link "Next" at bounding box center [824, 367] width 24 height 24
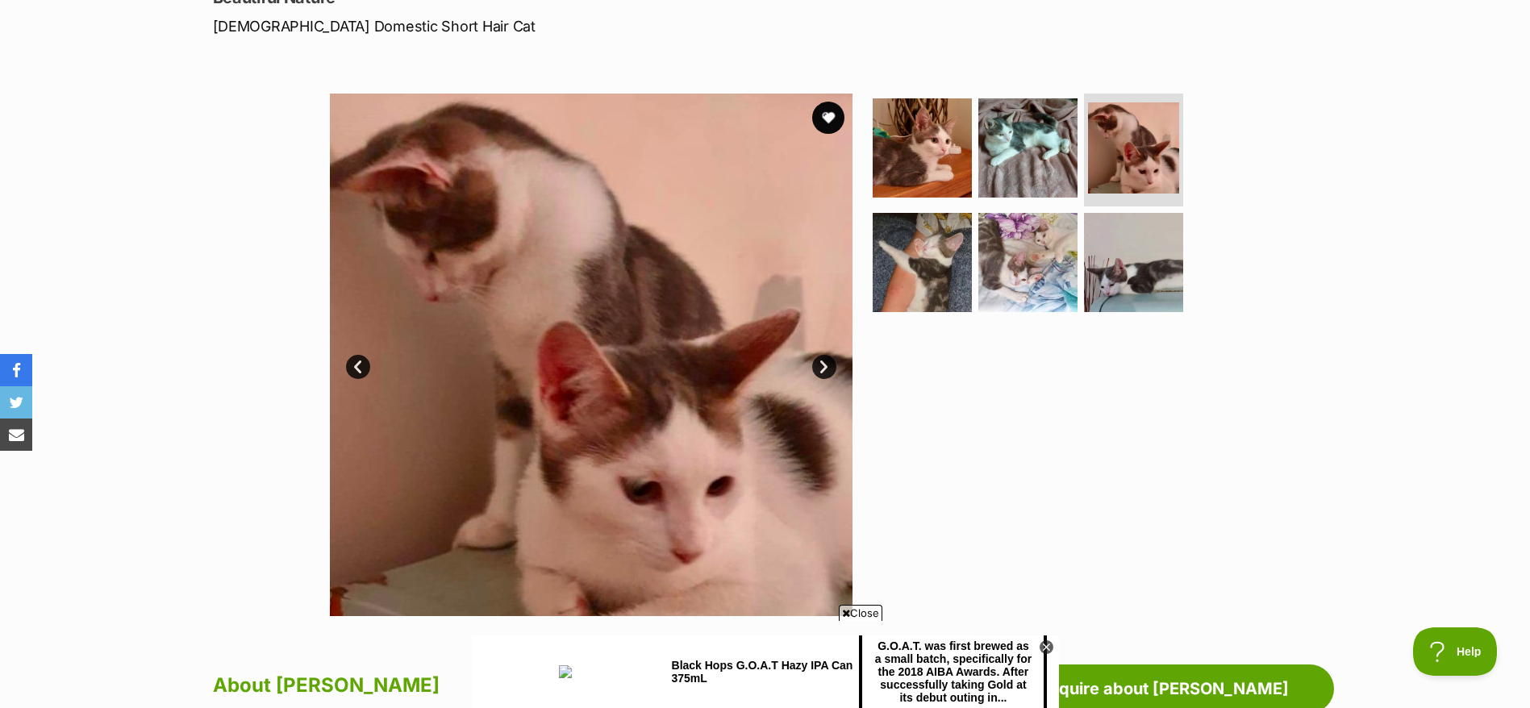
click at [831, 362] on link "Next" at bounding box center [824, 367] width 24 height 24
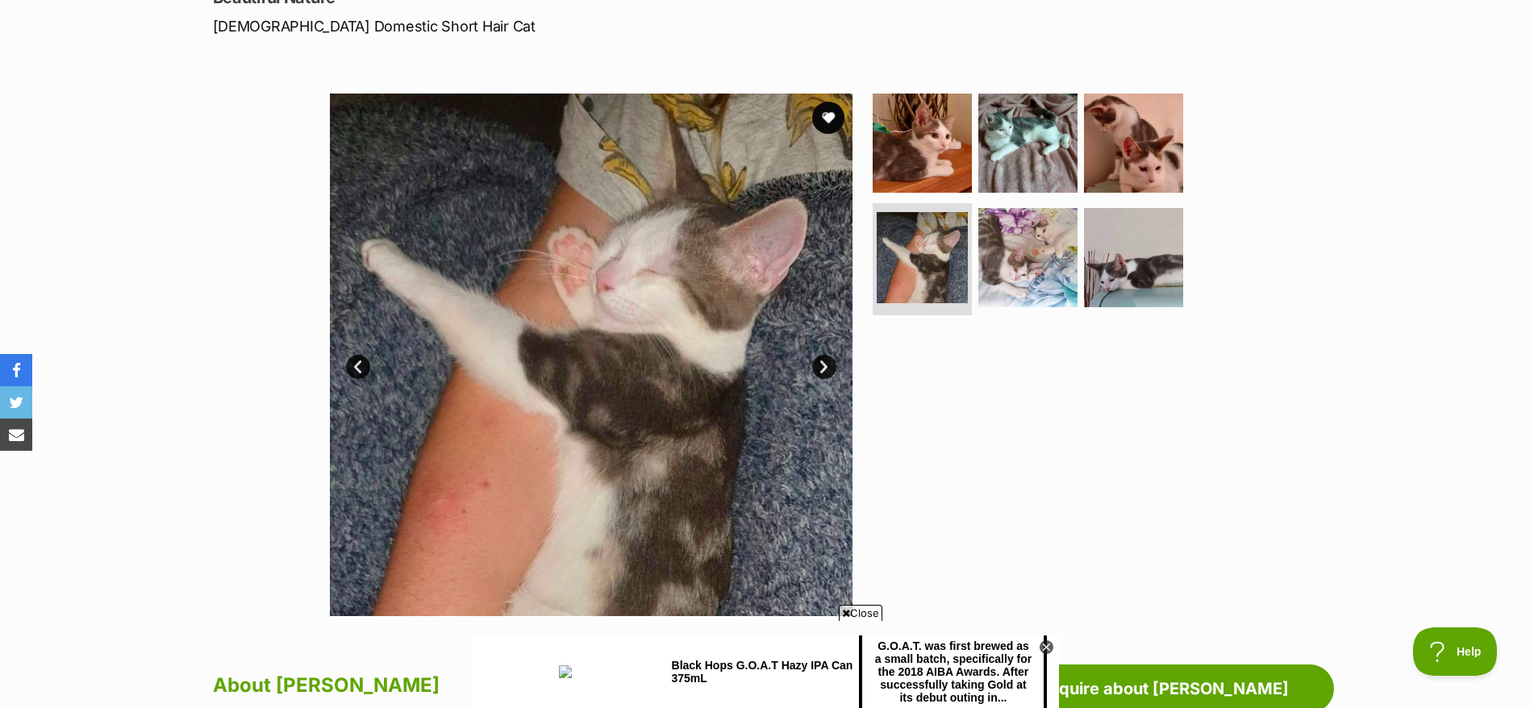
click at [831, 362] on link "Next" at bounding box center [824, 367] width 24 height 24
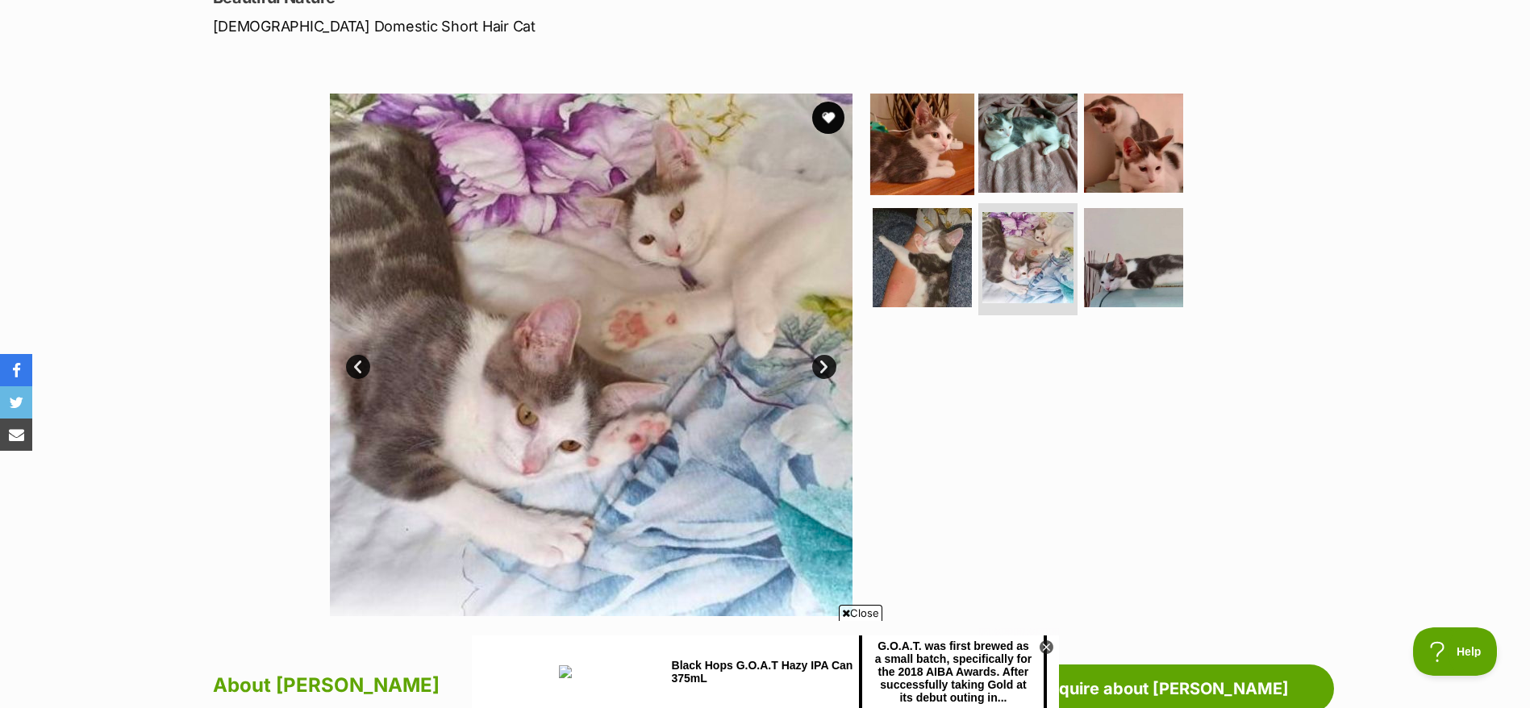
click at [924, 137] on img at bounding box center [922, 143] width 104 height 104
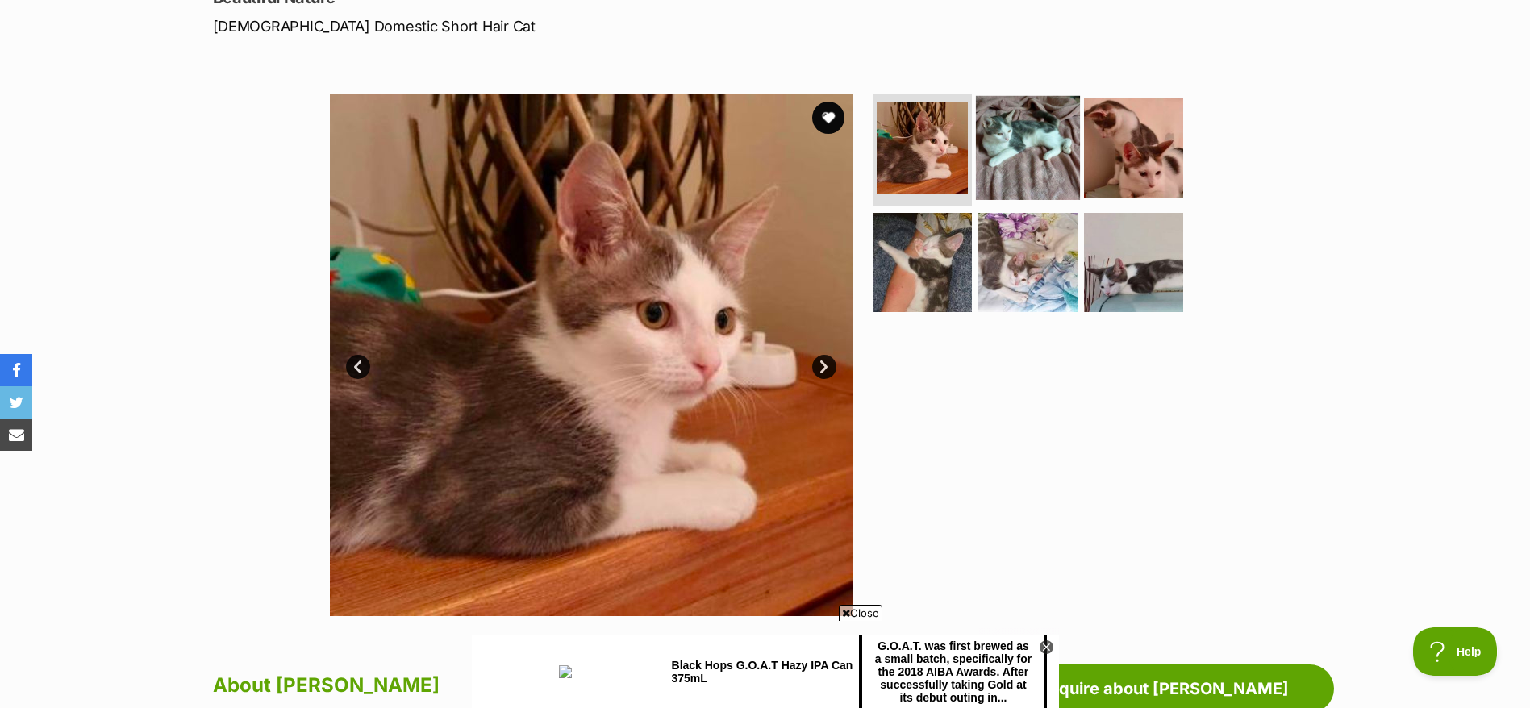
click at [1036, 122] on img at bounding box center [1028, 148] width 104 height 104
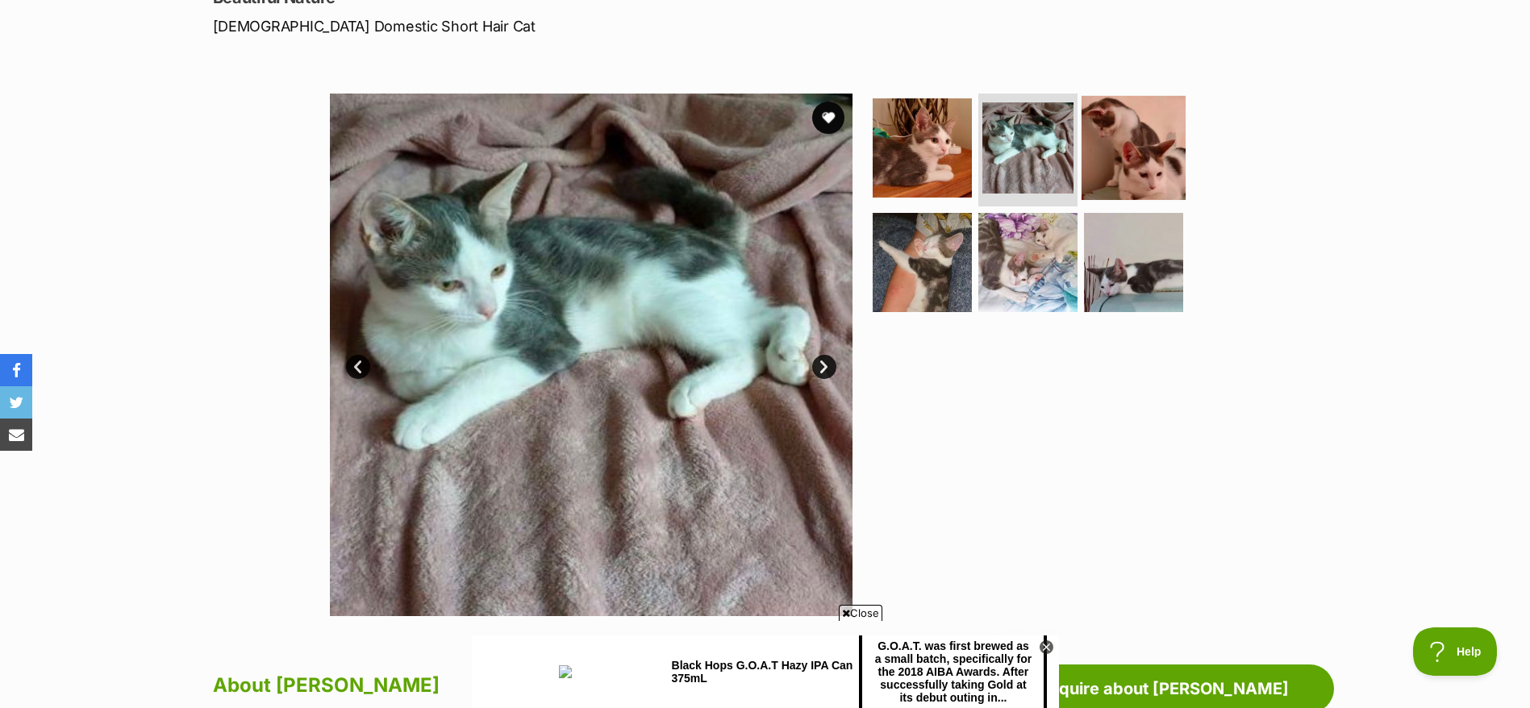
click at [1148, 142] on img at bounding box center [1133, 148] width 104 height 104
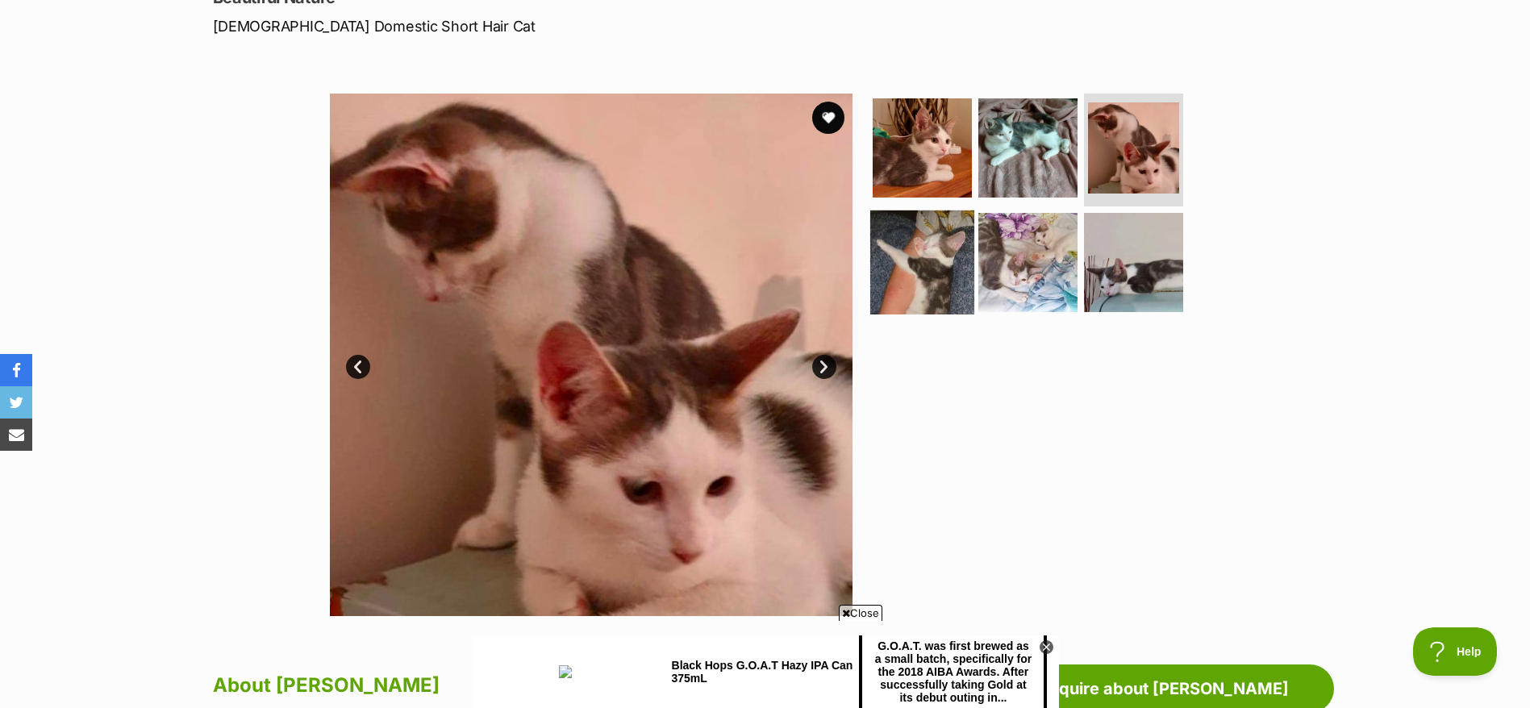
click at [915, 248] on img at bounding box center [922, 262] width 104 height 104
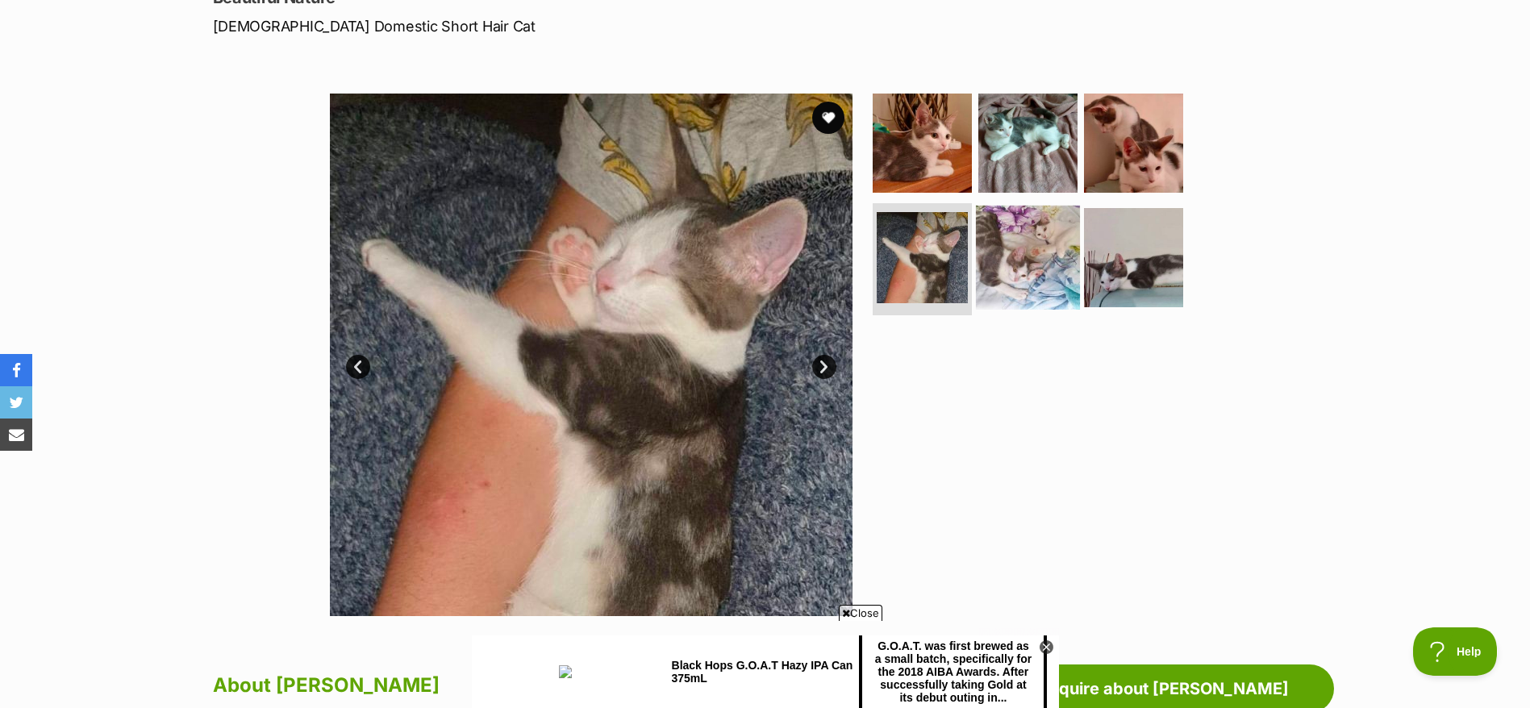
click at [1032, 253] on img at bounding box center [1028, 257] width 104 height 104
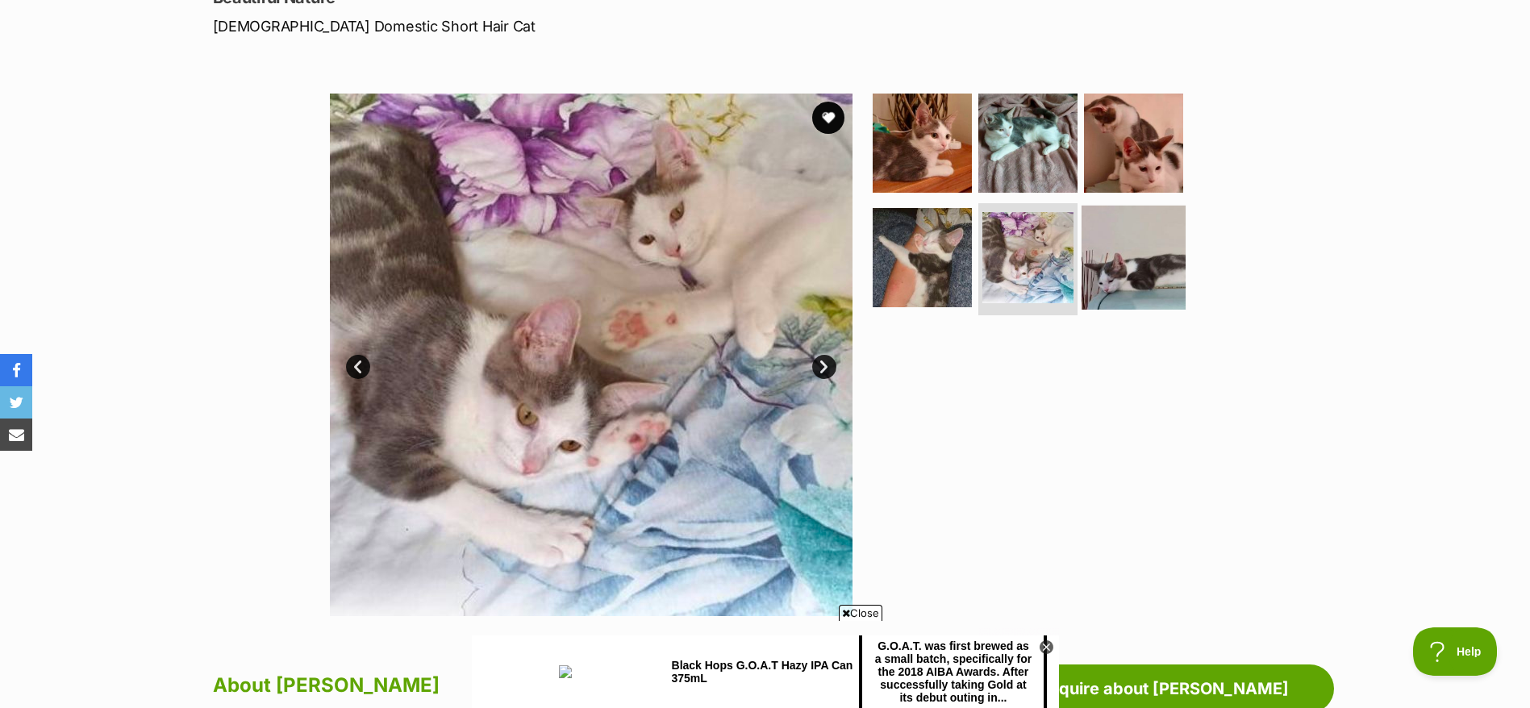
click at [1142, 246] on img at bounding box center [1133, 257] width 104 height 104
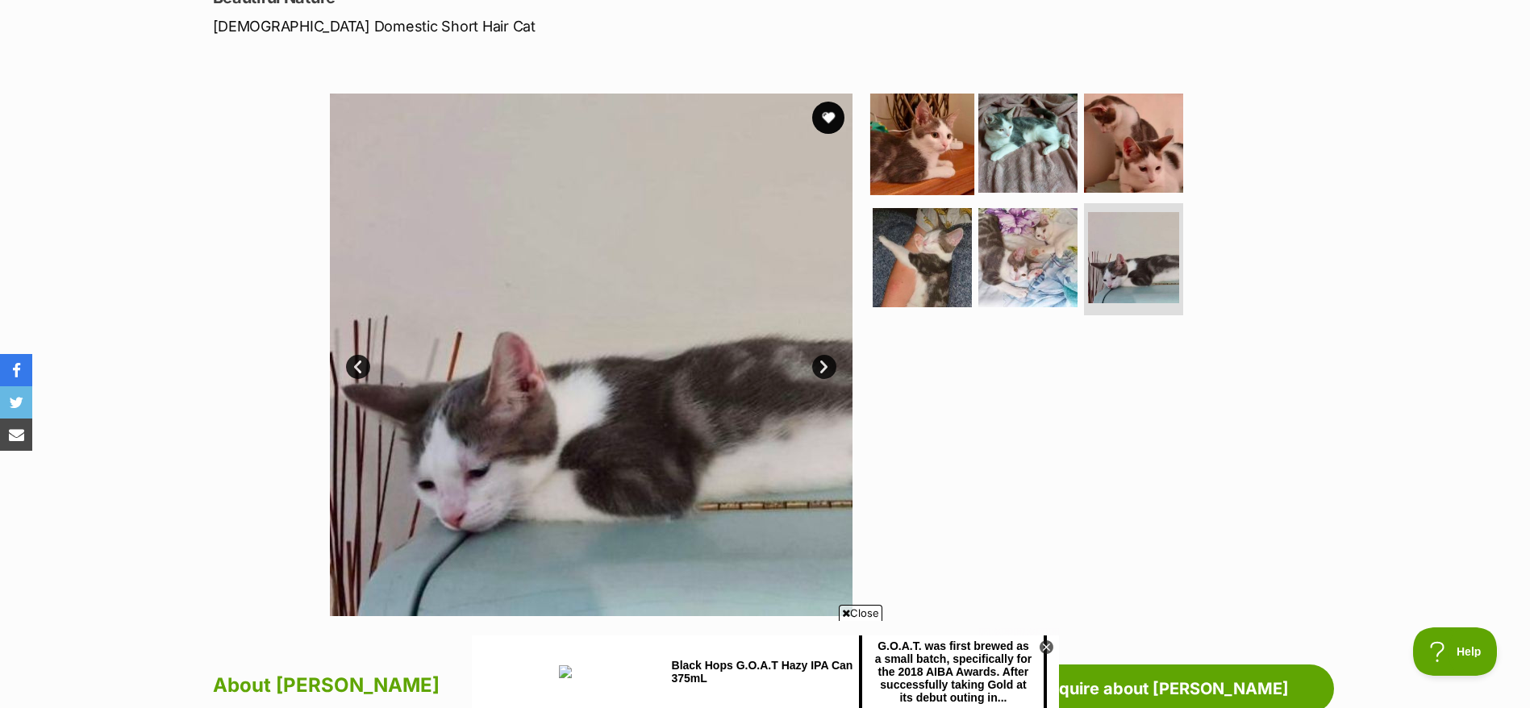
click at [949, 148] on img at bounding box center [922, 143] width 104 height 104
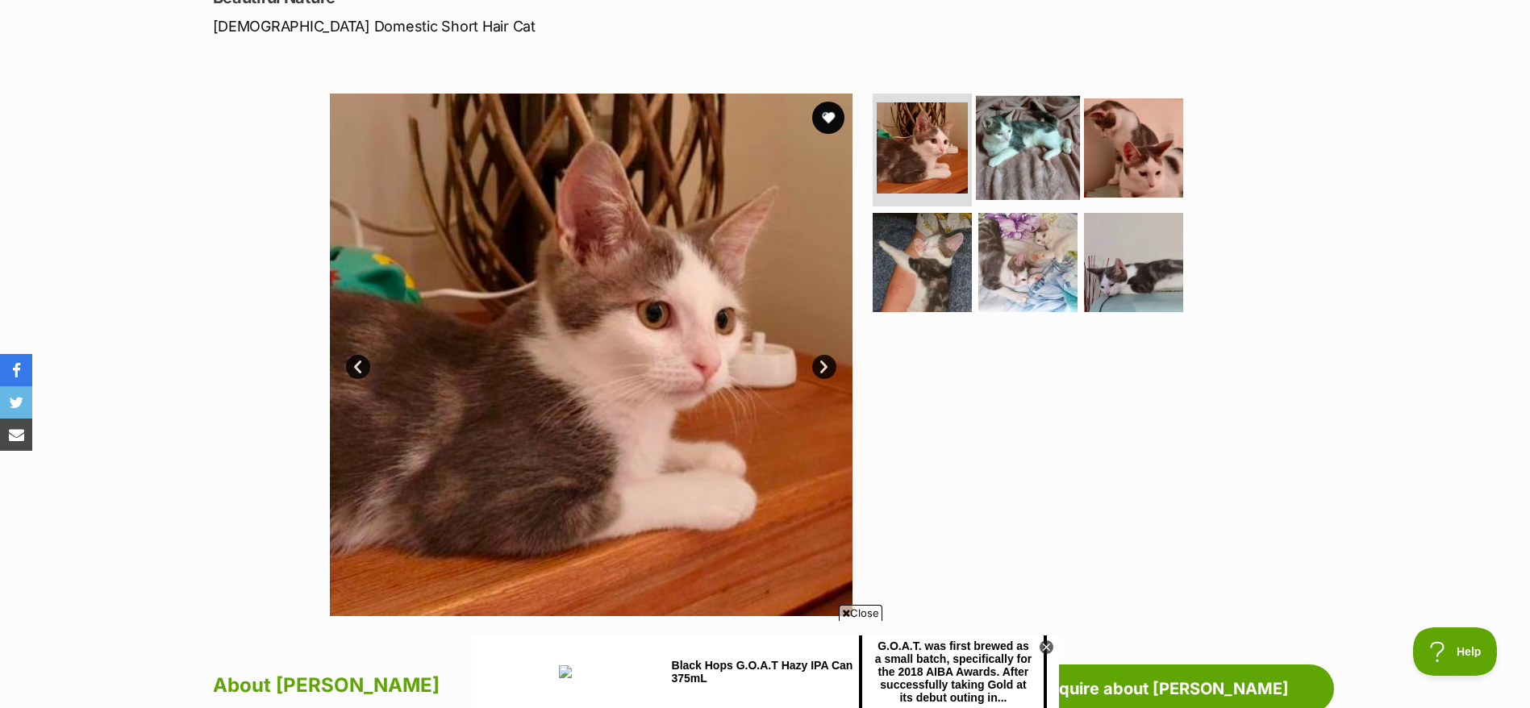
click at [998, 119] on img at bounding box center [1028, 148] width 104 height 104
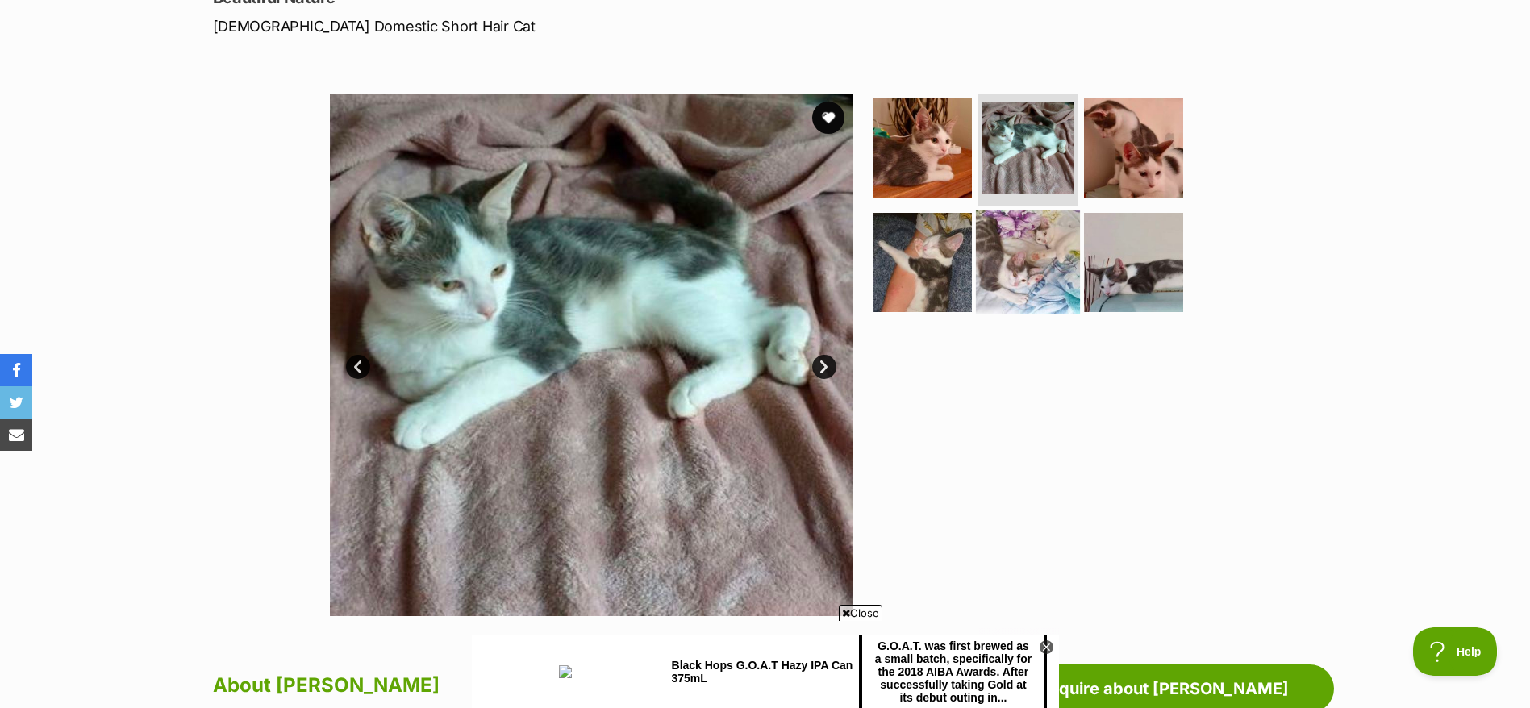
click at [1049, 235] on img at bounding box center [1028, 262] width 104 height 104
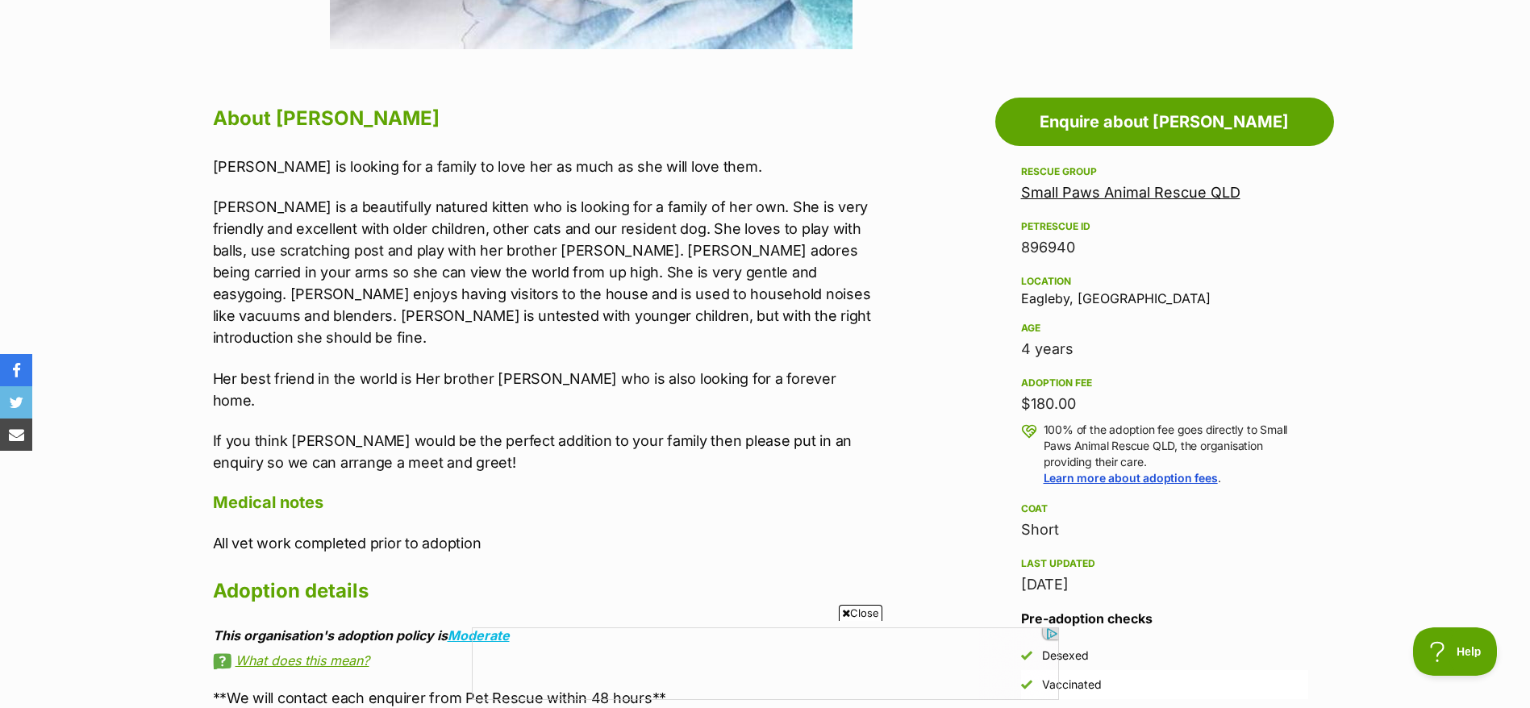
scroll to position [847, 0]
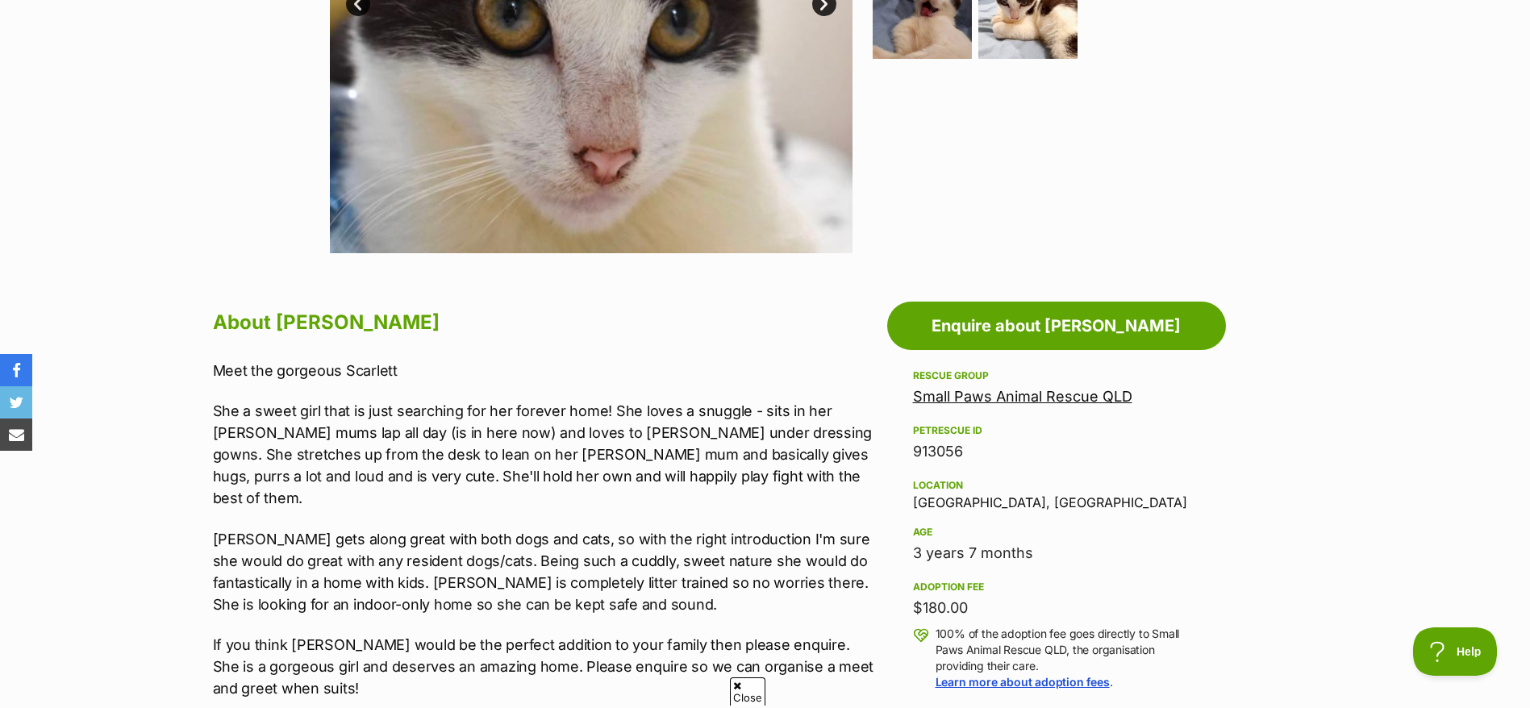
click at [989, 386] on div "Small Paws Animal Rescue QLD" at bounding box center [1056, 396] width 287 height 23
click at [979, 396] on link "Small Paws Animal Rescue QLD" at bounding box center [1022, 396] width 219 height 17
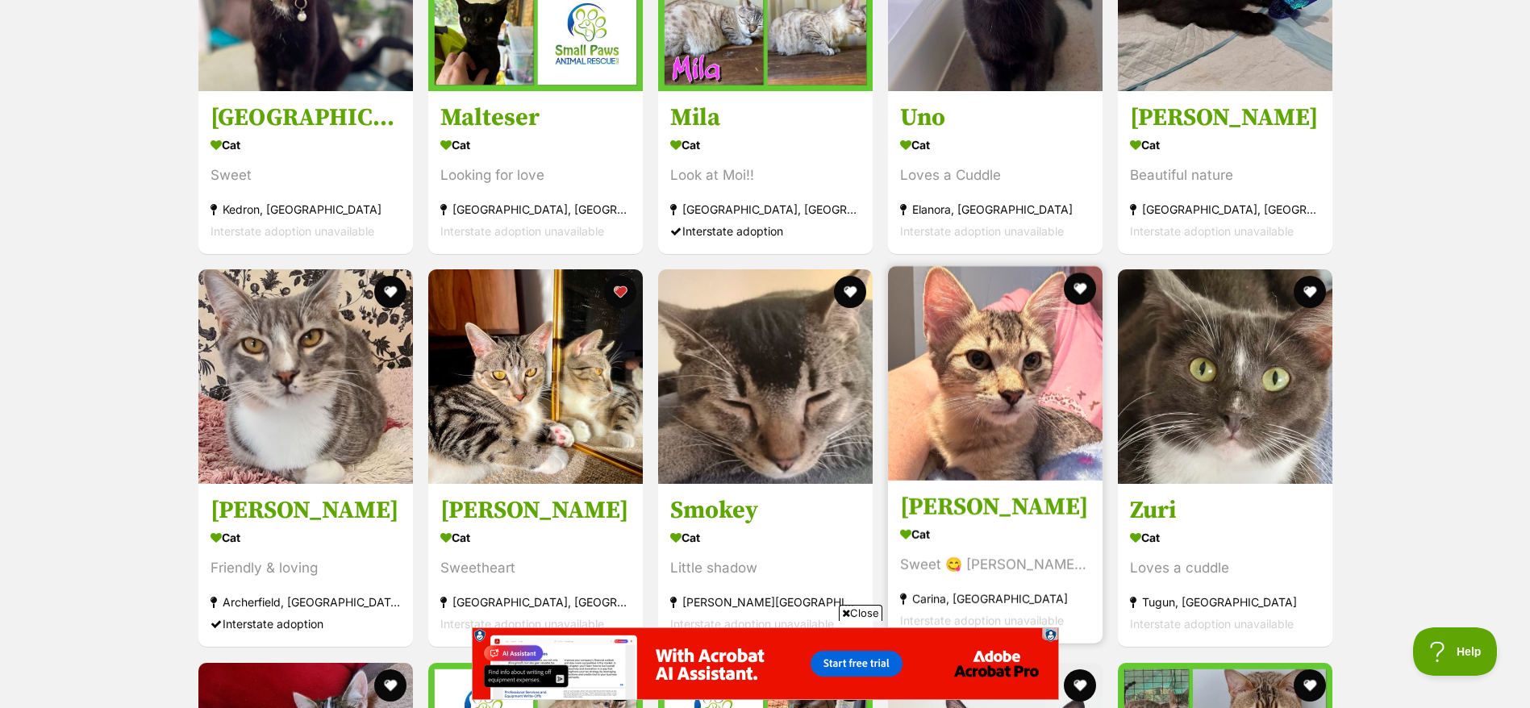
scroll to position [3992, 0]
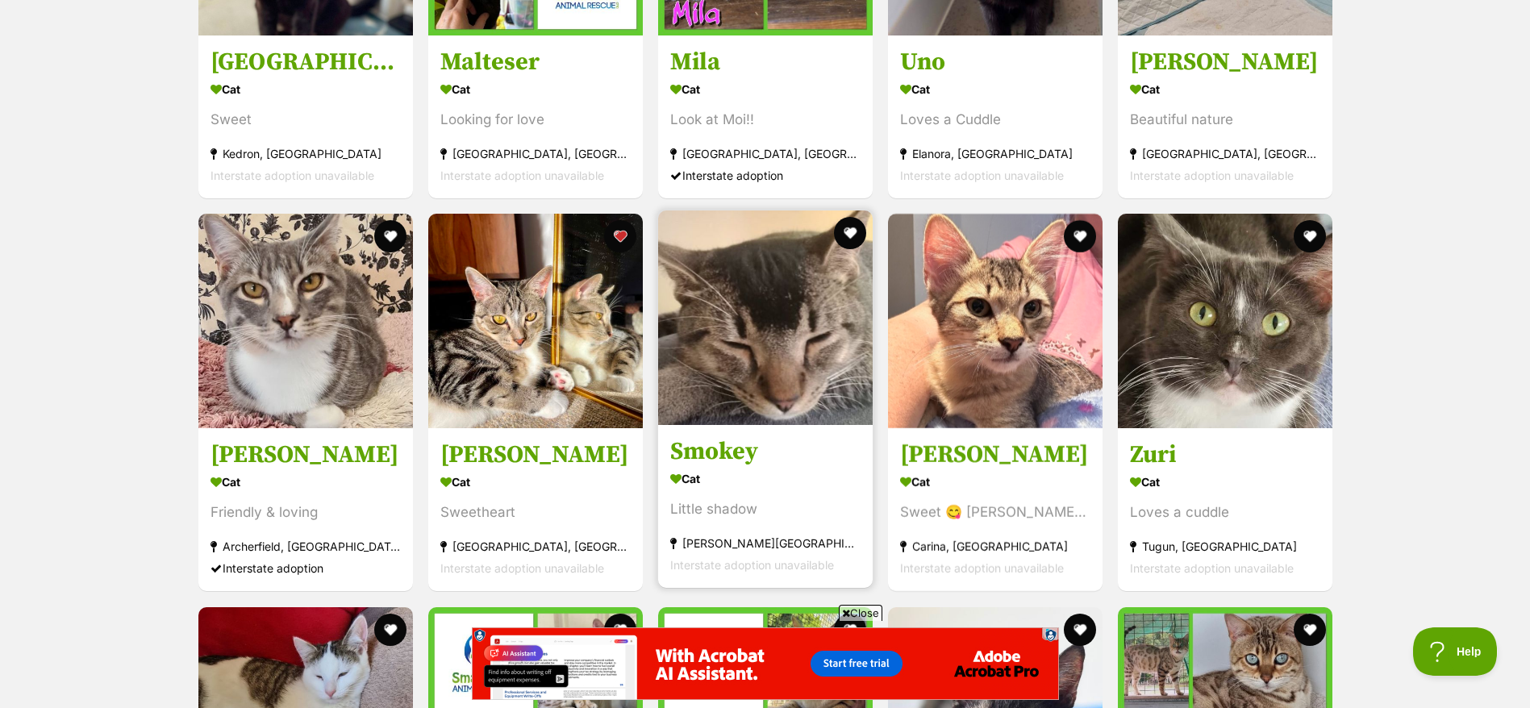
click at [794, 477] on div "Cat" at bounding box center [765, 479] width 190 height 23
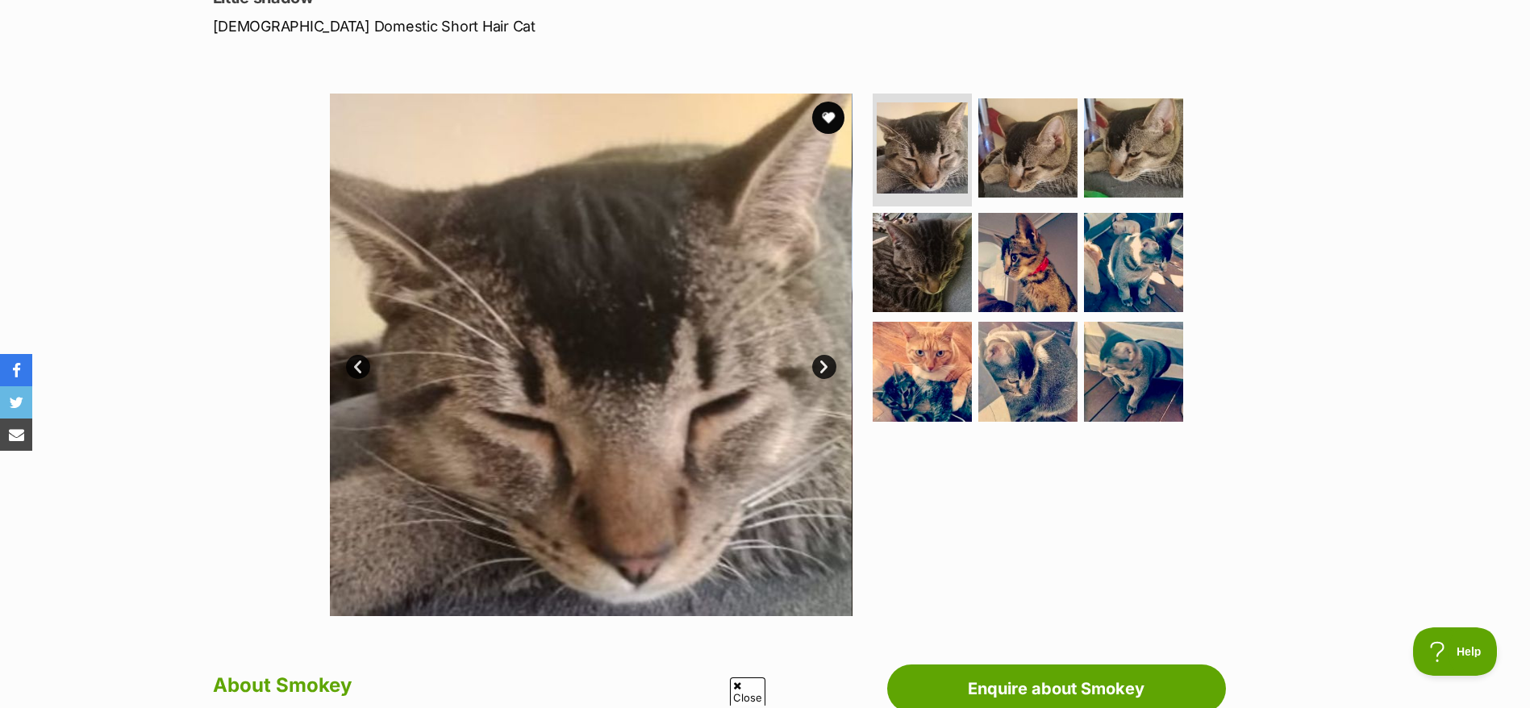
click at [827, 369] on link "Next" at bounding box center [824, 367] width 24 height 24
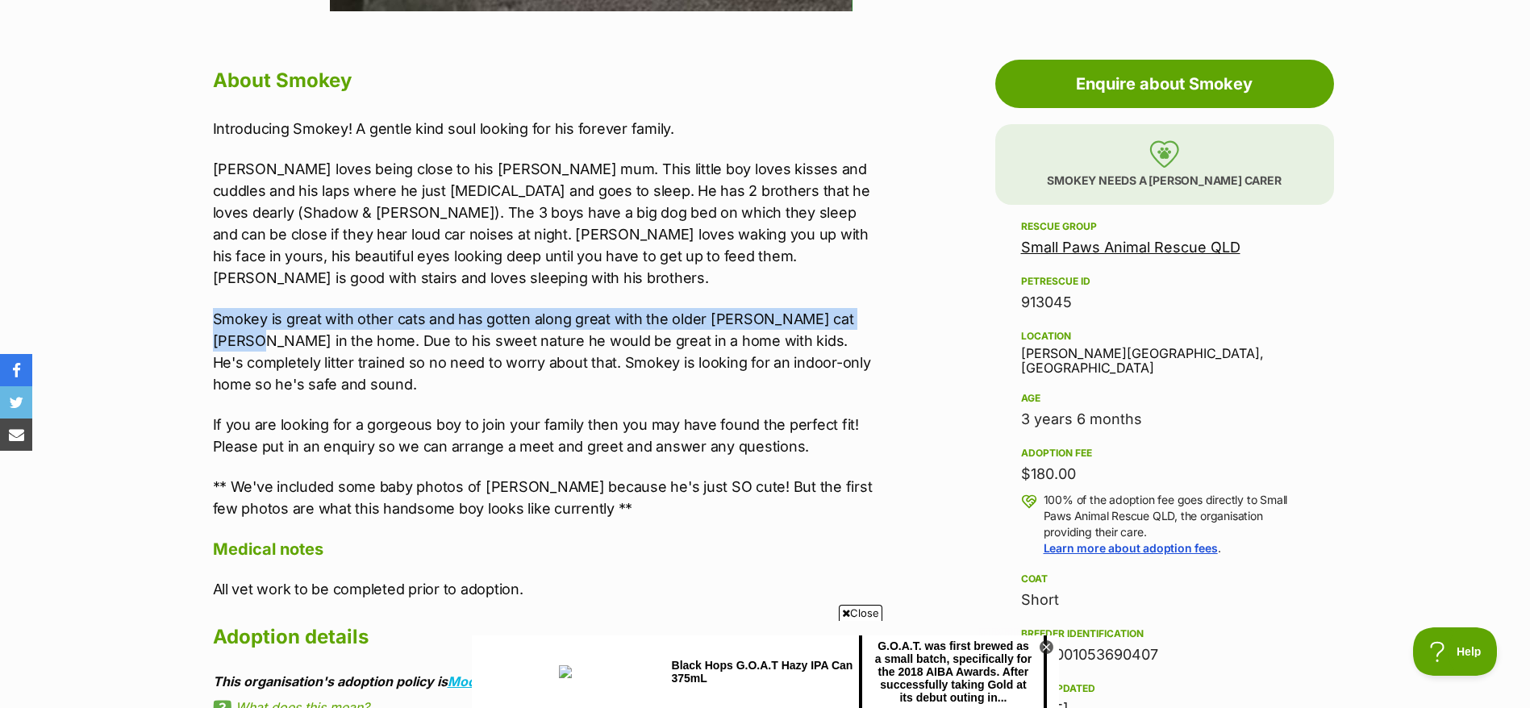
drag, startPoint x: 215, startPoint y: 288, endPoint x: 903, endPoint y: 280, distance: 688.0
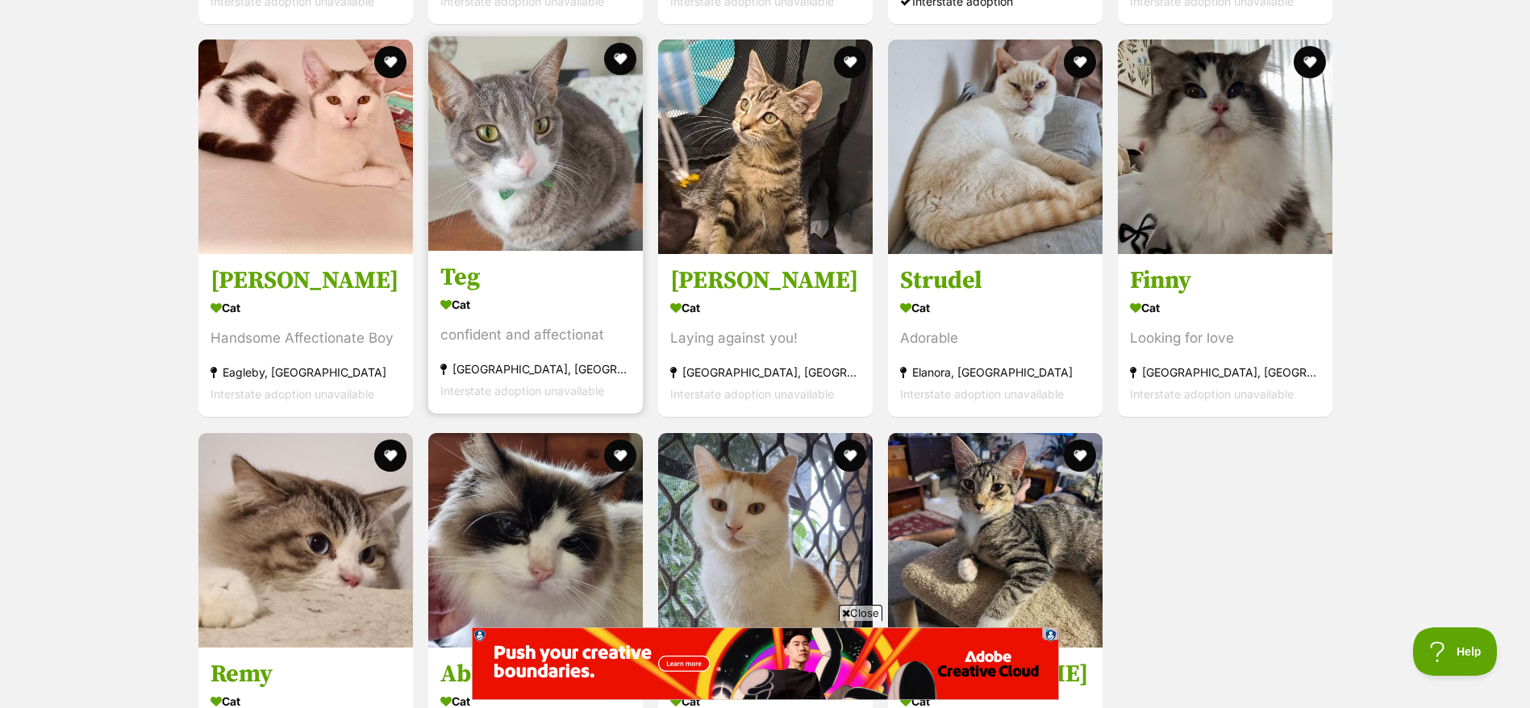
scroll to position [5323, 0]
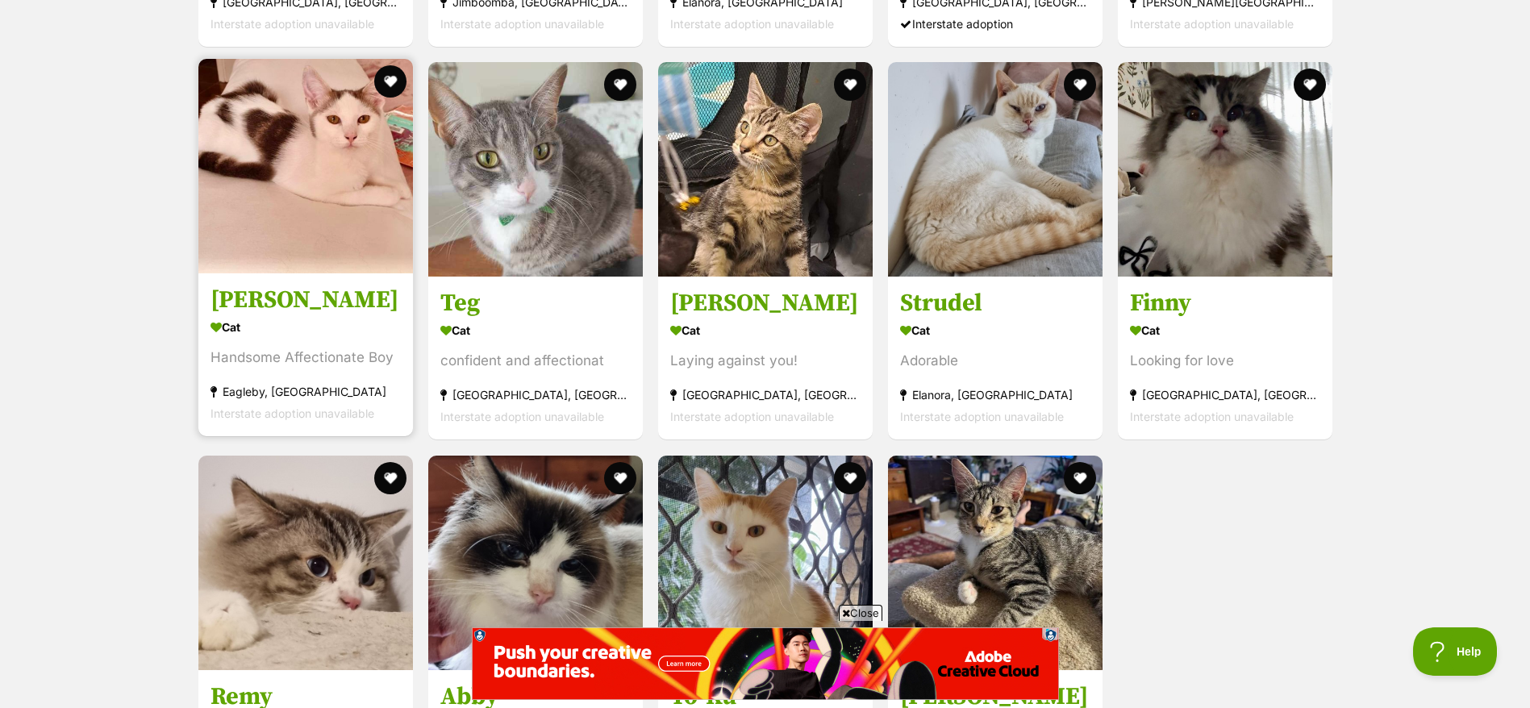
click at [319, 328] on div "Cat" at bounding box center [305, 327] width 190 height 23
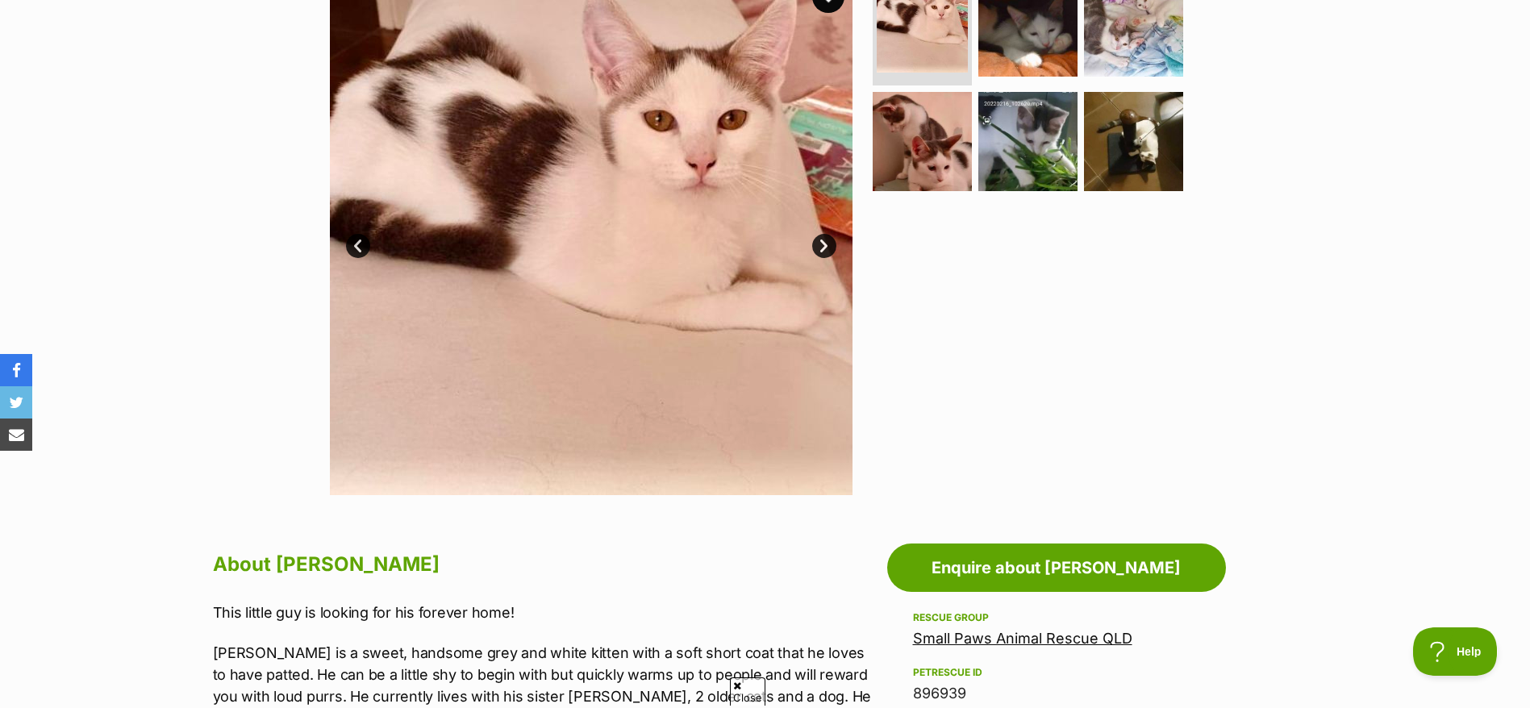
click at [827, 243] on link "Next" at bounding box center [824, 246] width 24 height 24
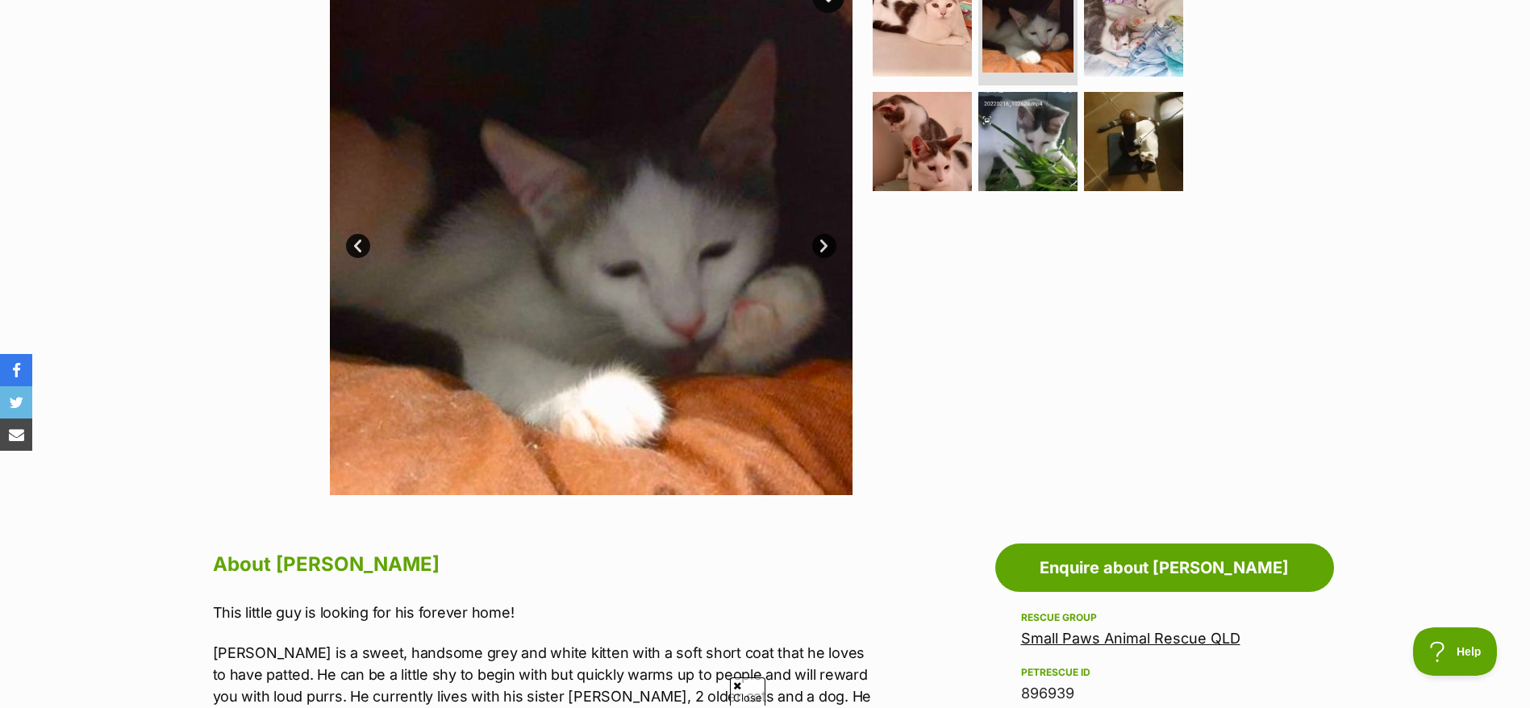
click at [827, 243] on link "Next" at bounding box center [824, 246] width 24 height 24
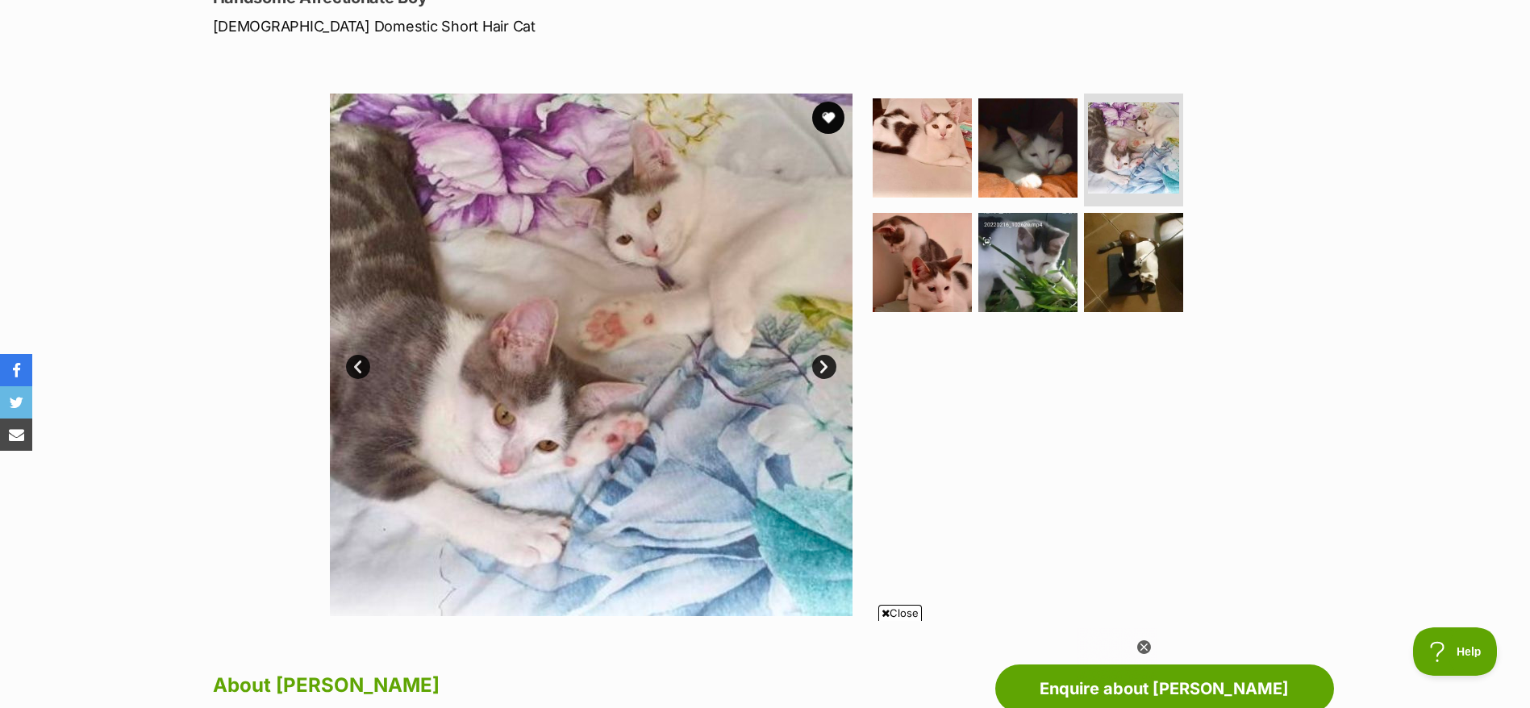
click at [831, 365] on link "Next" at bounding box center [824, 367] width 24 height 24
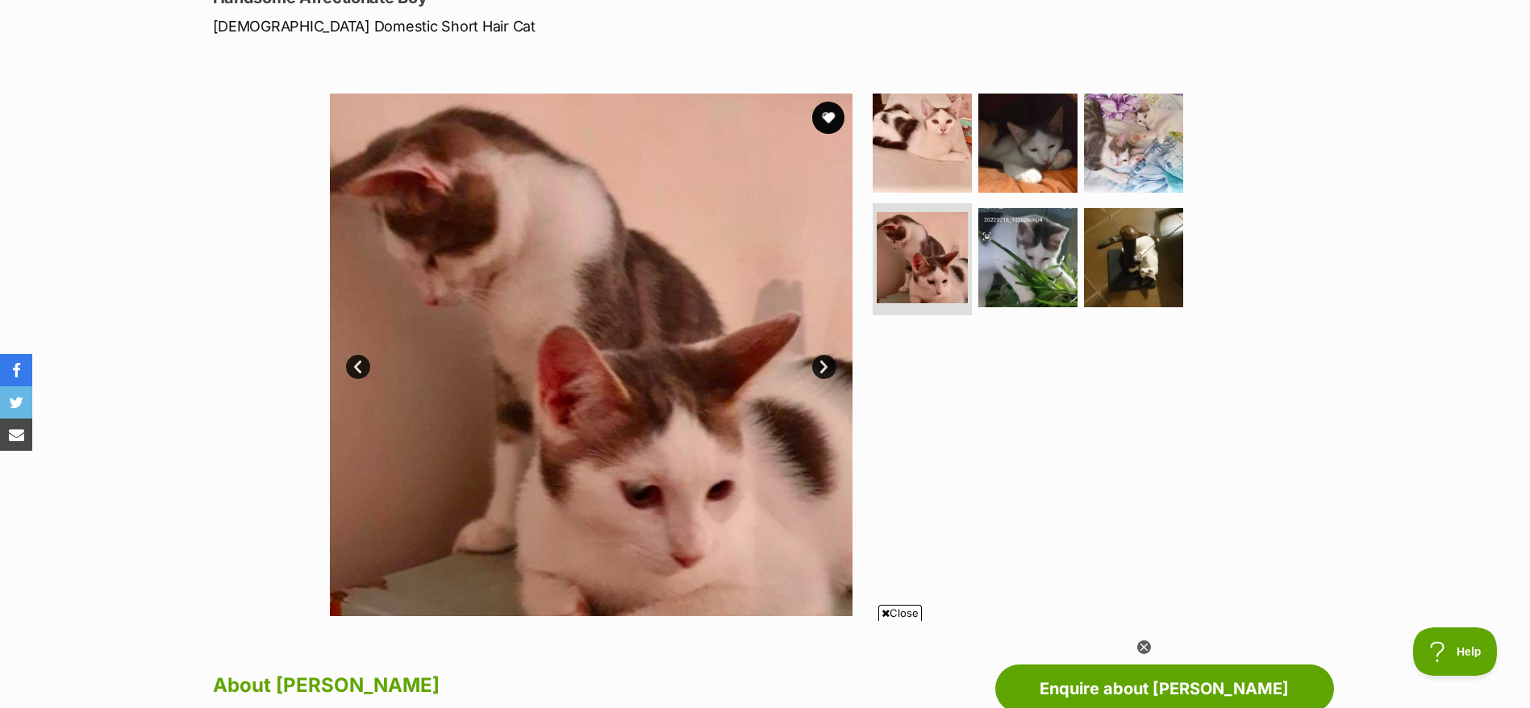
click at [831, 365] on link "Next" at bounding box center [824, 367] width 24 height 24
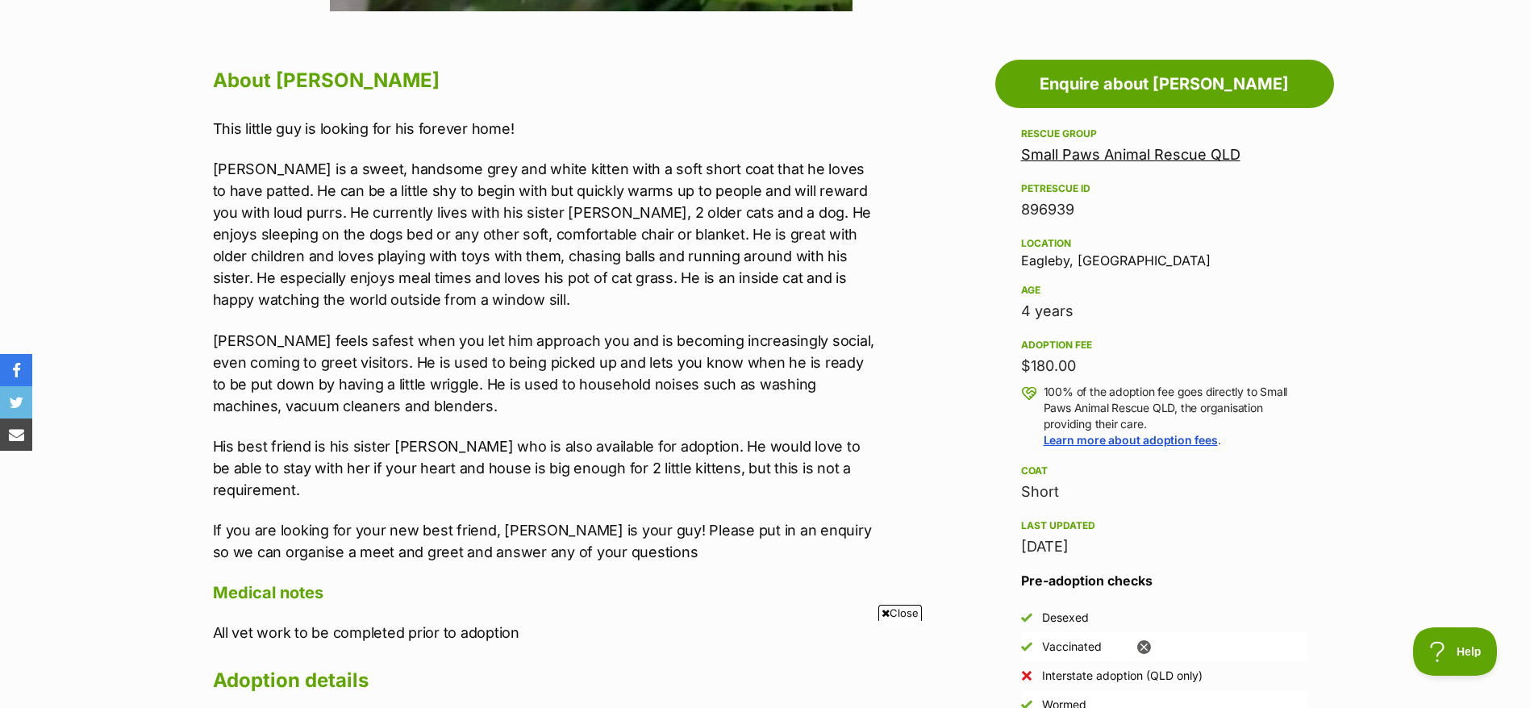
scroll to position [968, 0]
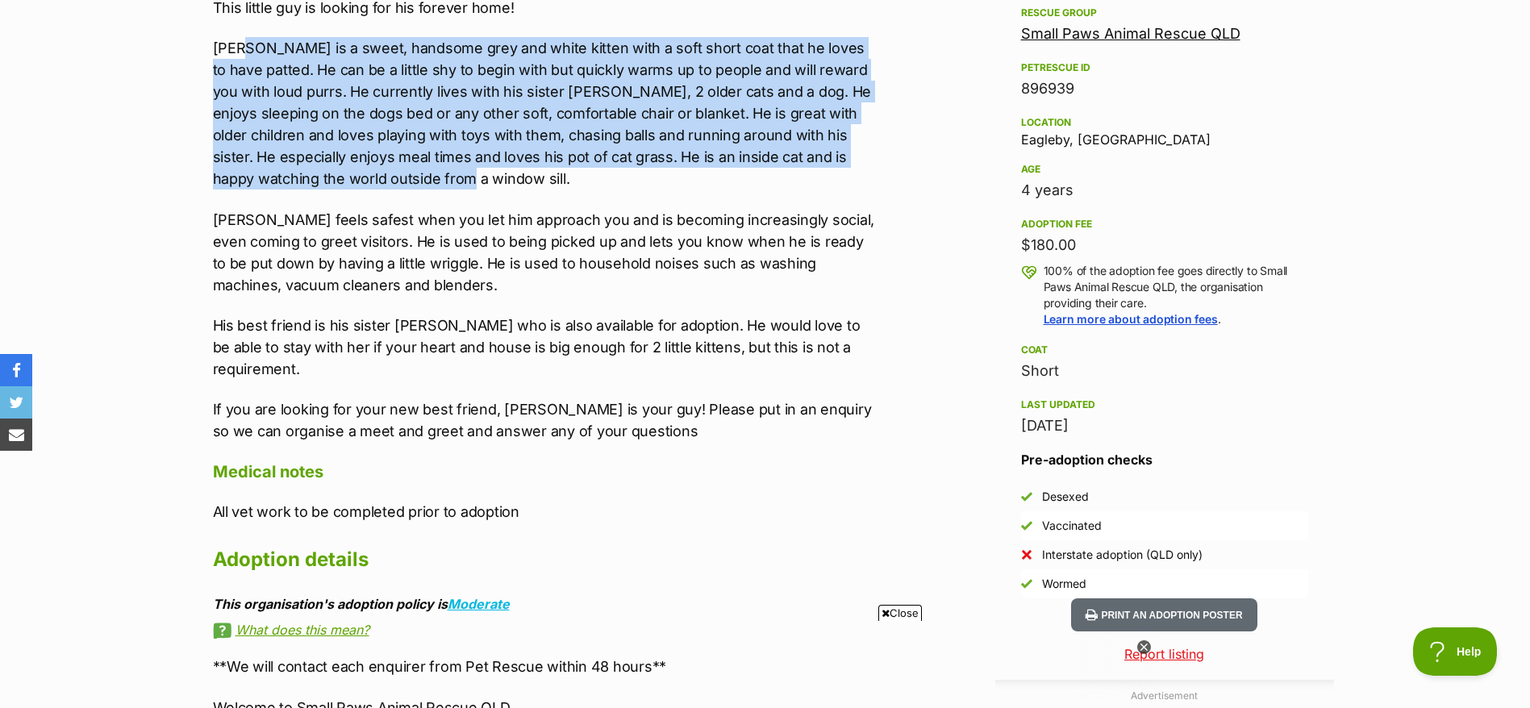
drag, startPoint x: 247, startPoint y: 58, endPoint x: 586, endPoint y: 184, distance: 361.3
click at [586, 184] on p "Asher is a sweet, handsome grey and white kitten with a soft short coat that he…" at bounding box center [546, 113] width 666 height 152
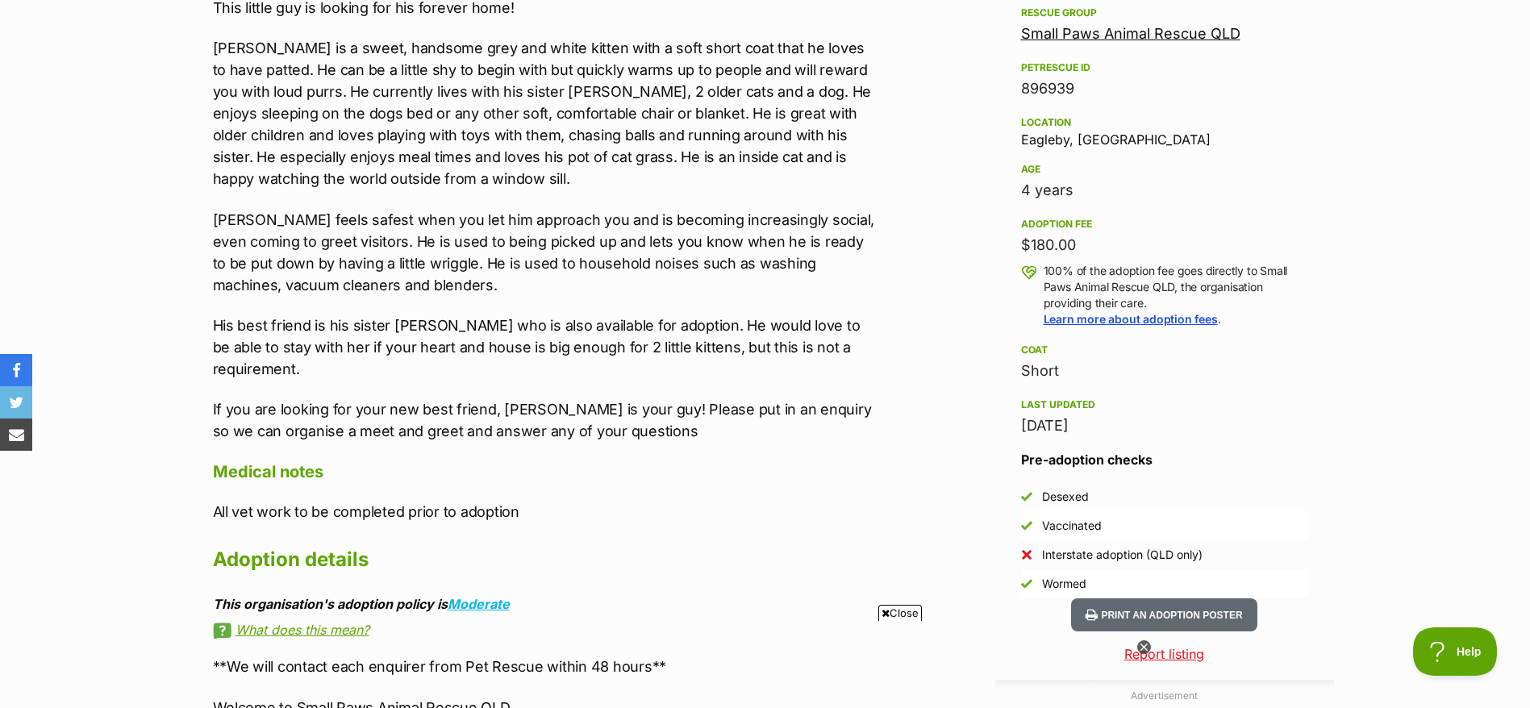
scroll to position [847, 0]
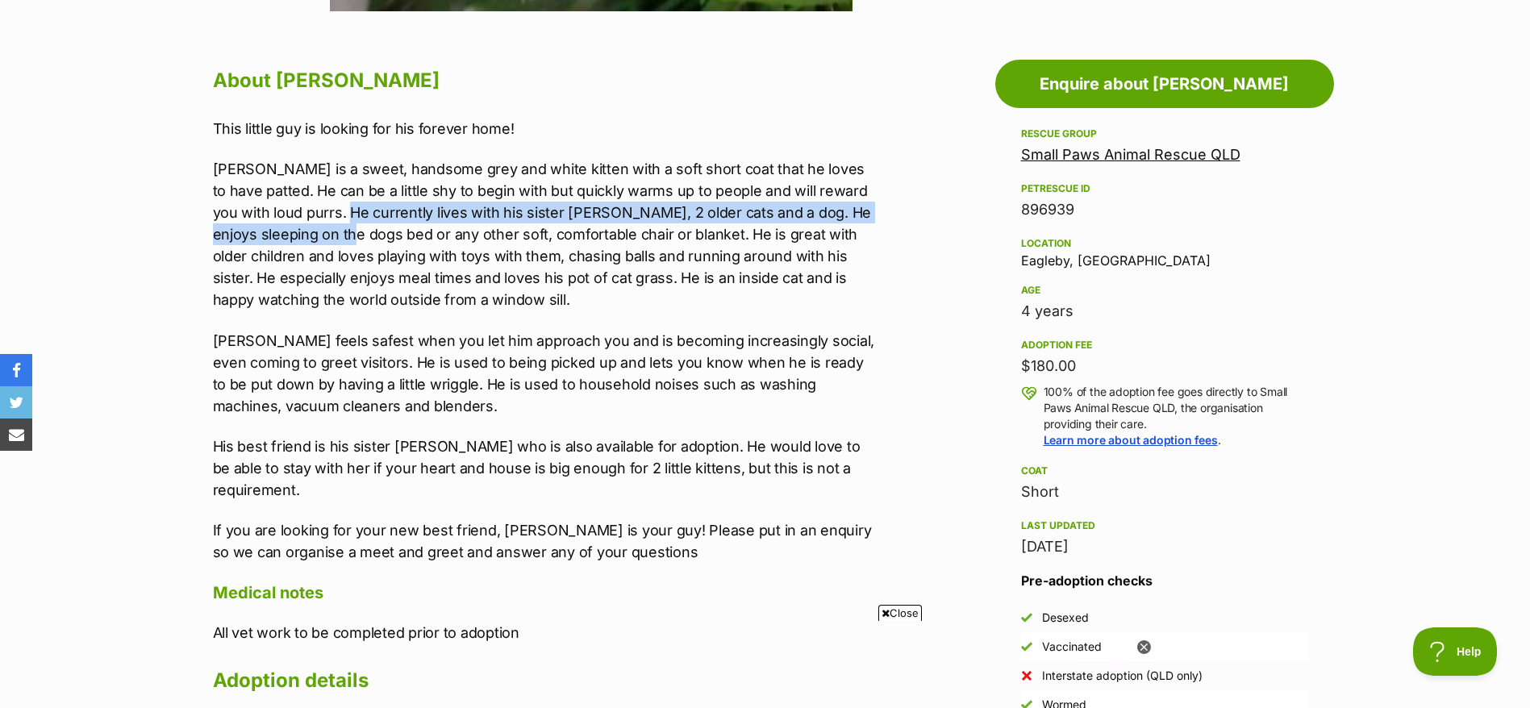
drag, startPoint x: 340, startPoint y: 223, endPoint x: 328, endPoint y: 228, distance: 13.0
click at [328, 228] on p "Asher is a sweet, handsome grey and white kitten with a soft short coat that he…" at bounding box center [546, 234] width 666 height 152
click at [325, 224] on p "Asher is a sweet, handsome grey and white kitten with a soft short coat that he…" at bounding box center [546, 234] width 666 height 152
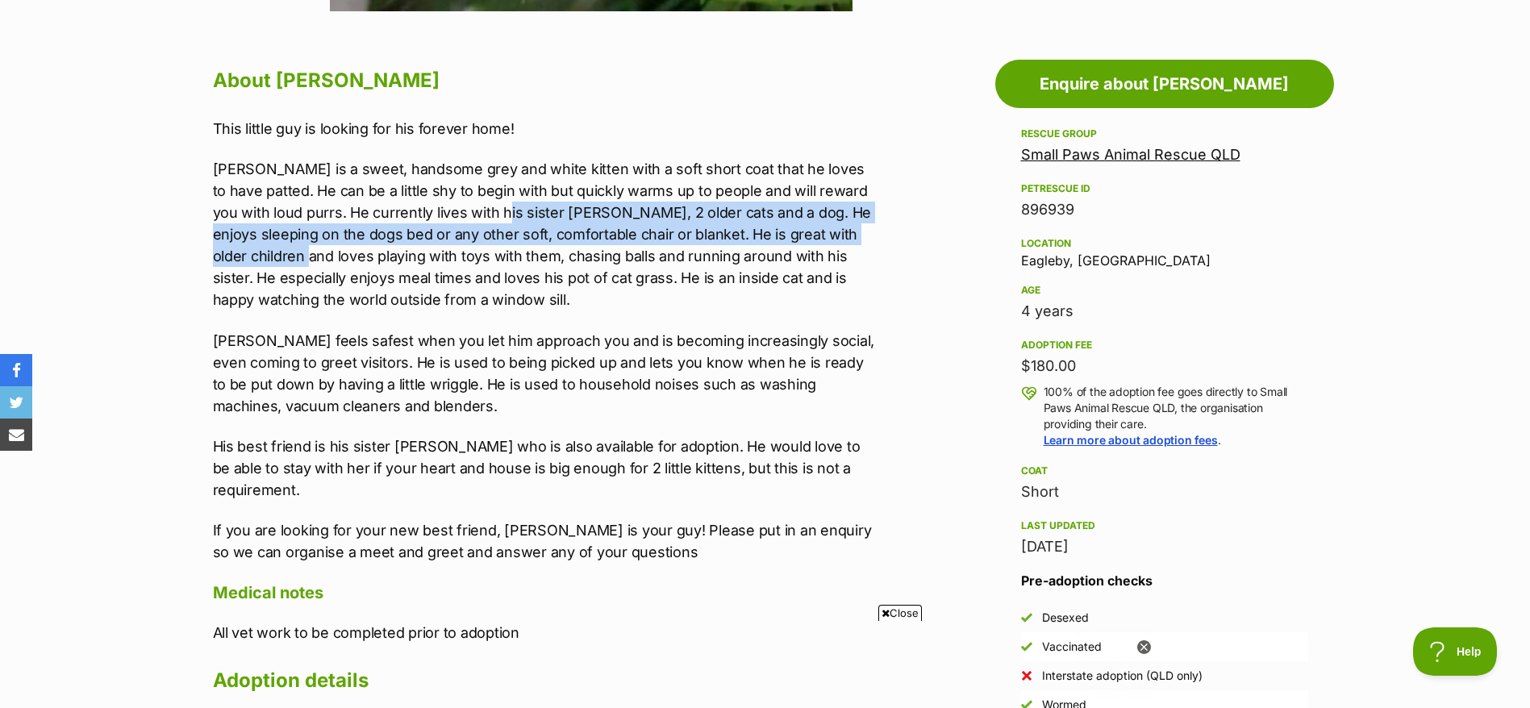
drag, startPoint x: 285, startPoint y: 254, endPoint x: 494, endPoint y: 217, distance: 211.4
click at [493, 219] on p "Asher is a sweet, handsome grey and white kitten with a soft short coat that he…" at bounding box center [546, 234] width 666 height 152
click at [494, 215] on p "Asher is a sweet, handsome grey and white kitten with a soft short coat that he…" at bounding box center [546, 234] width 666 height 152
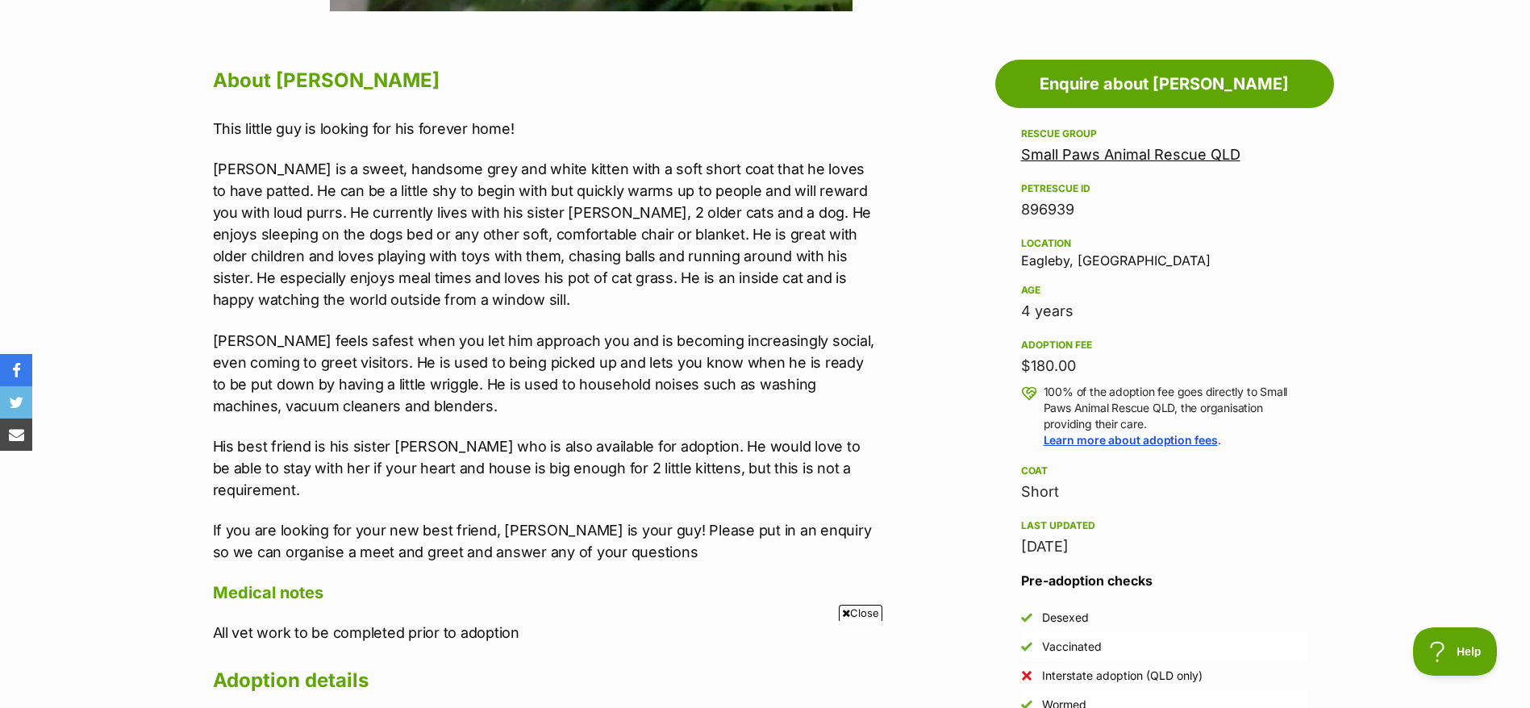
scroll to position [0, 0]
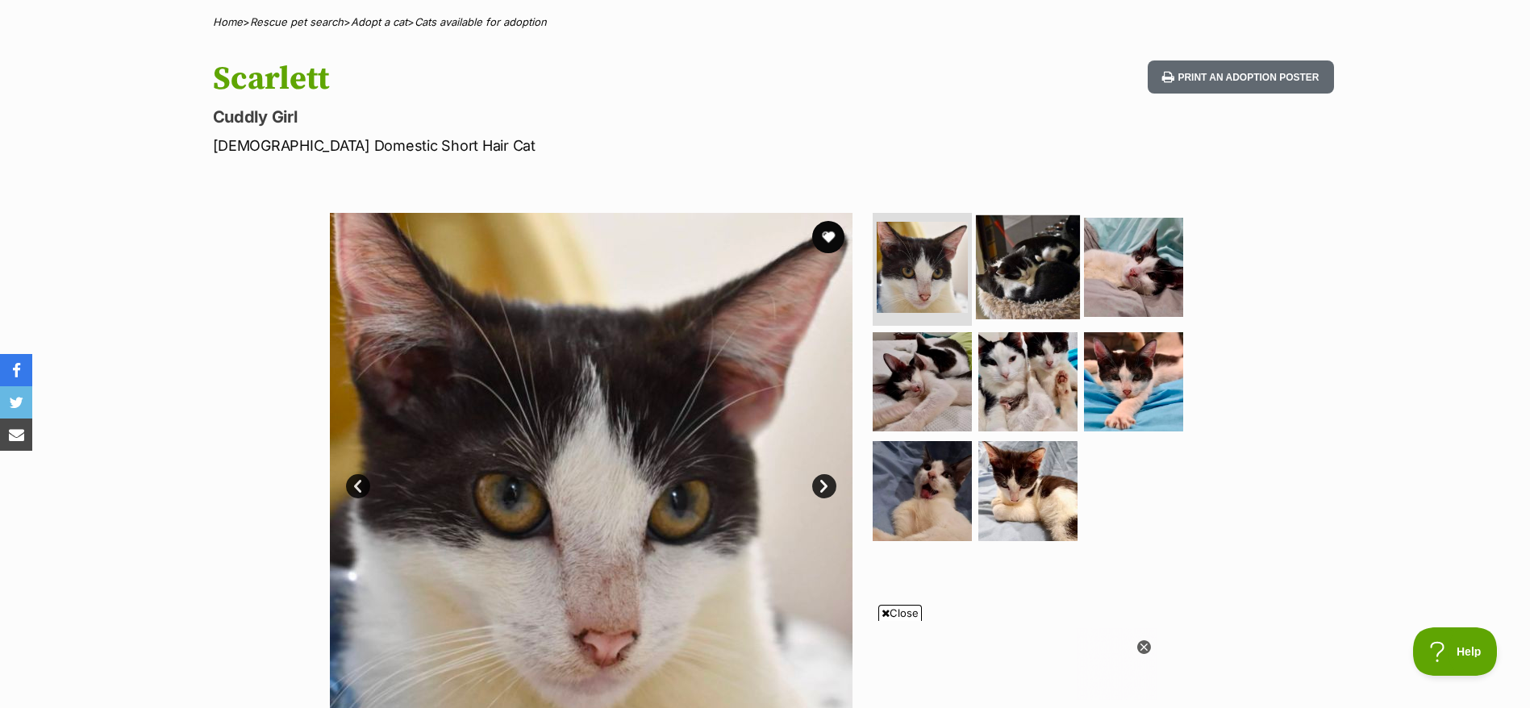
scroll to position [242, 0]
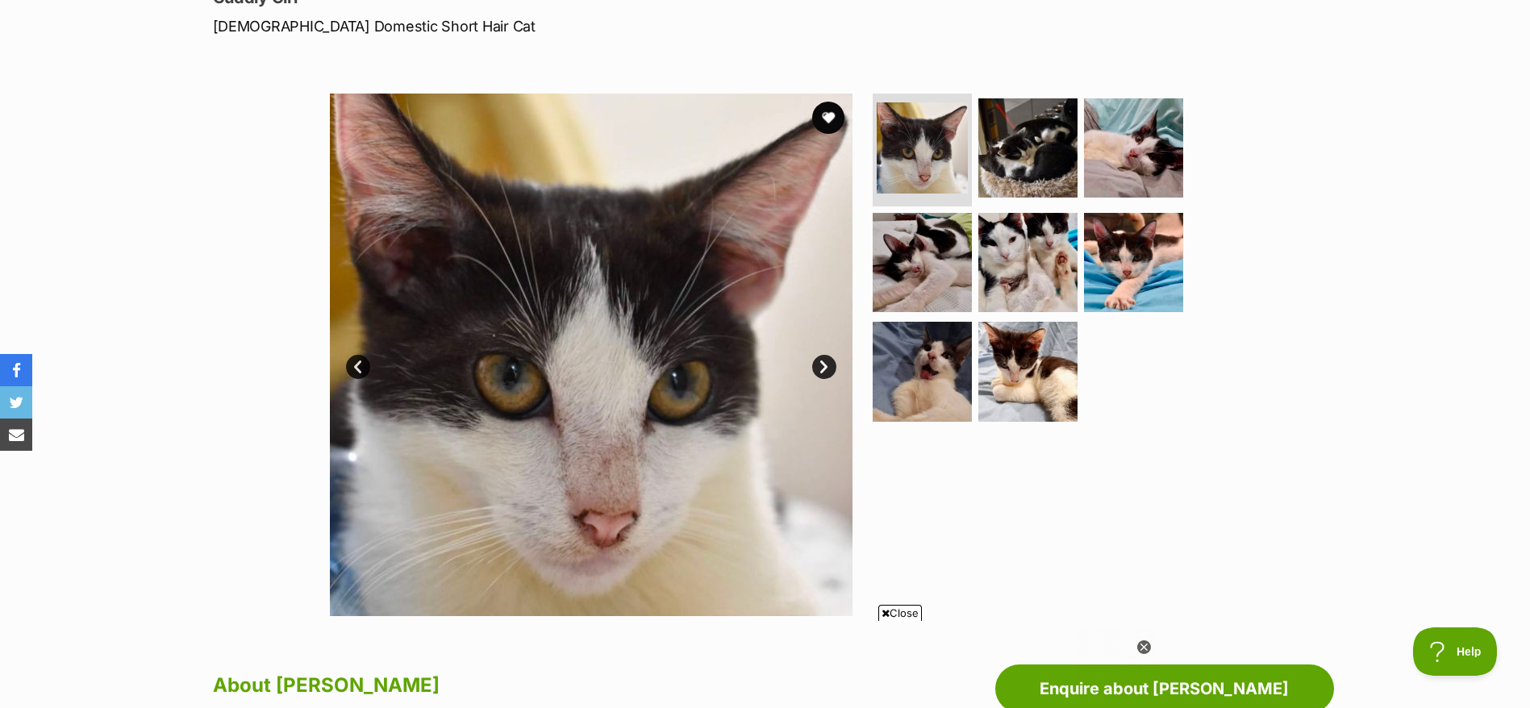
click at [817, 374] on link "Next" at bounding box center [824, 367] width 24 height 24
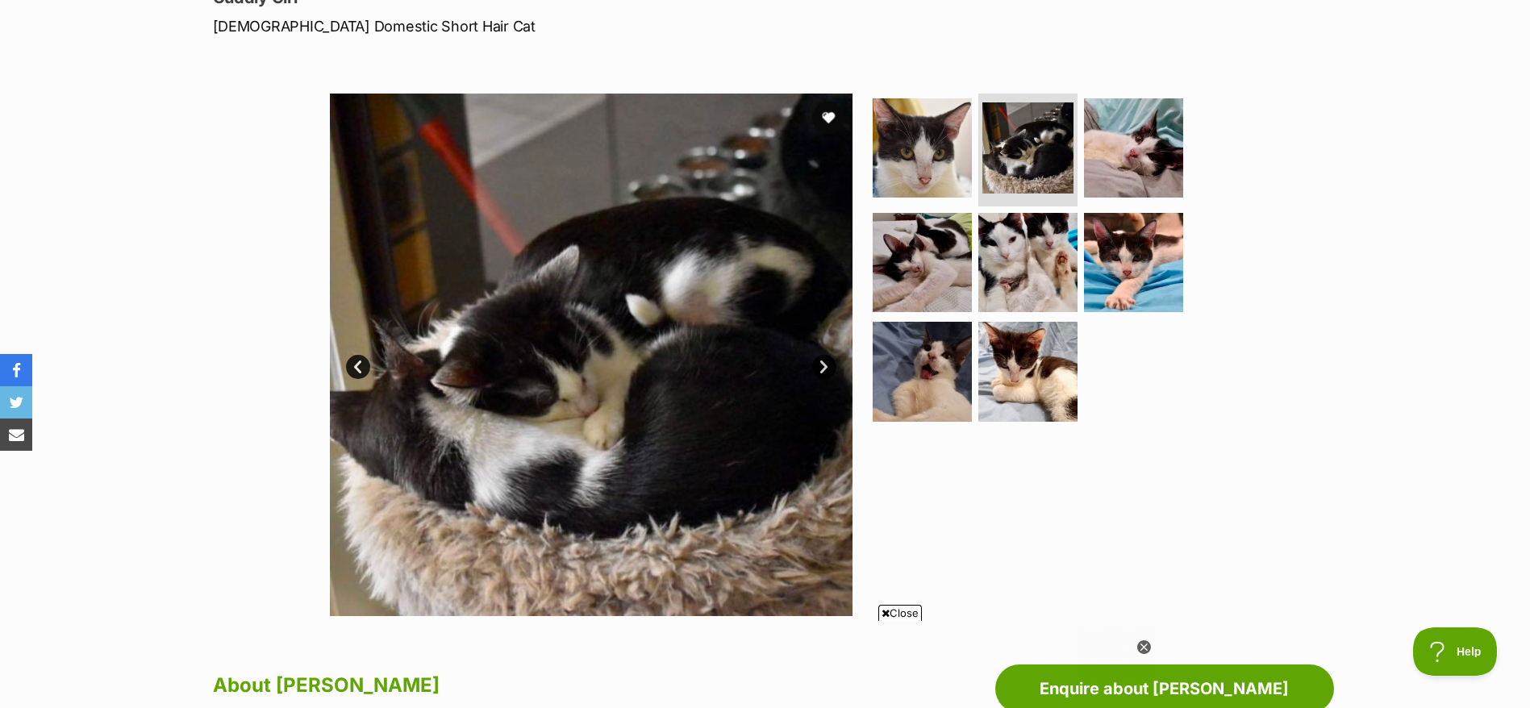
click at [817, 374] on link "Next" at bounding box center [824, 367] width 24 height 24
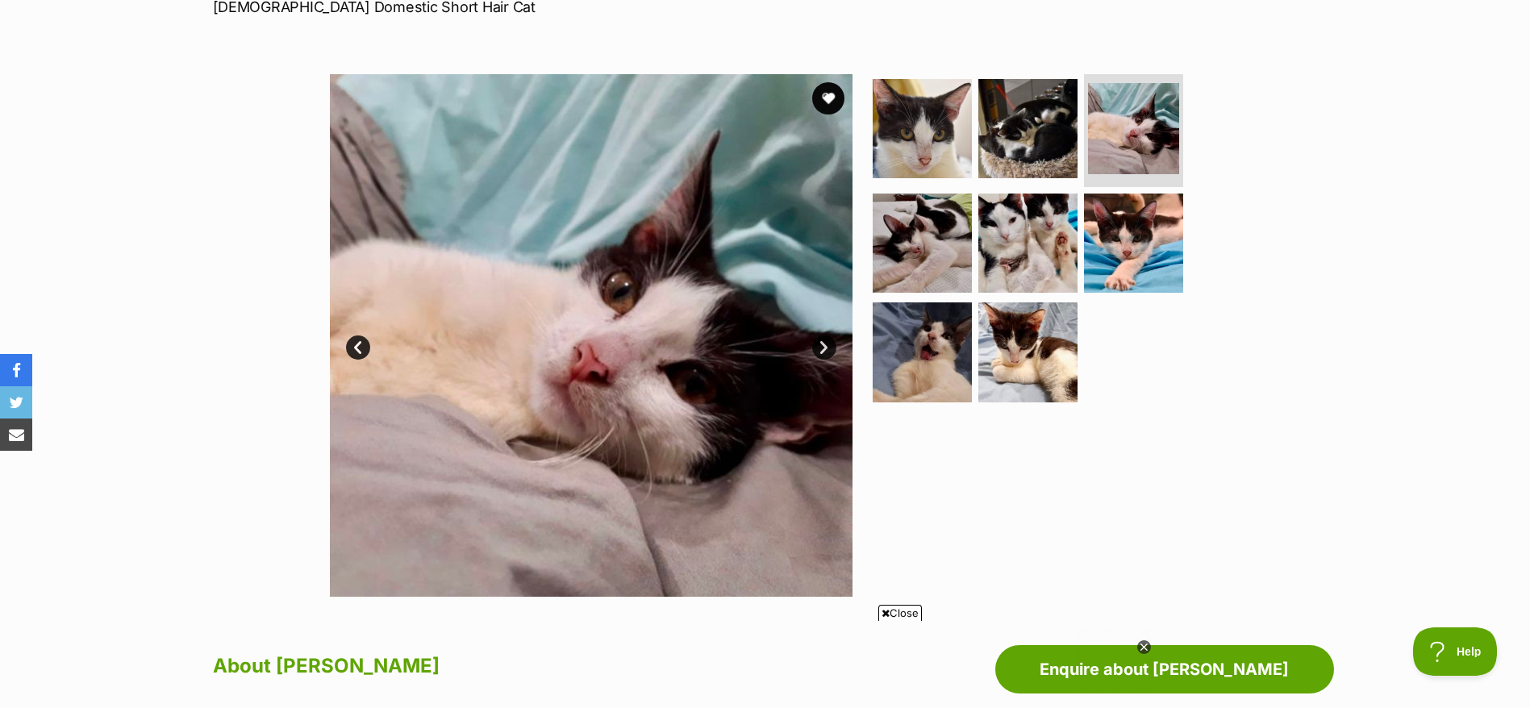
scroll to position [363, 0]
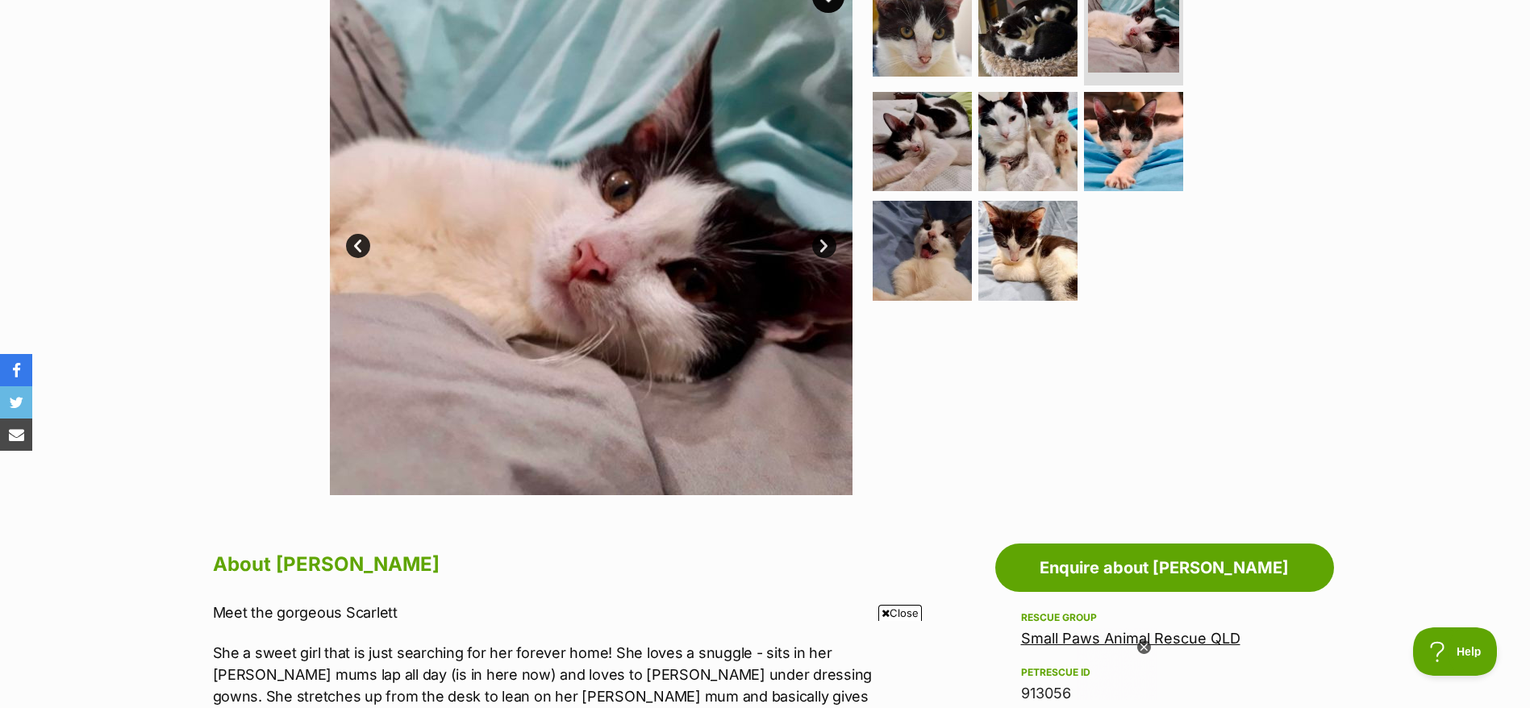
click at [827, 258] on img at bounding box center [591, 234] width 523 height 523
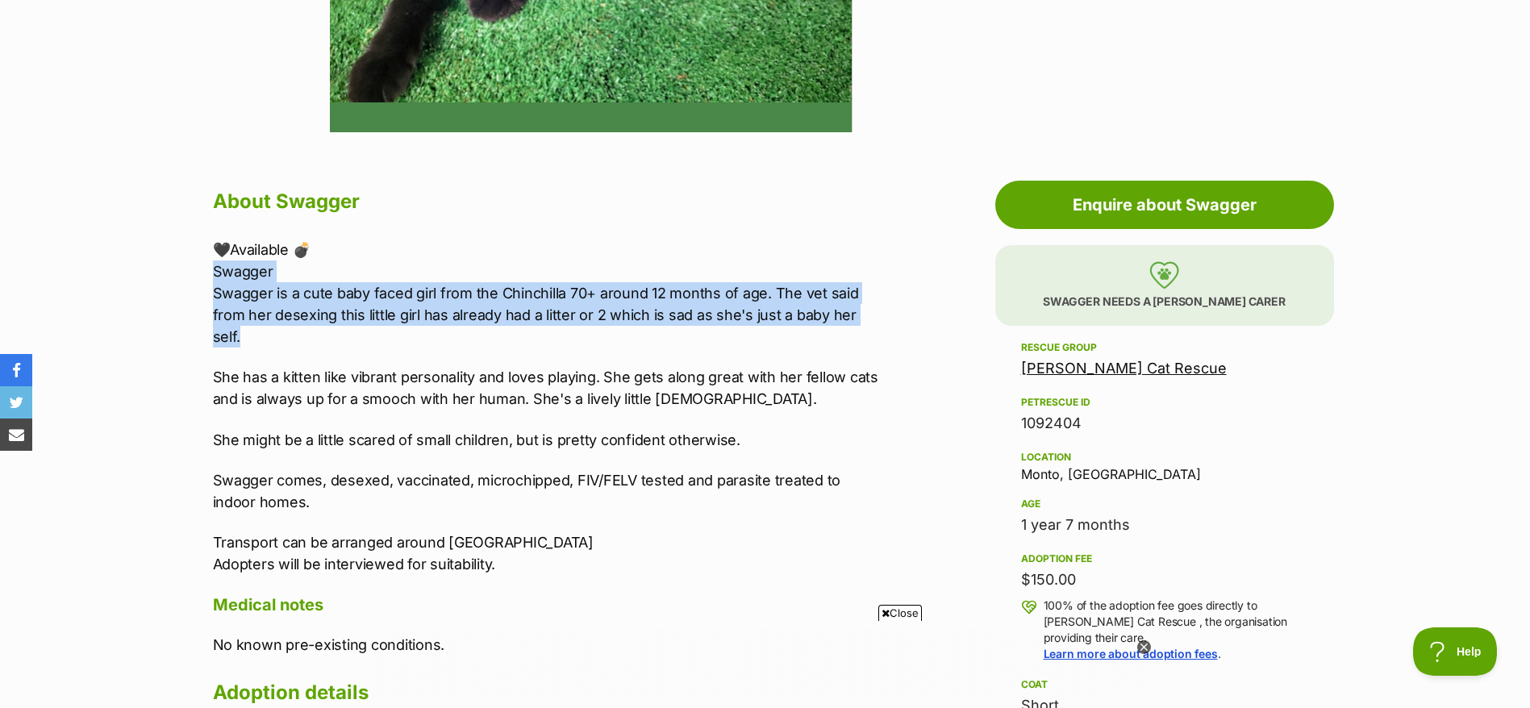
drag, startPoint x: 239, startPoint y: 345, endPoint x: 179, endPoint y: 268, distance: 97.8
click at [381, 335] on p "🖤Available 💣 Swagger Swagger is a cute baby faced girl from the Chinchilla 70+ …" at bounding box center [546, 293] width 666 height 109
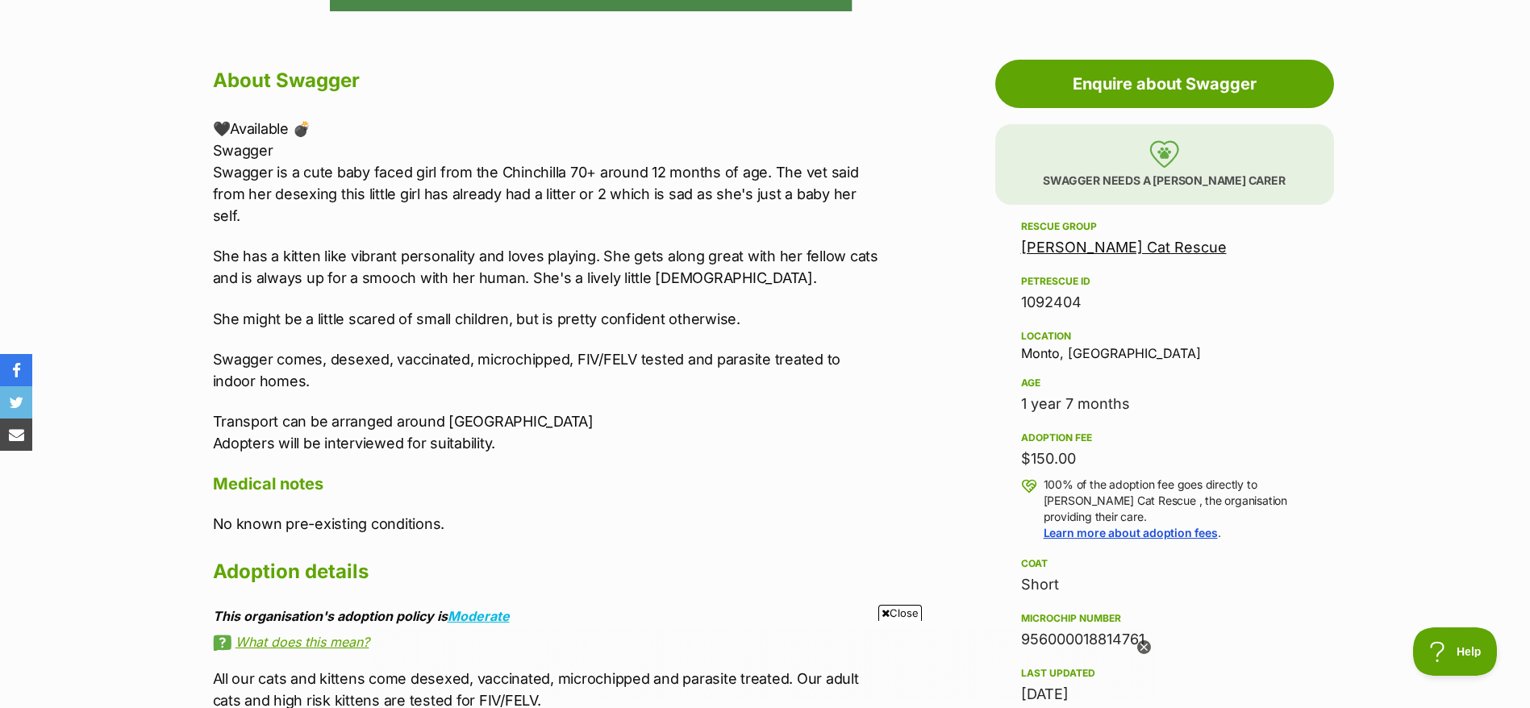
scroll to position [1089, 0]
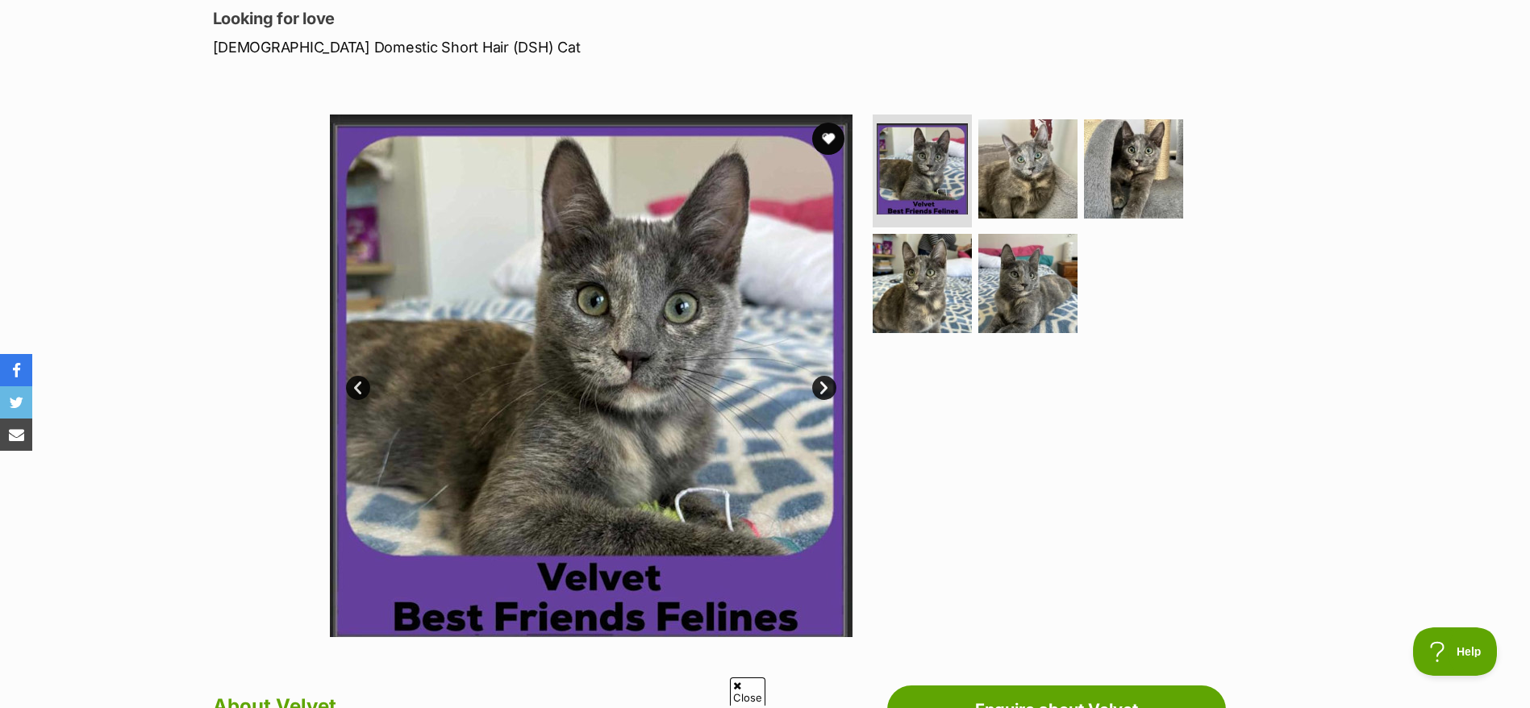
scroll to position [242, 0]
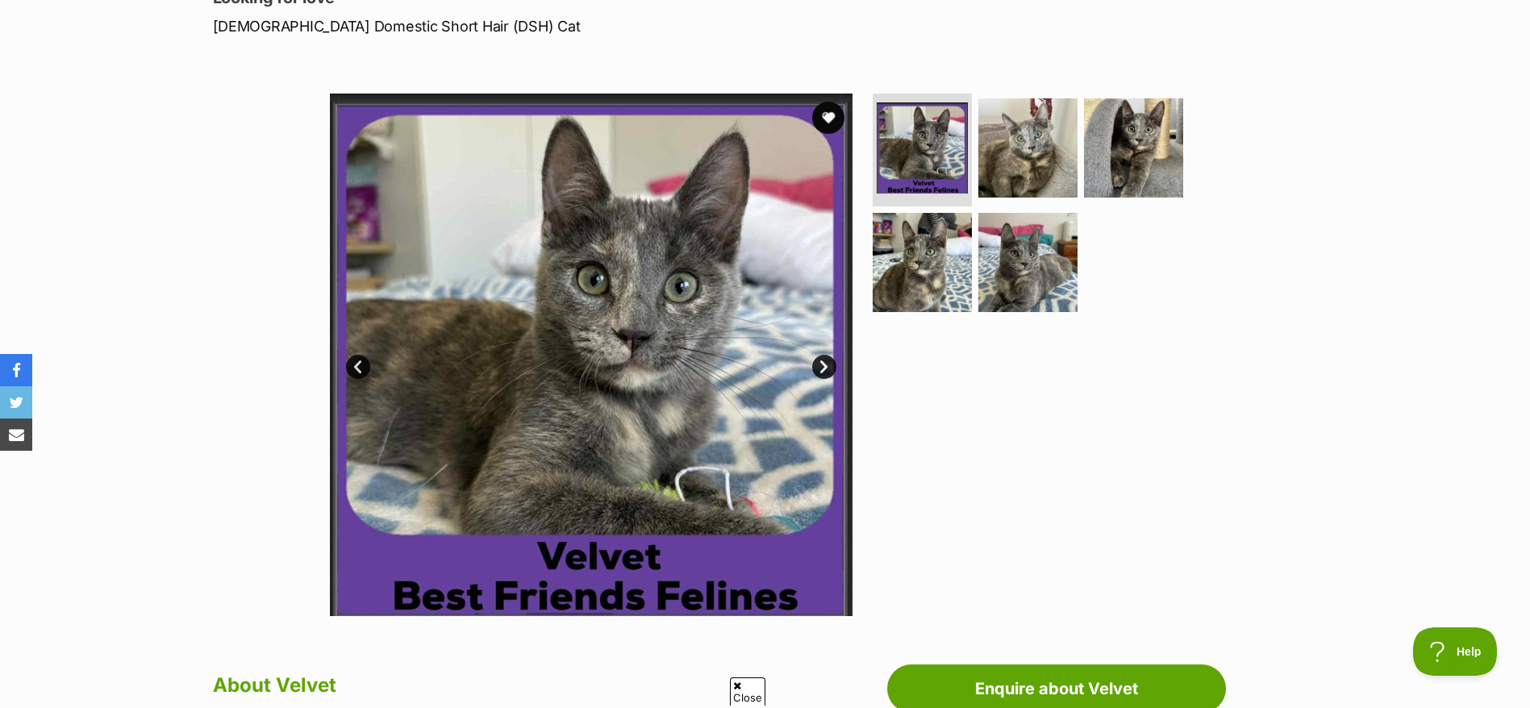
click at [826, 359] on link "Next" at bounding box center [824, 367] width 24 height 24
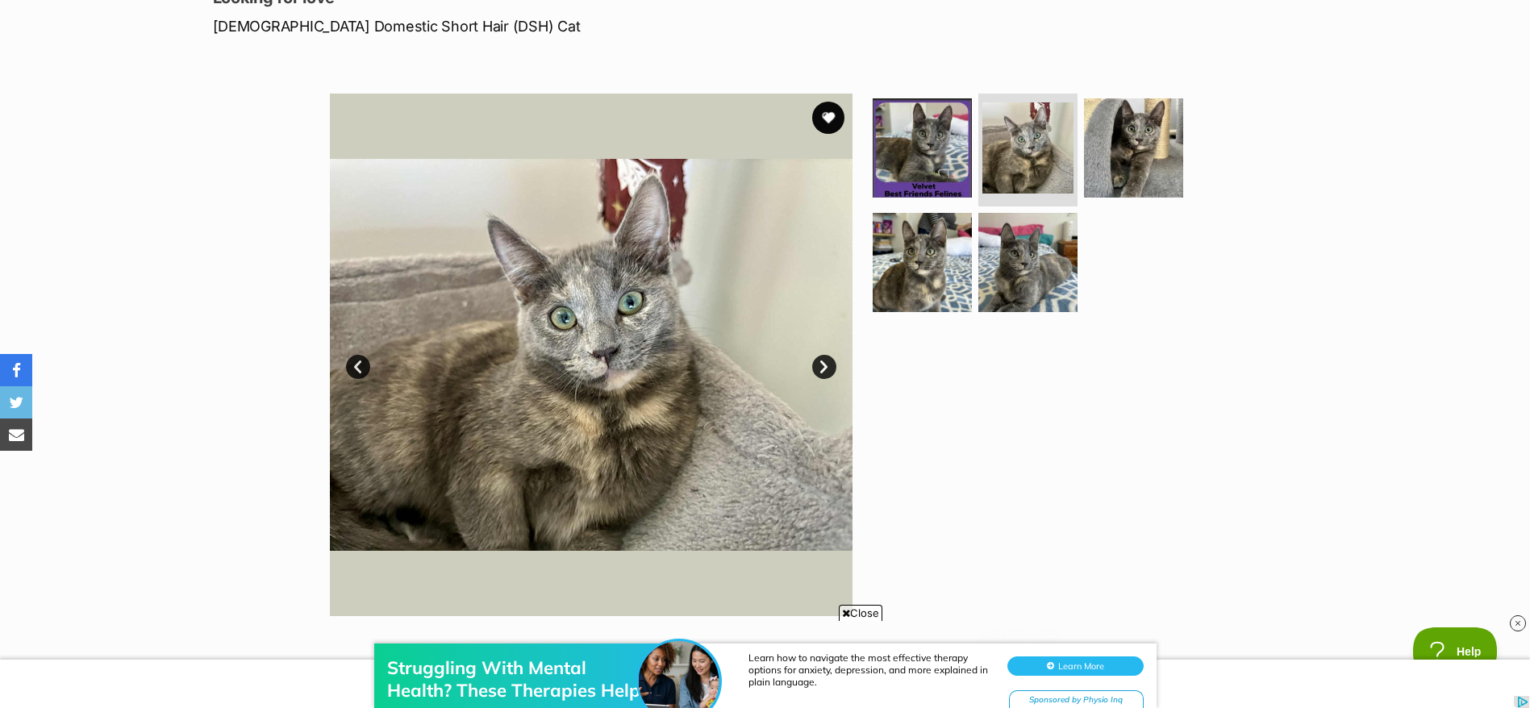
scroll to position [0, 0]
click at [826, 359] on link "Next" at bounding box center [824, 367] width 24 height 24
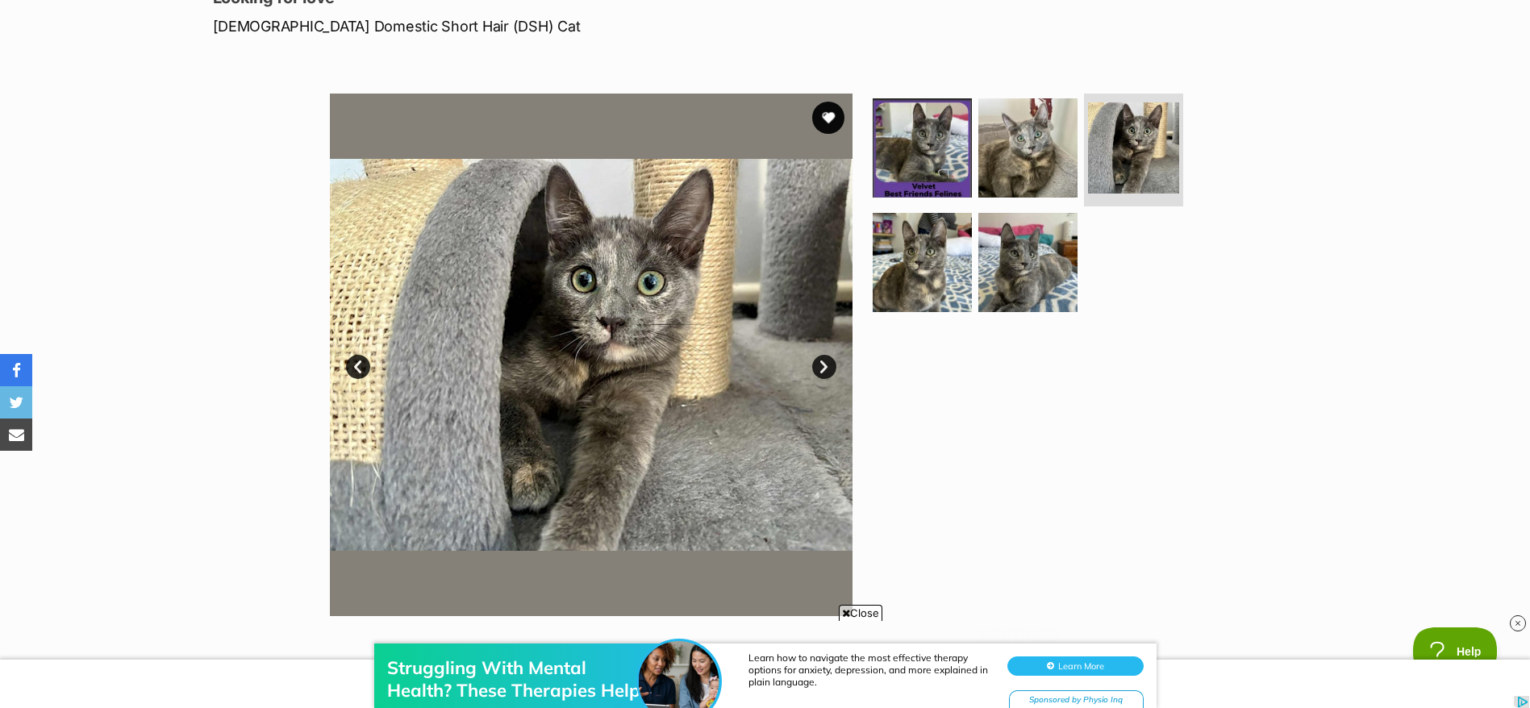
click at [826, 359] on link "Next" at bounding box center [824, 367] width 24 height 24
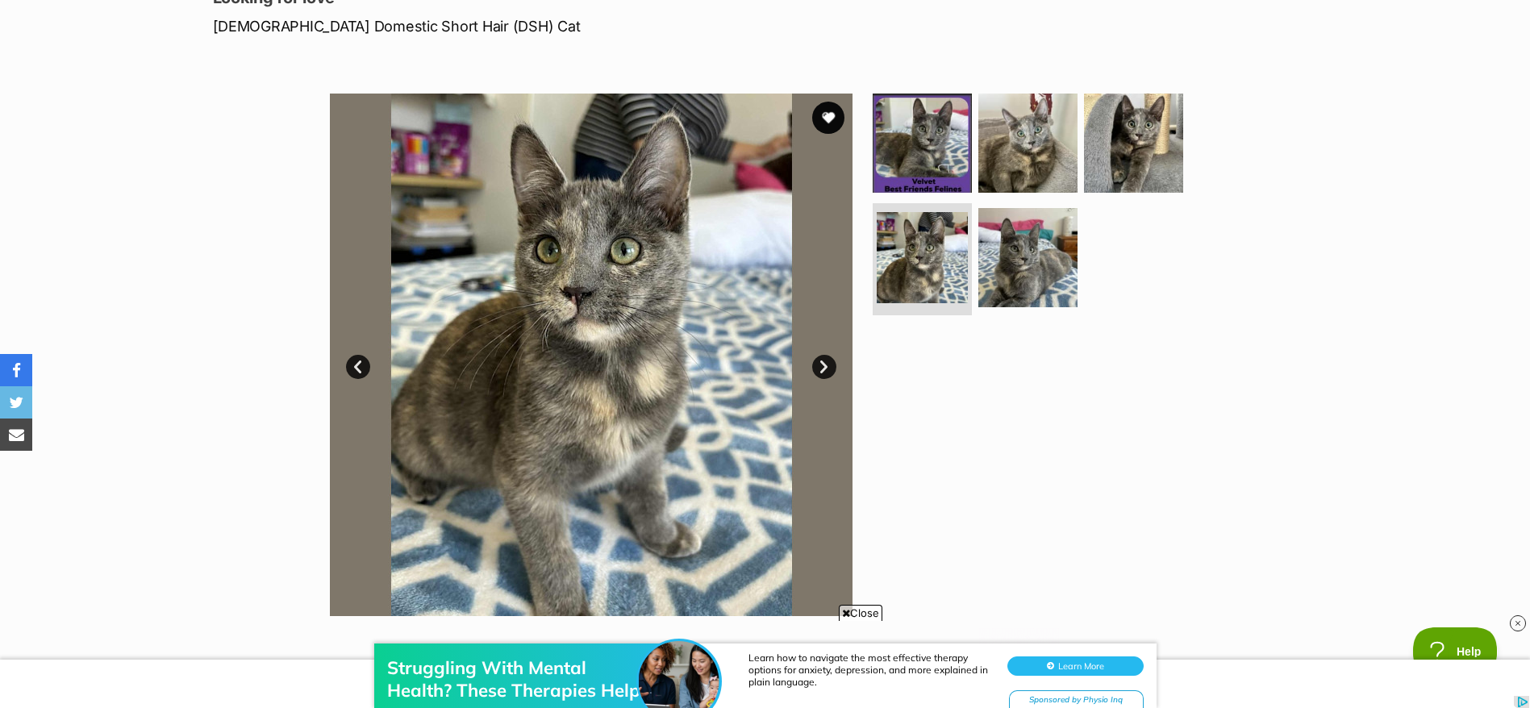
click at [826, 359] on link "Next" at bounding box center [824, 367] width 24 height 24
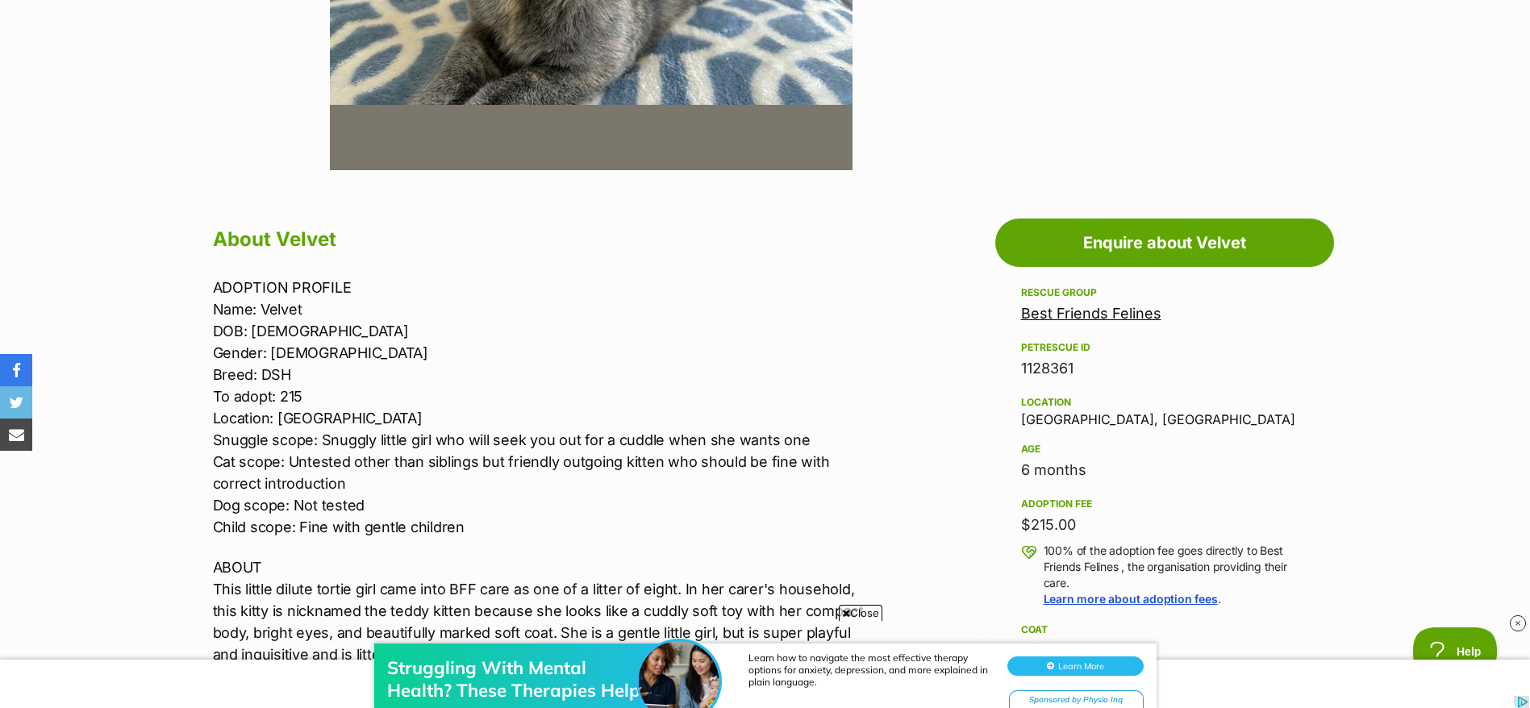
scroll to position [726, 0]
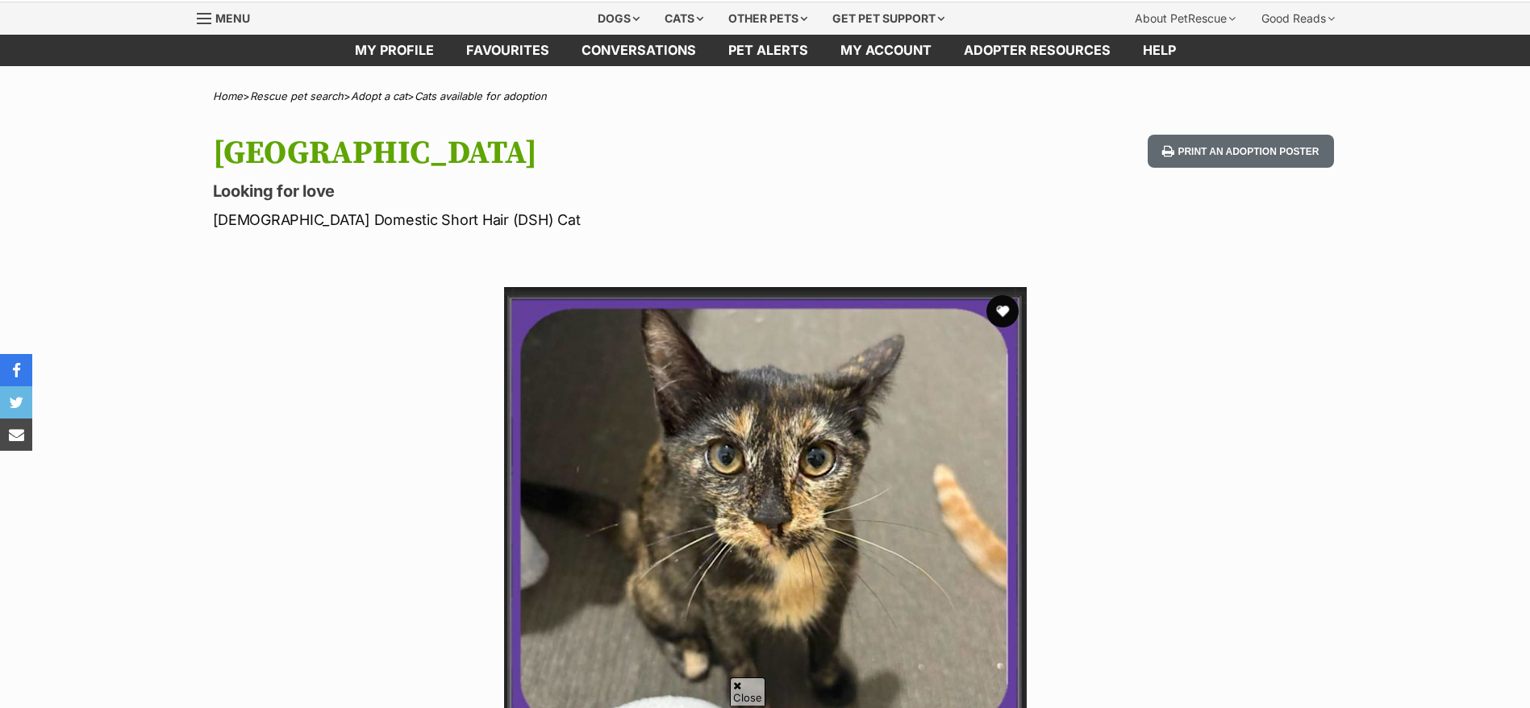
scroll to position [97, 0]
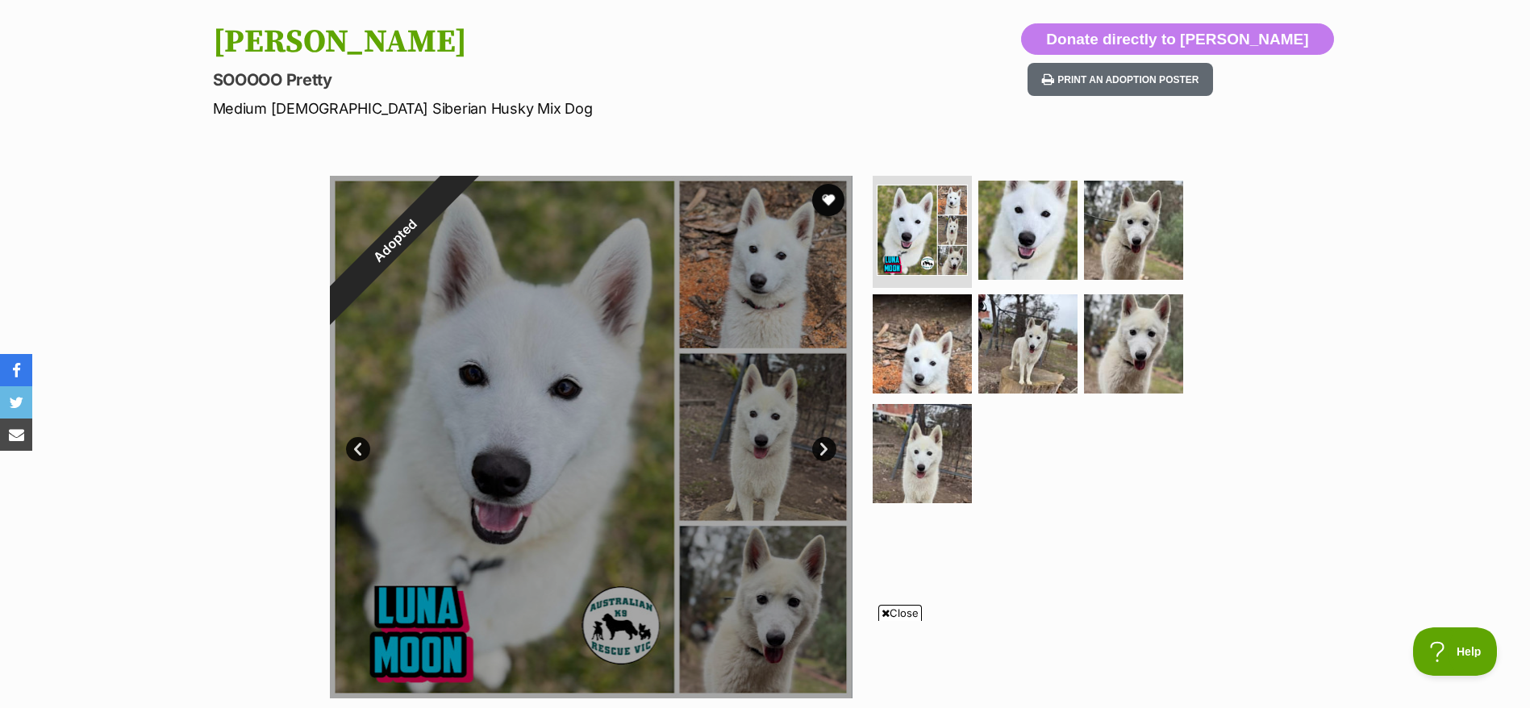
scroll to position [161, 0]
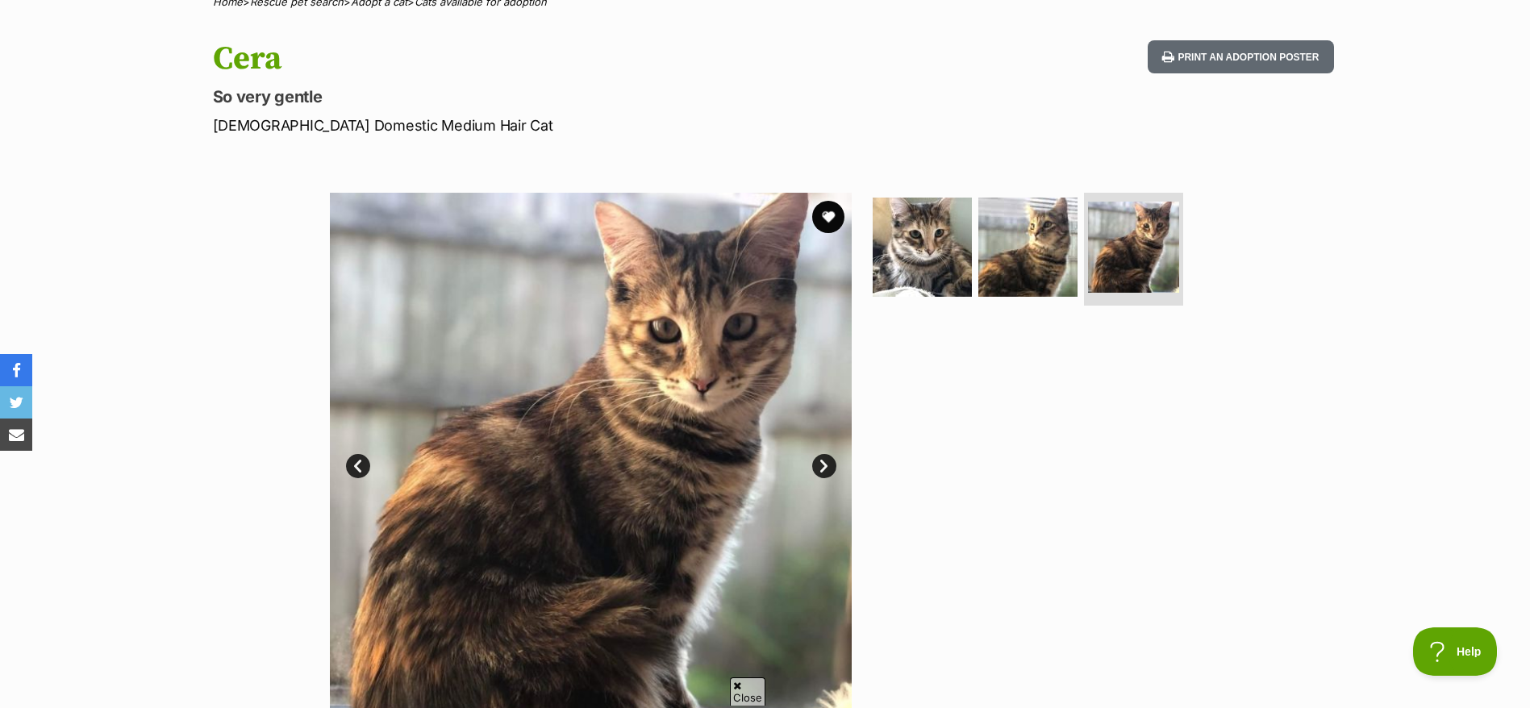
scroll to position [147, 0]
